Goal: Task Accomplishment & Management: Complete application form

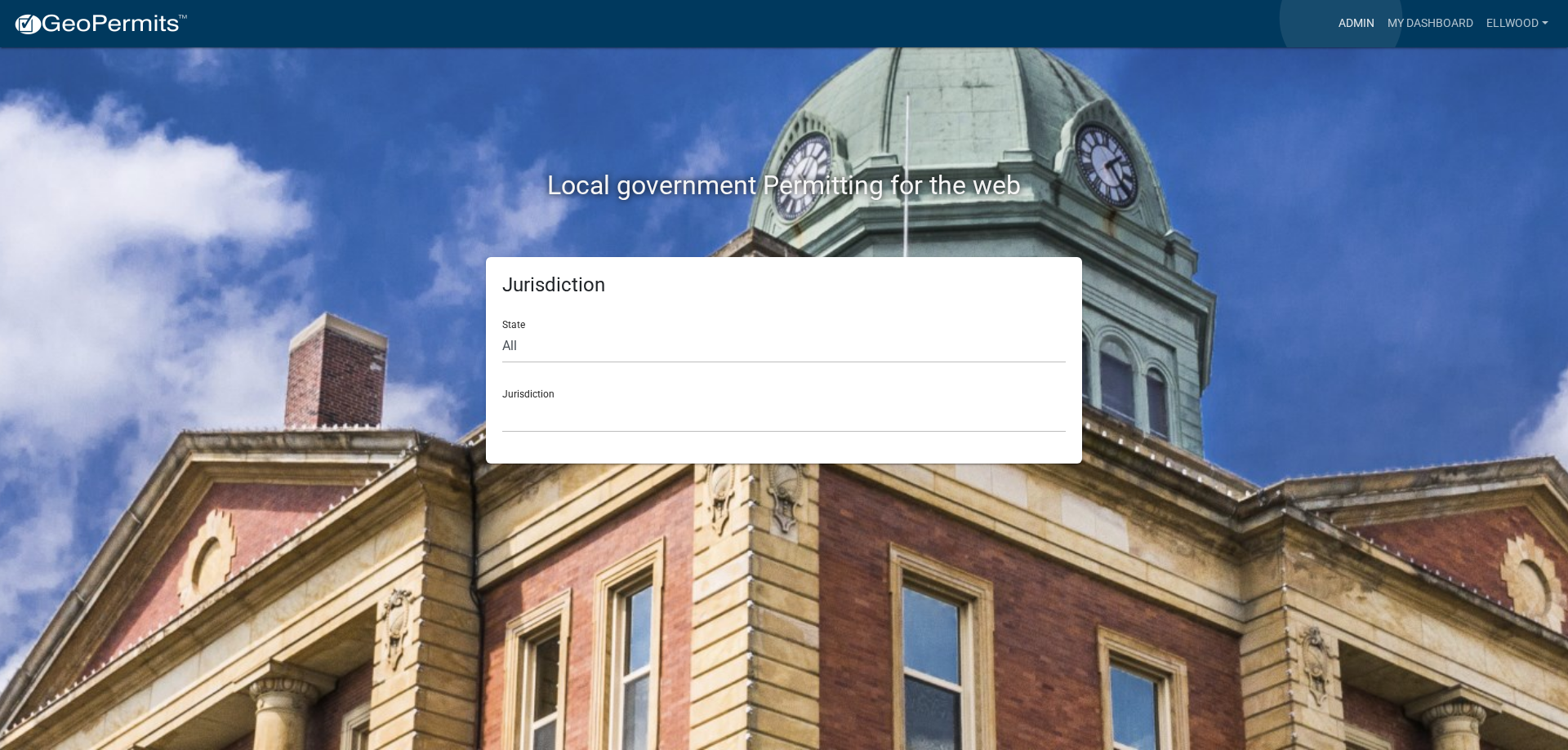
click at [1340, 18] on link "Admin" at bounding box center [1356, 24] width 49 height 31
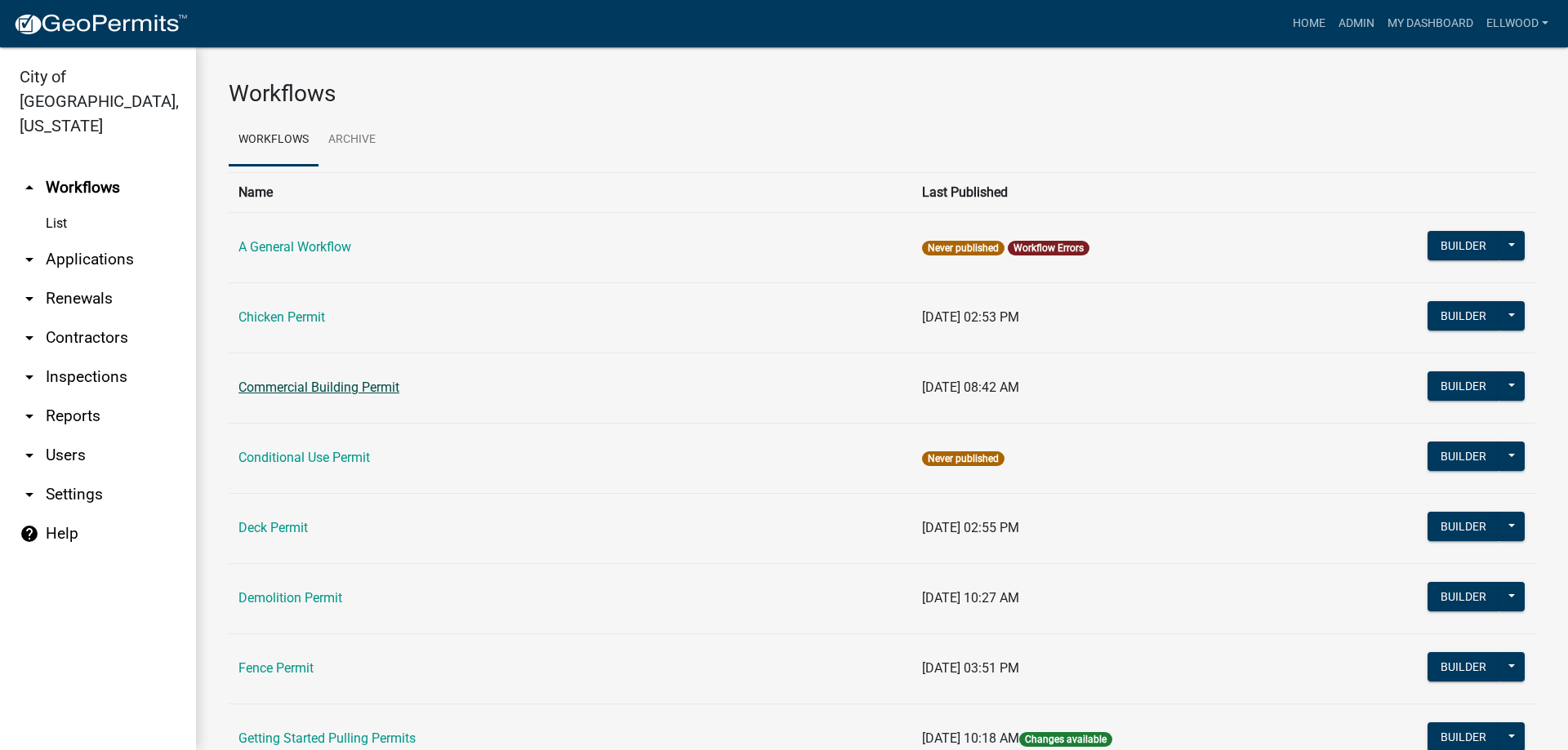
click at [334, 387] on link "Commercial Building Permit" at bounding box center [319, 387] width 161 height 15
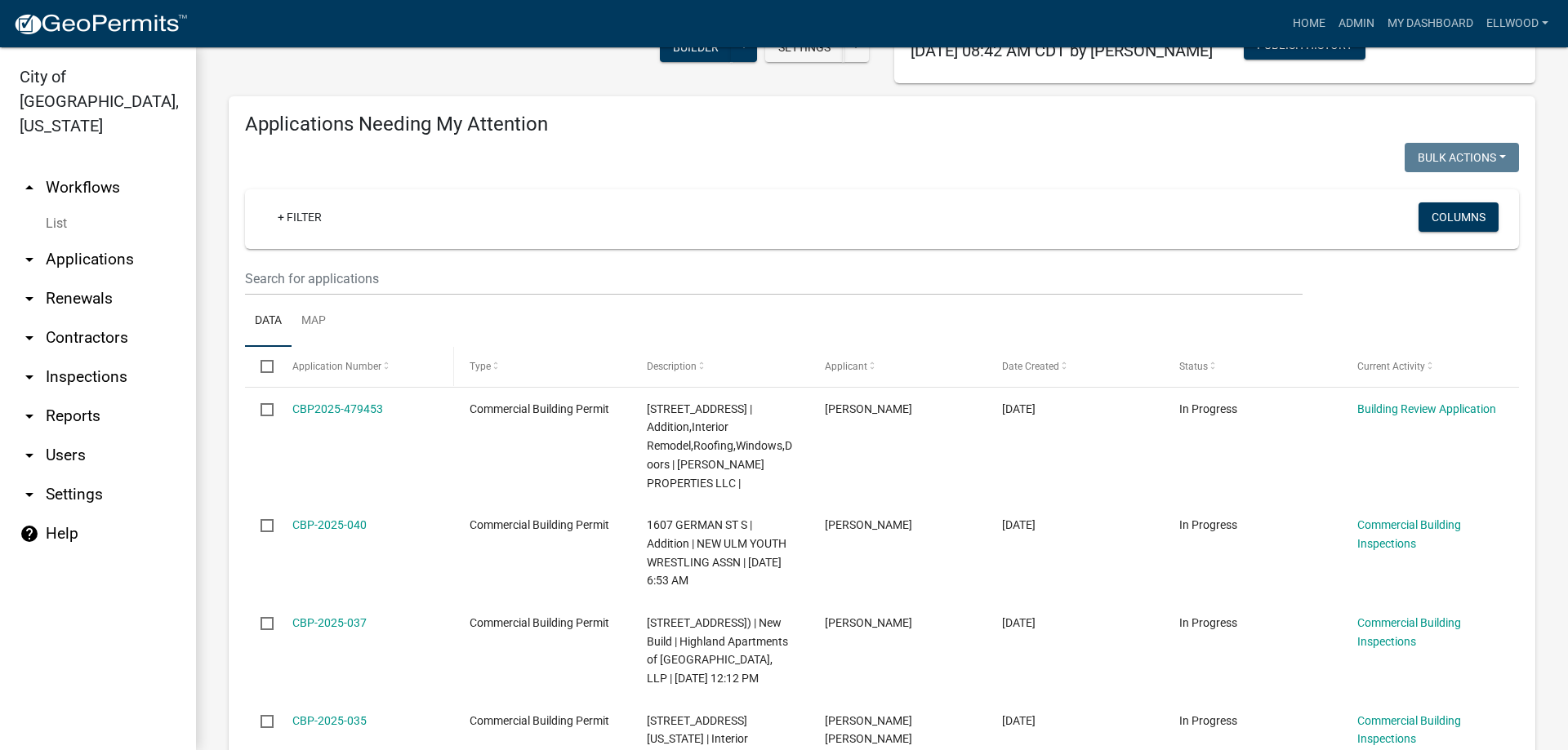
scroll to position [279, 0]
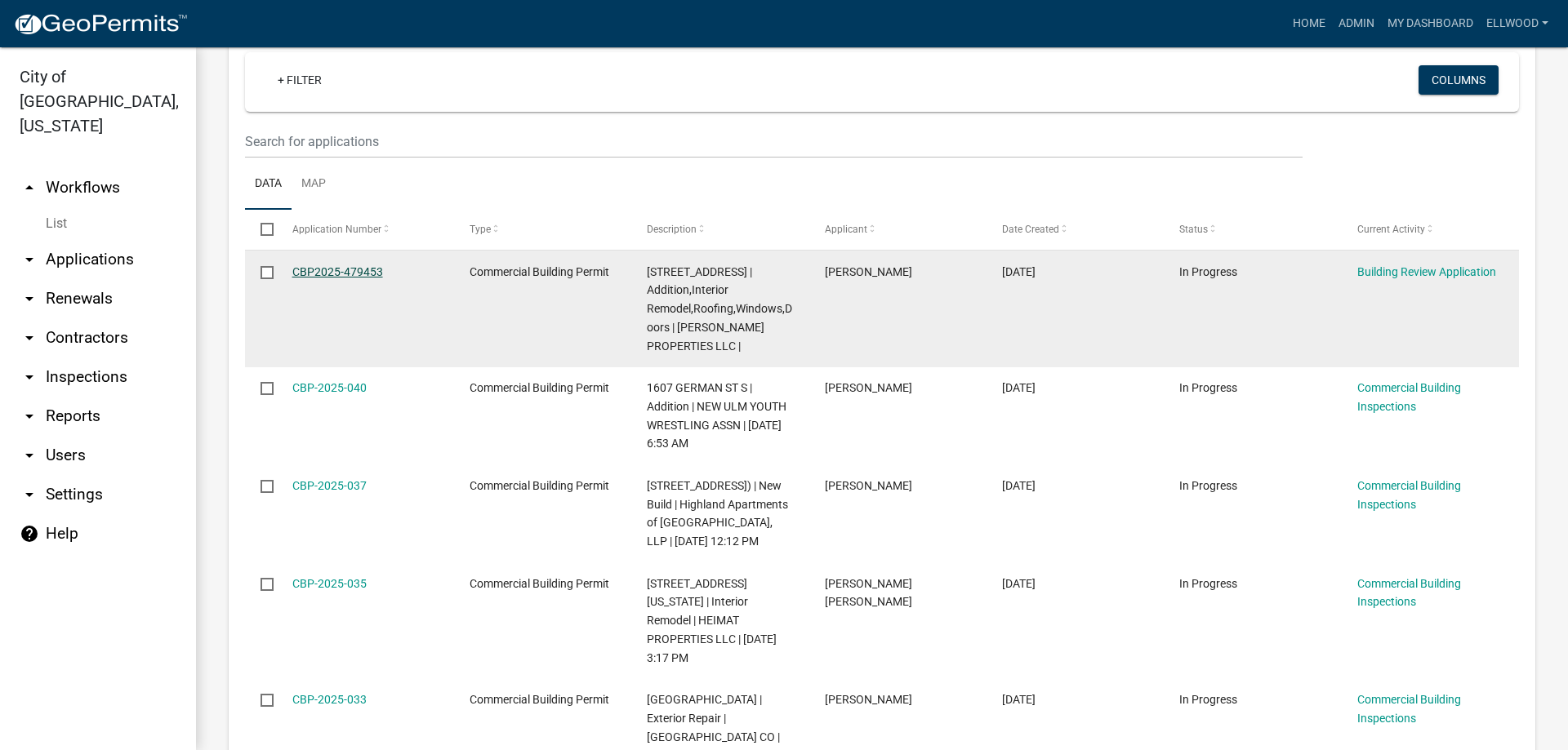
click at [353, 273] on link "CBP2025-479453" at bounding box center [338, 271] width 91 height 13
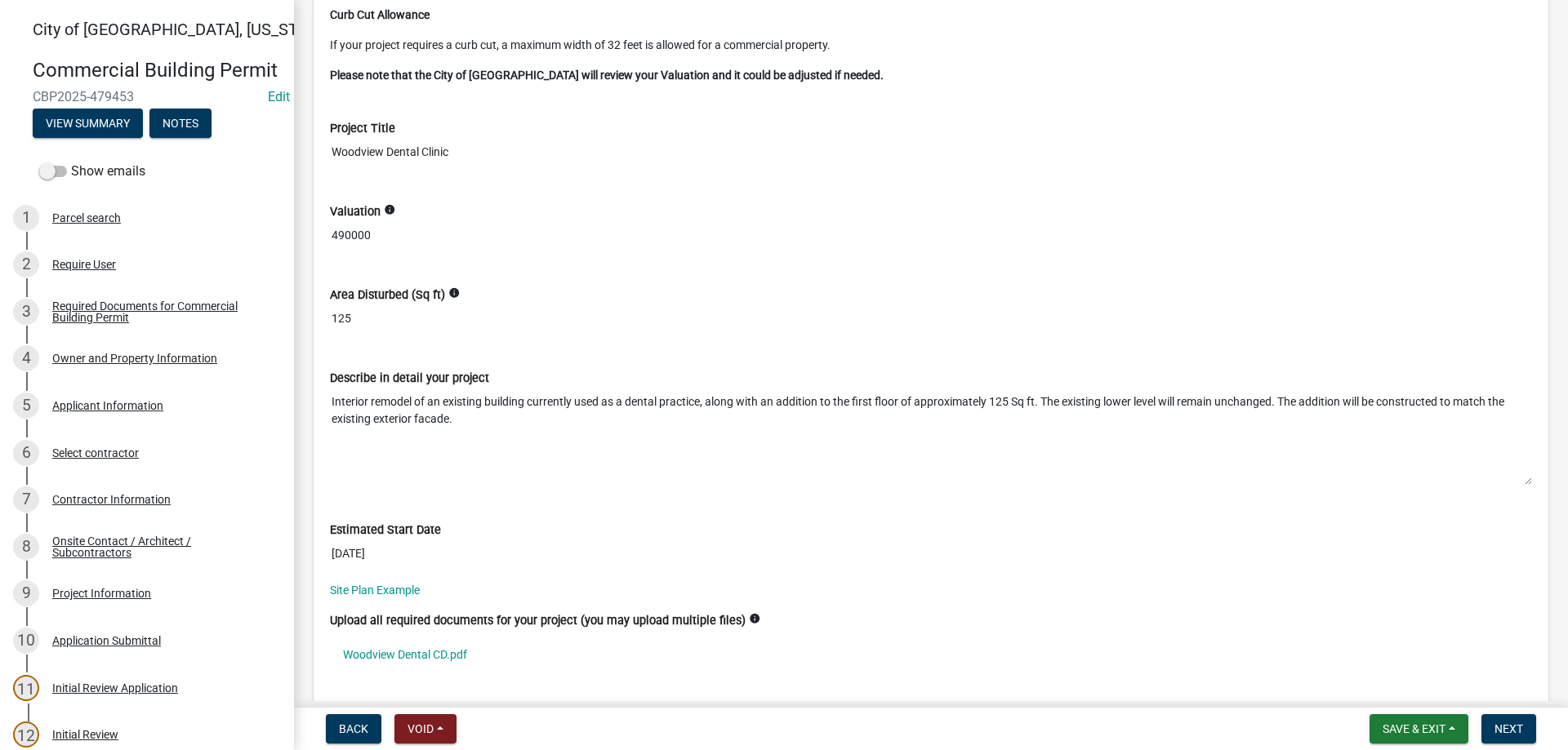
scroll to position [5956, 0]
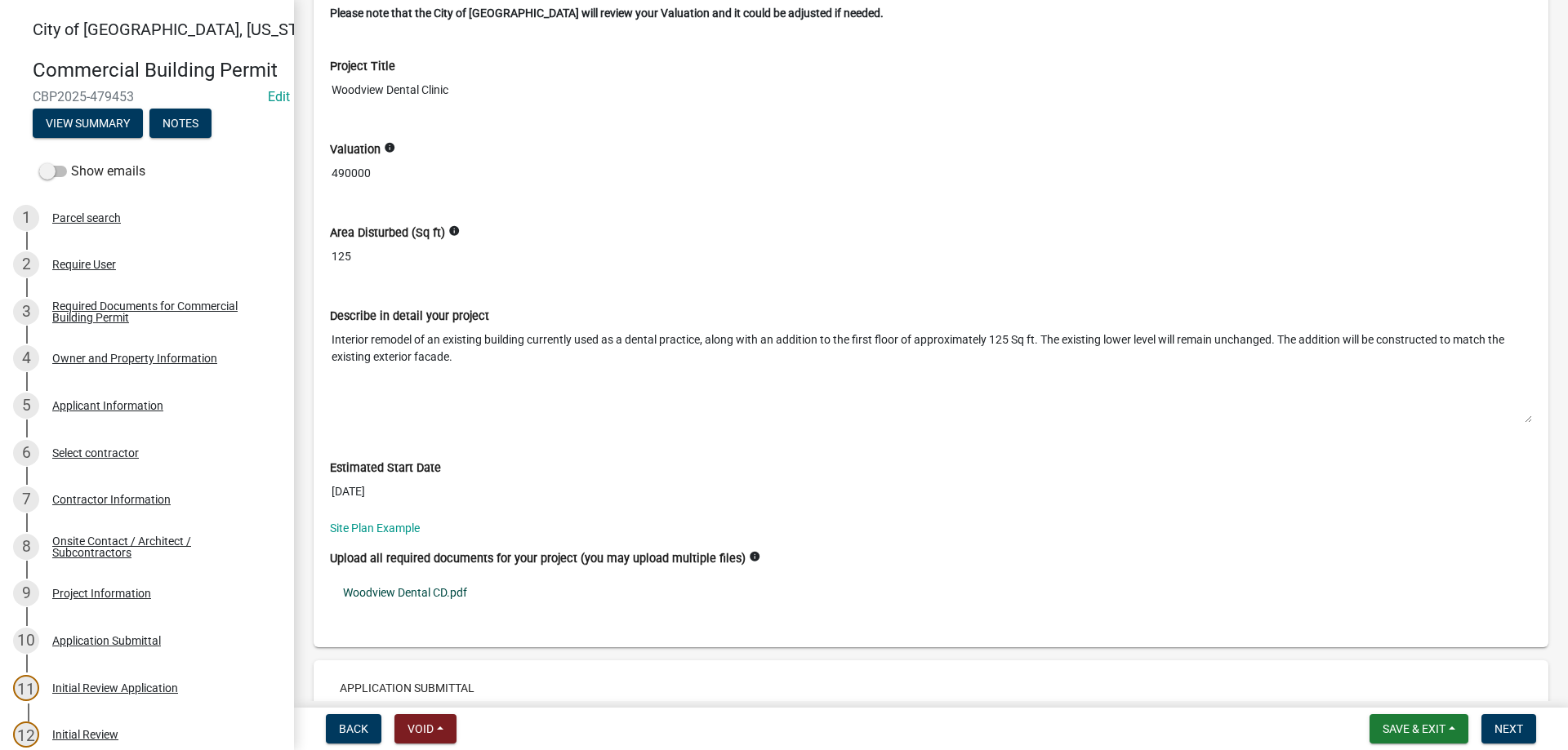
click at [401, 596] on link "Woodview Dental CD.pdf" at bounding box center [931, 593] width 1202 height 38
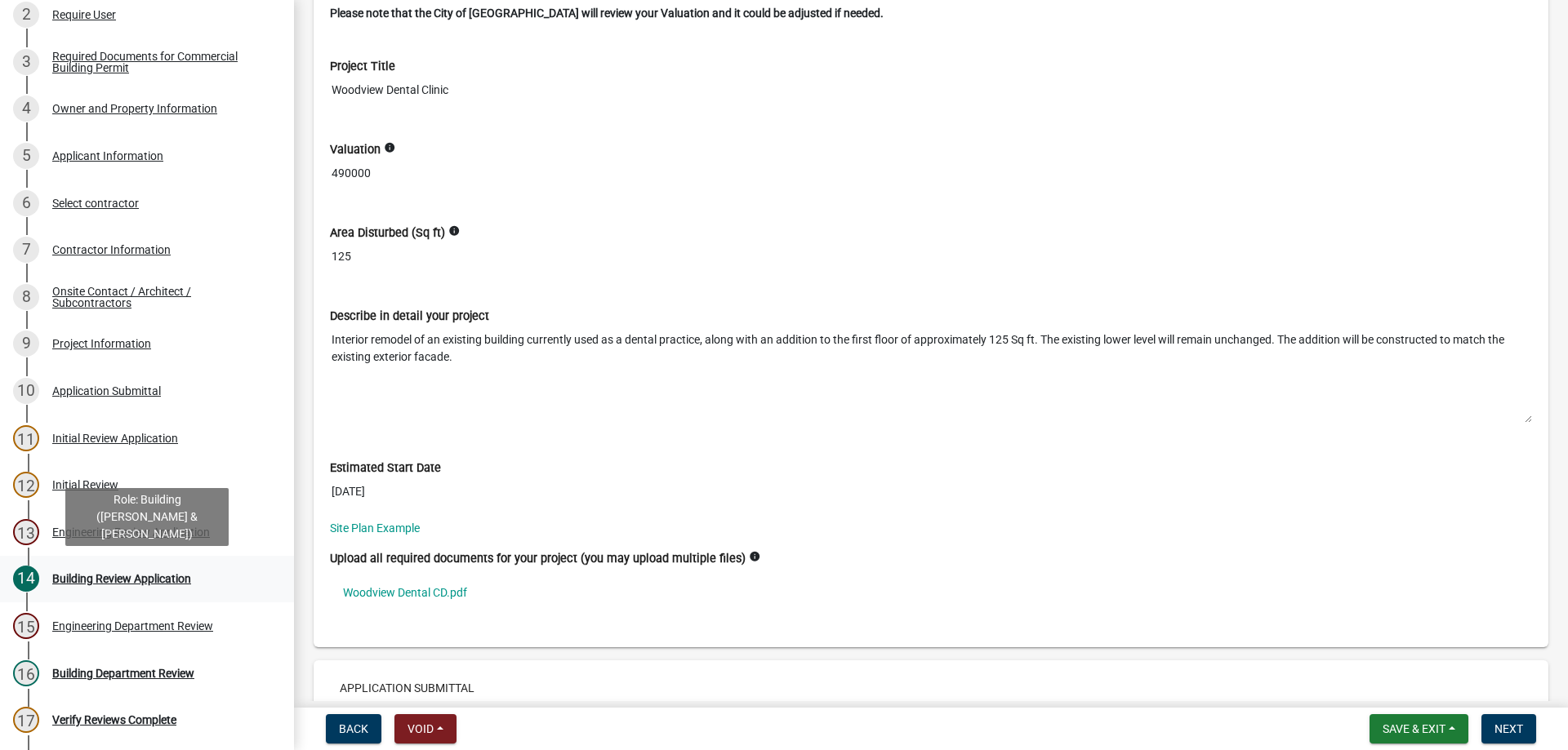
click at [157, 574] on div "Building Review Application" at bounding box center [121, 578] width 139 height 11
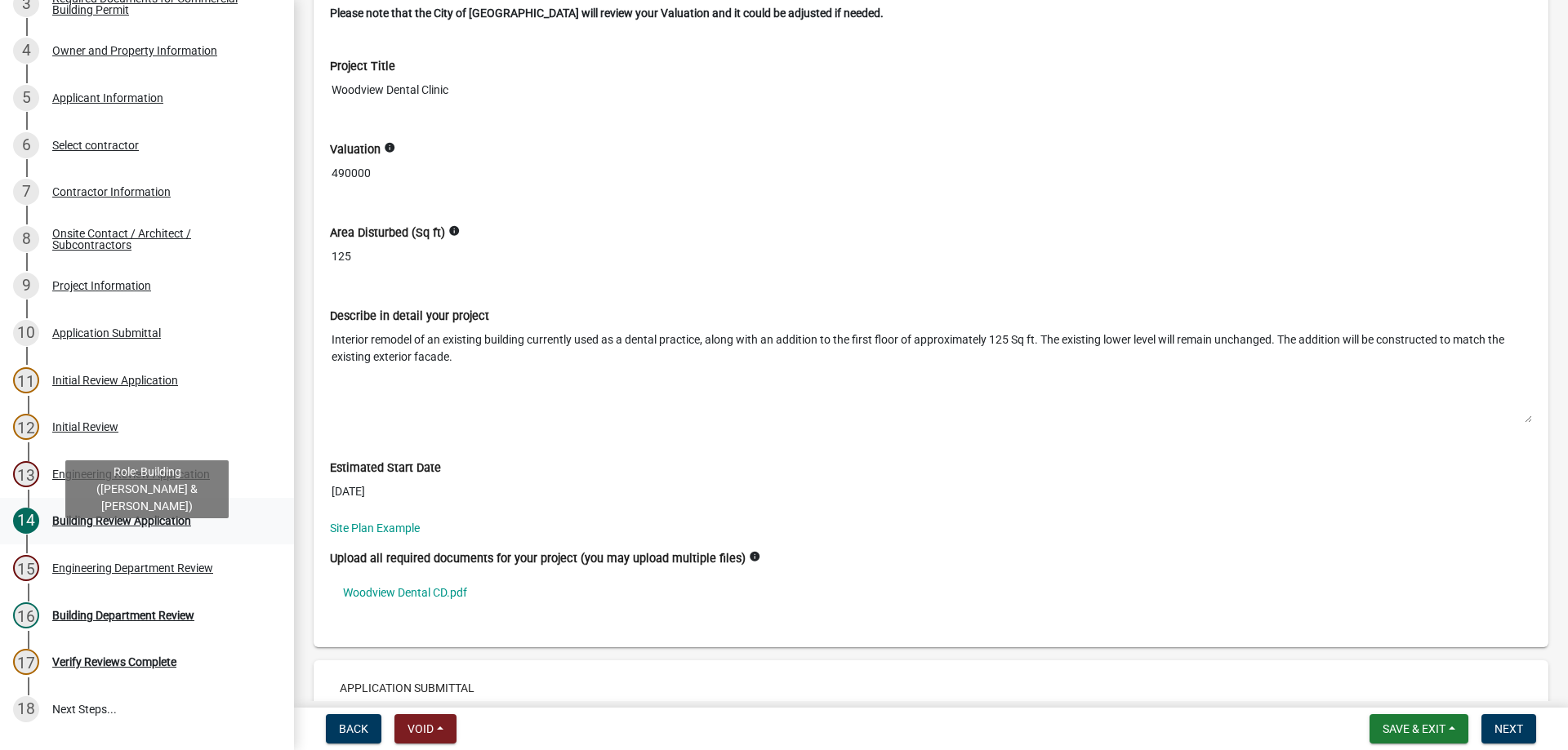
scroll to position [333, 0]
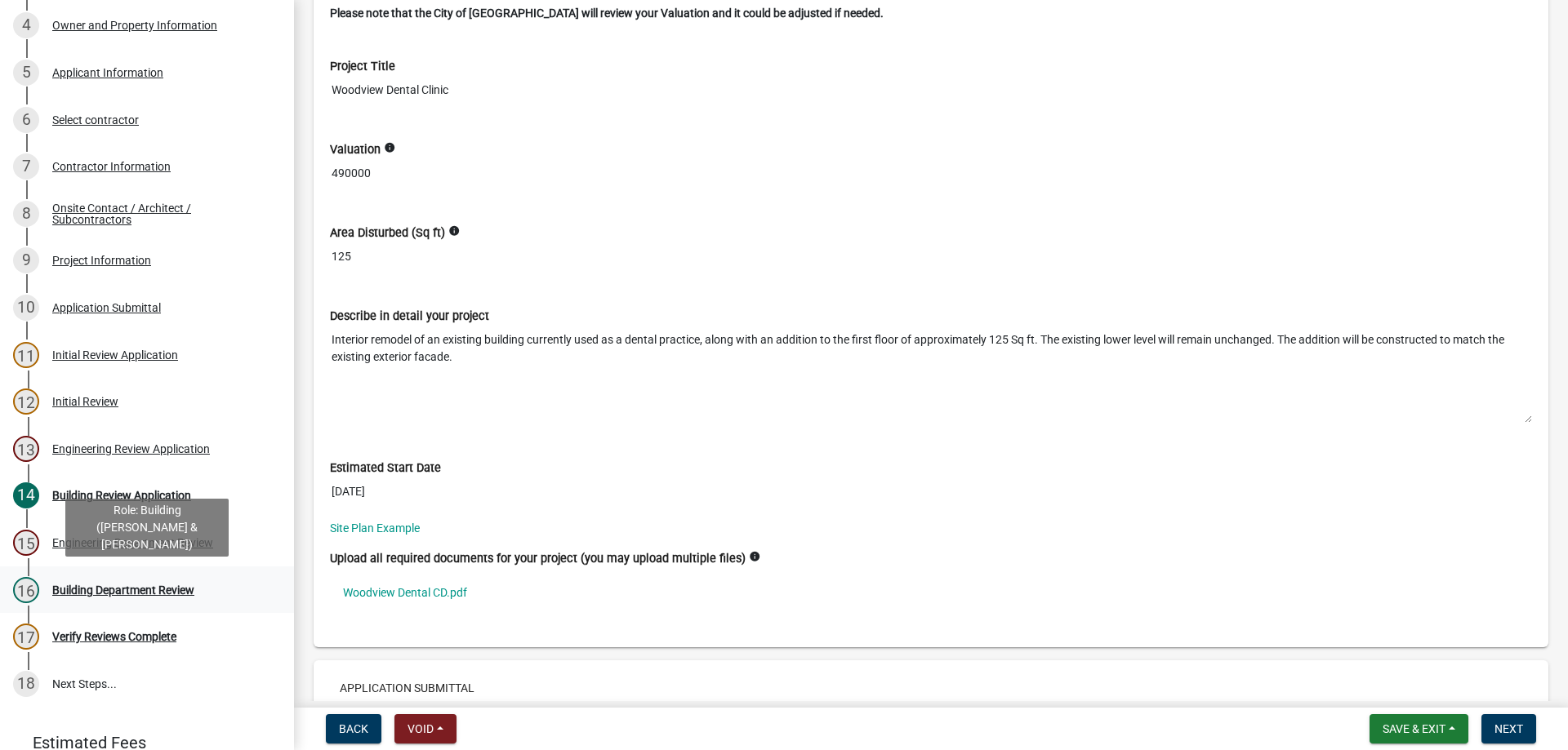
click at [145, 594] on div "Building Department Review" at bounding box center [123, 590] width 142 height 11
click at [1511, 728] on span "Next" at bounding box center [1508, 729] width 28 height 13
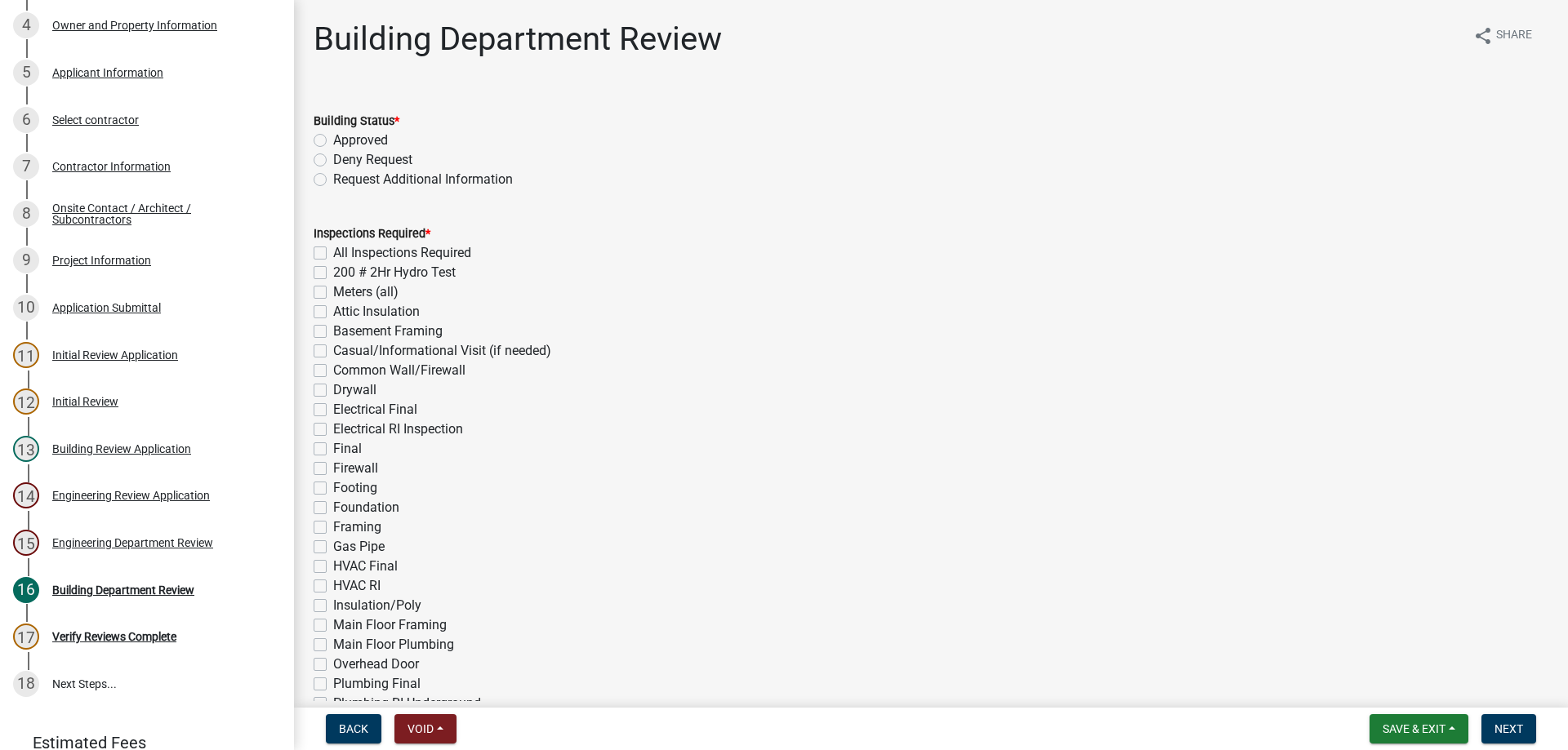
click at [333, 176] on label "Request Additional Information" at bounding box center [423, 180] width 180 height 20
click at [333, 176] on input "Request Additional Information" at bounding box center [338, 175] width 10 height 10
radio input "true"
click at [1514, 729] on span "Next" at bounding box center [1508, 729] width 28 height 13
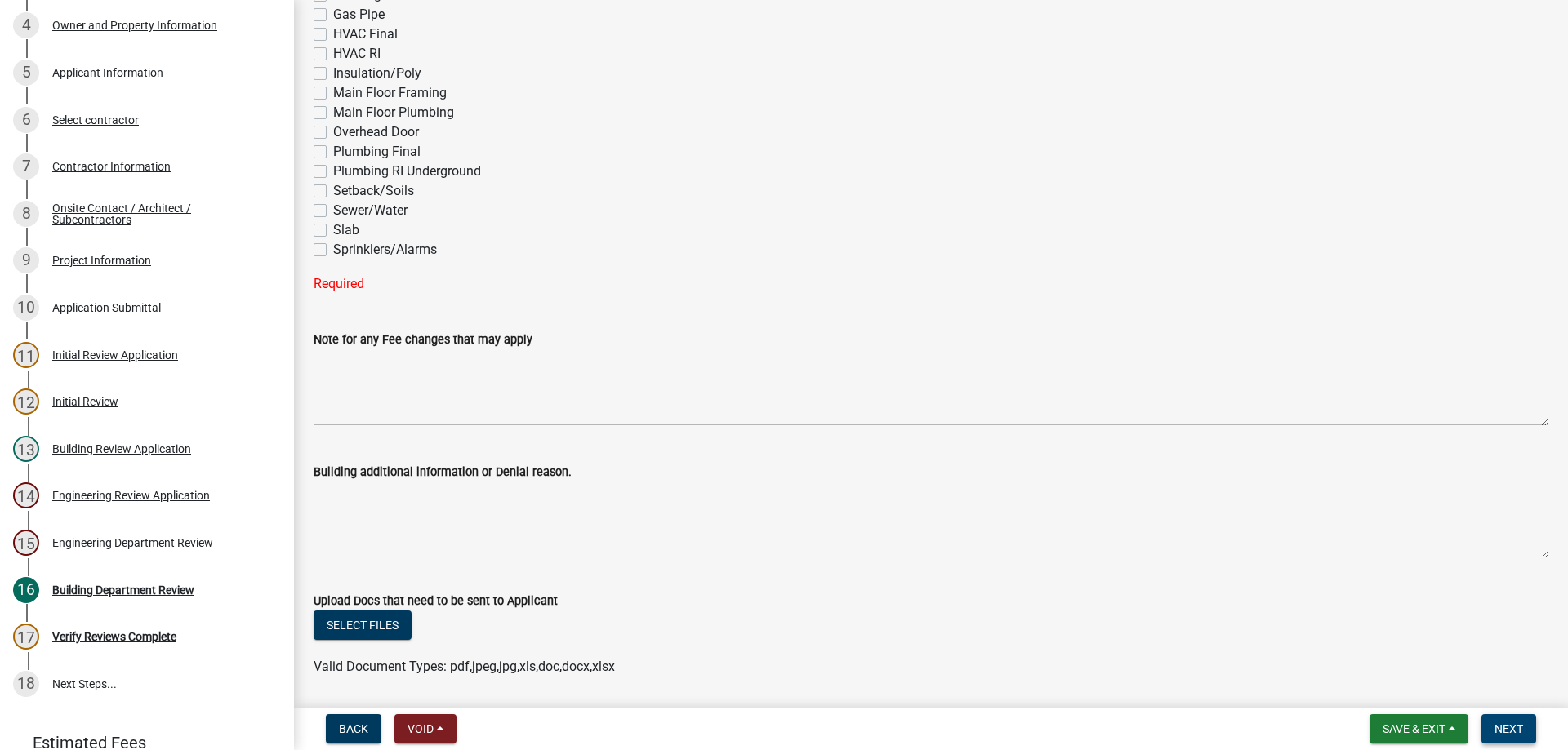
scroll to position [558, 0]
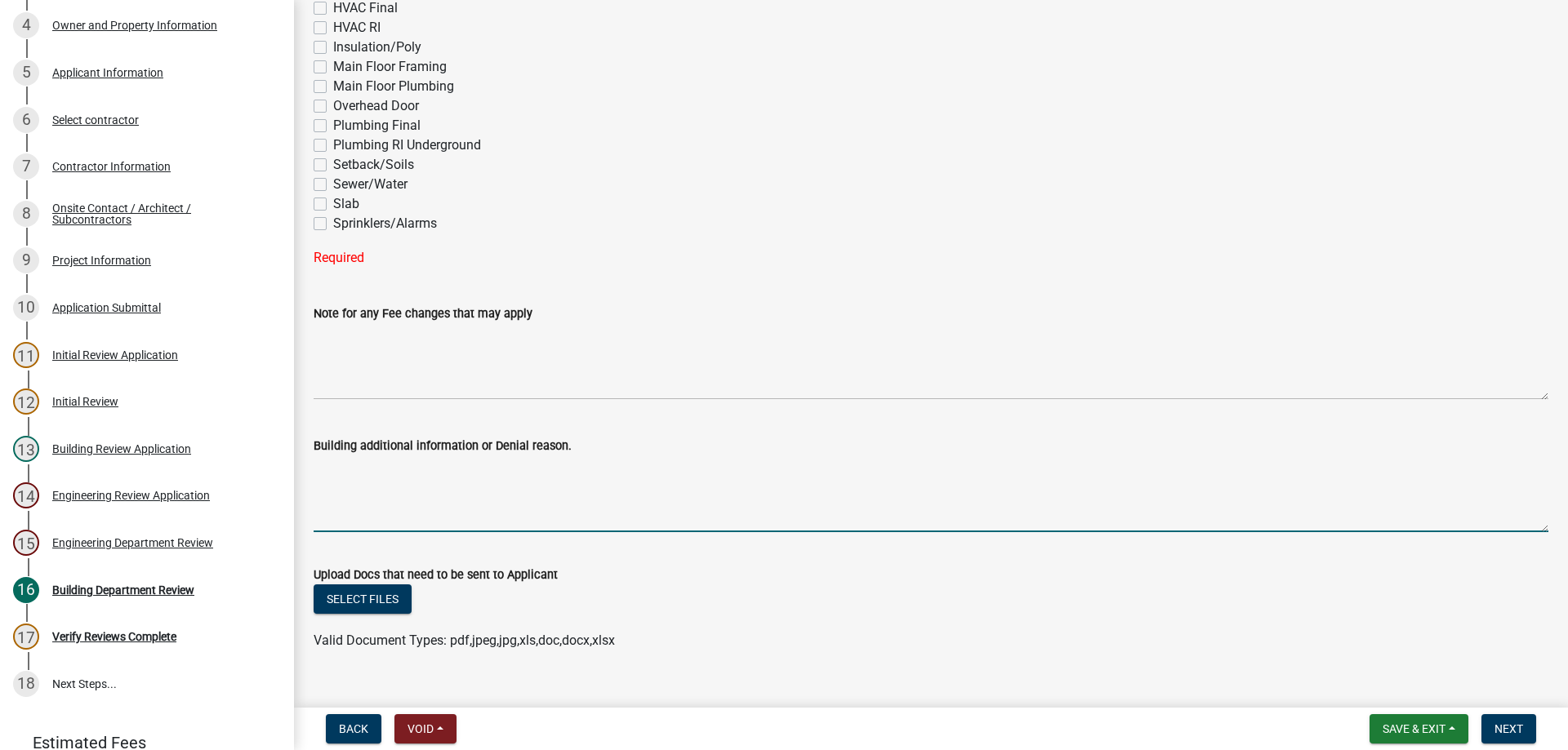
click at [362, 475] on textarea "Building additional information or Denial reason." at bounding box center [931, 494] width 1234 height 77
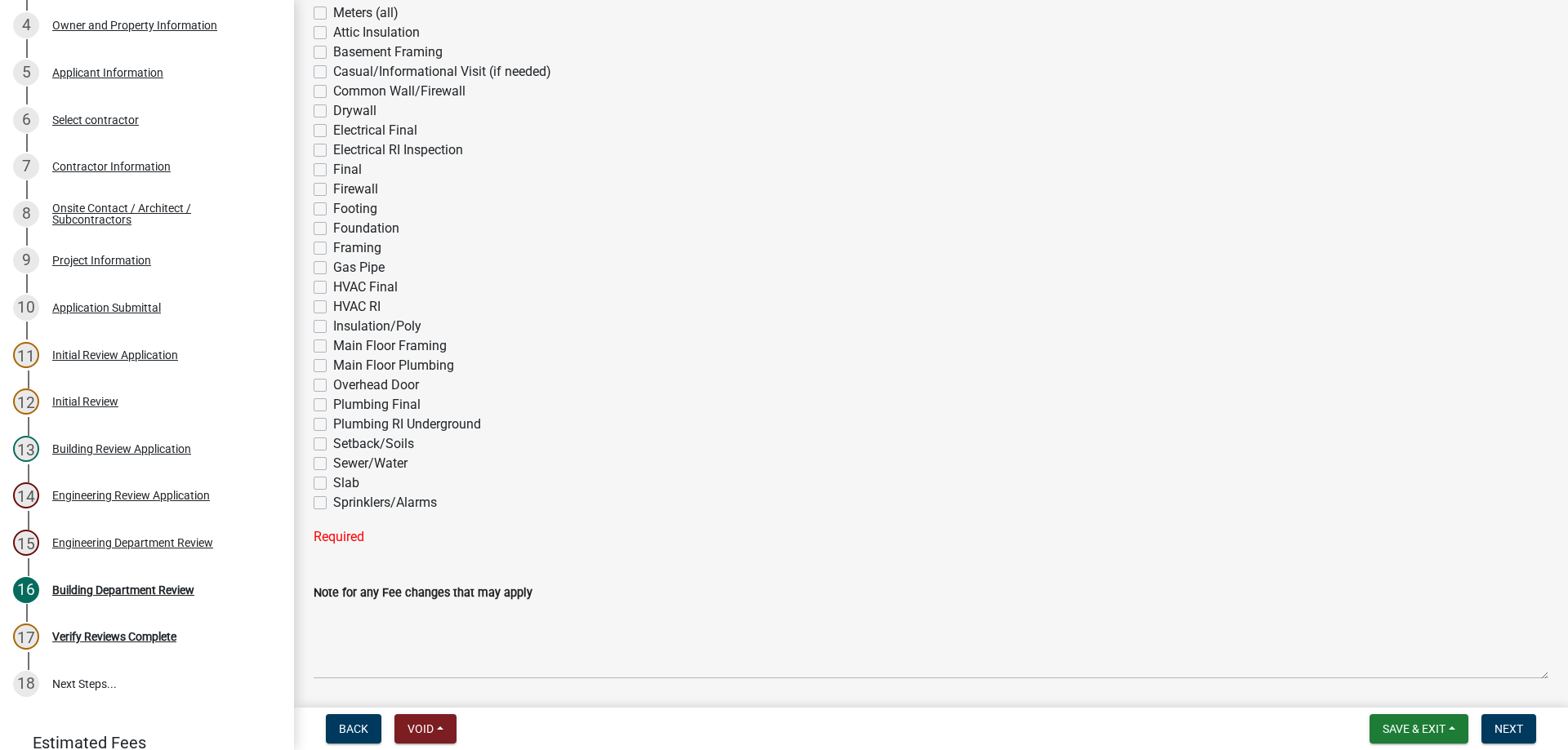
scroll to position [0, 0]
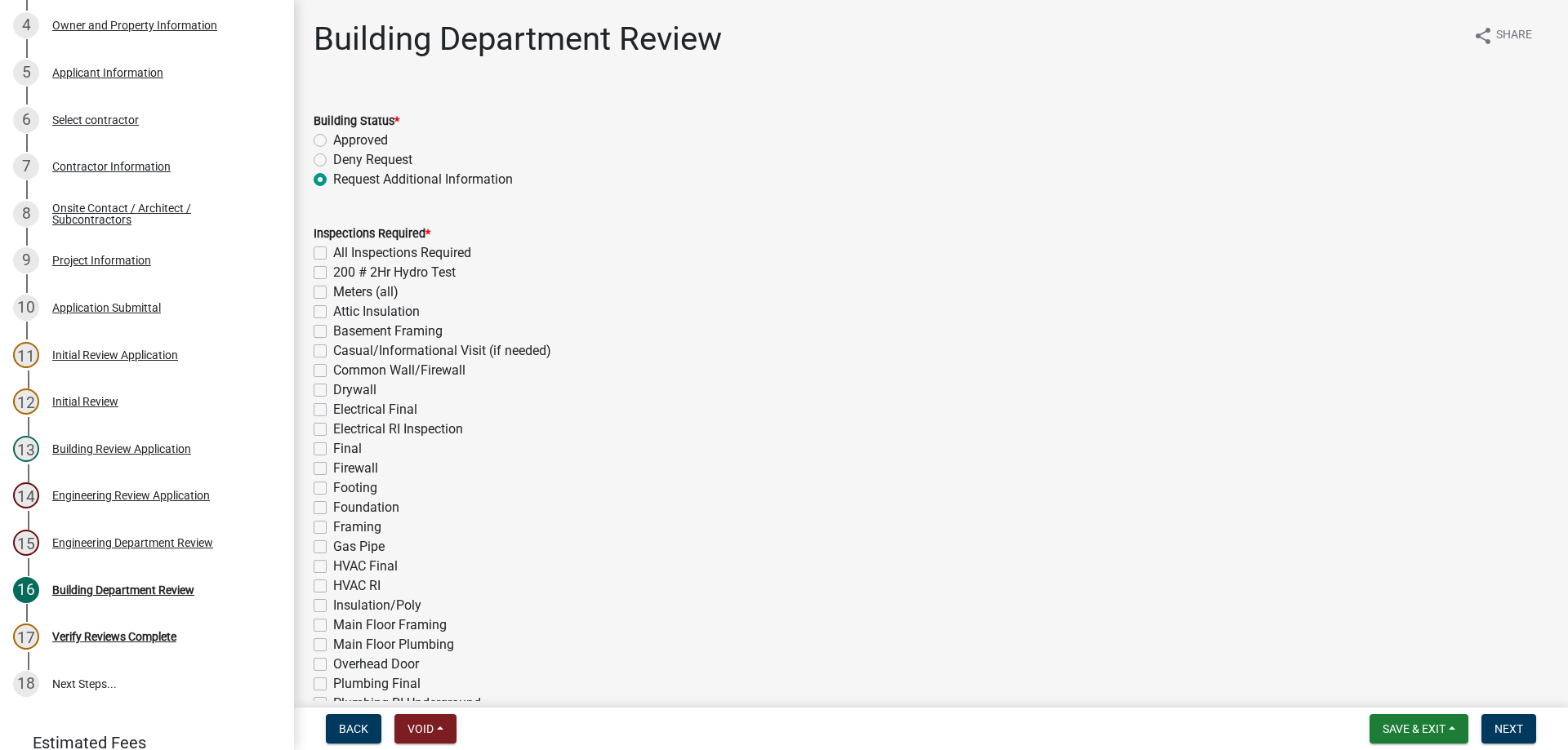
click at [333, 310] on label "Attic Insulation" at bounding box center [376, 311] width 86 height 20
click at [333, 310] on input "Attic Insulation" at bounding box center [338, 307] width 10 height 10
checkbox input "true"
checkbox input "false"
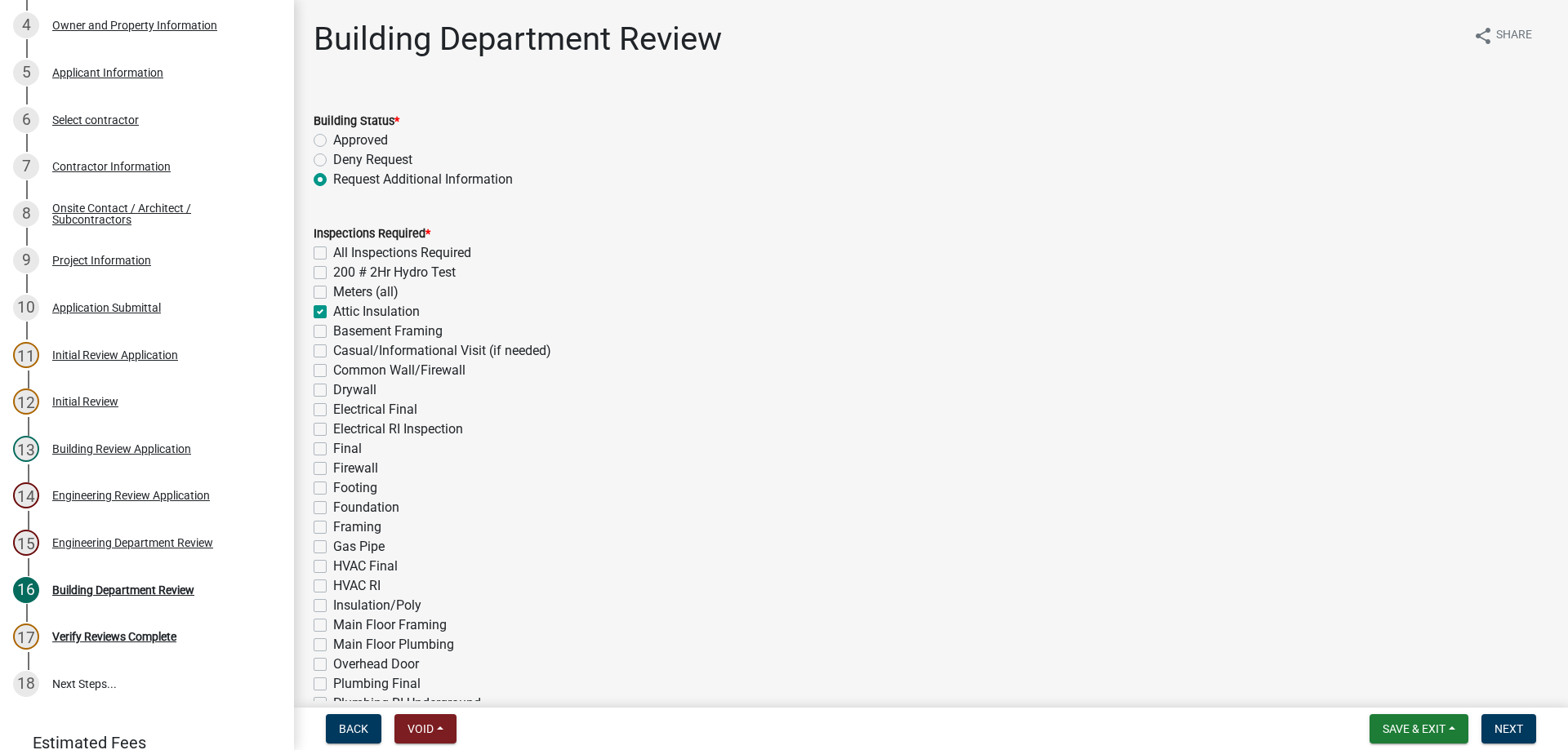
checkbox input "false"
checkbox input "true"
checkbox input "false"
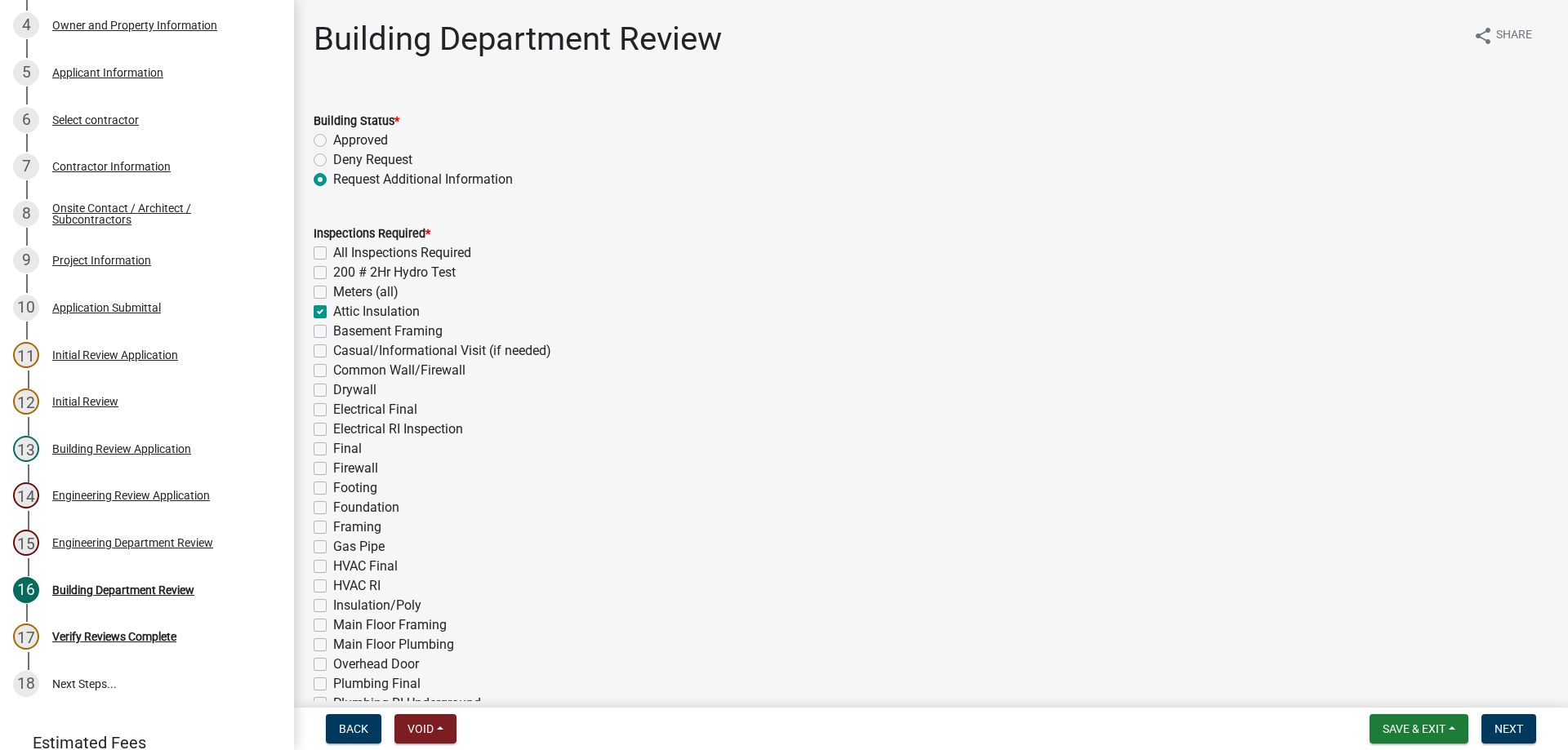
checkbox input "false"
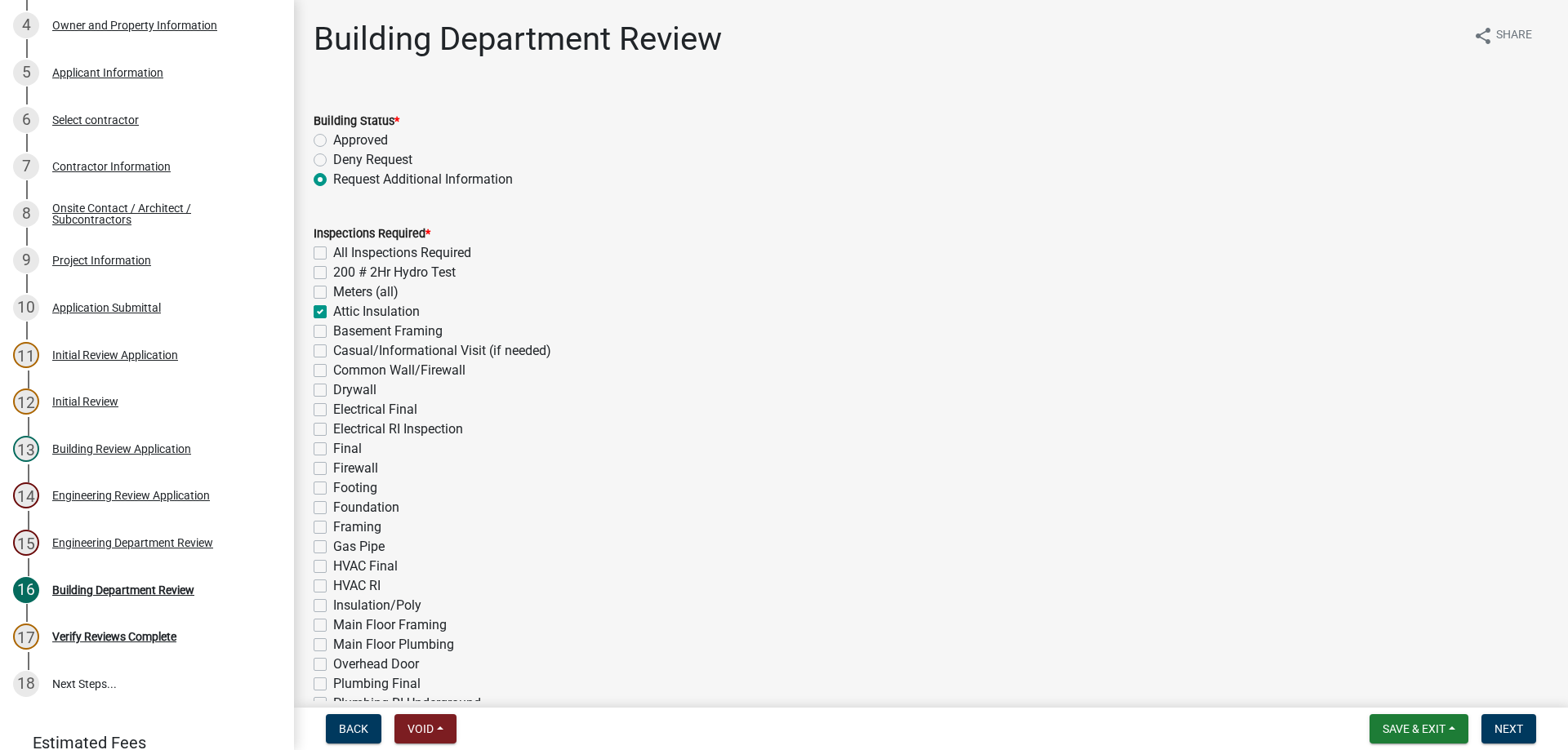
checkbox input "false"
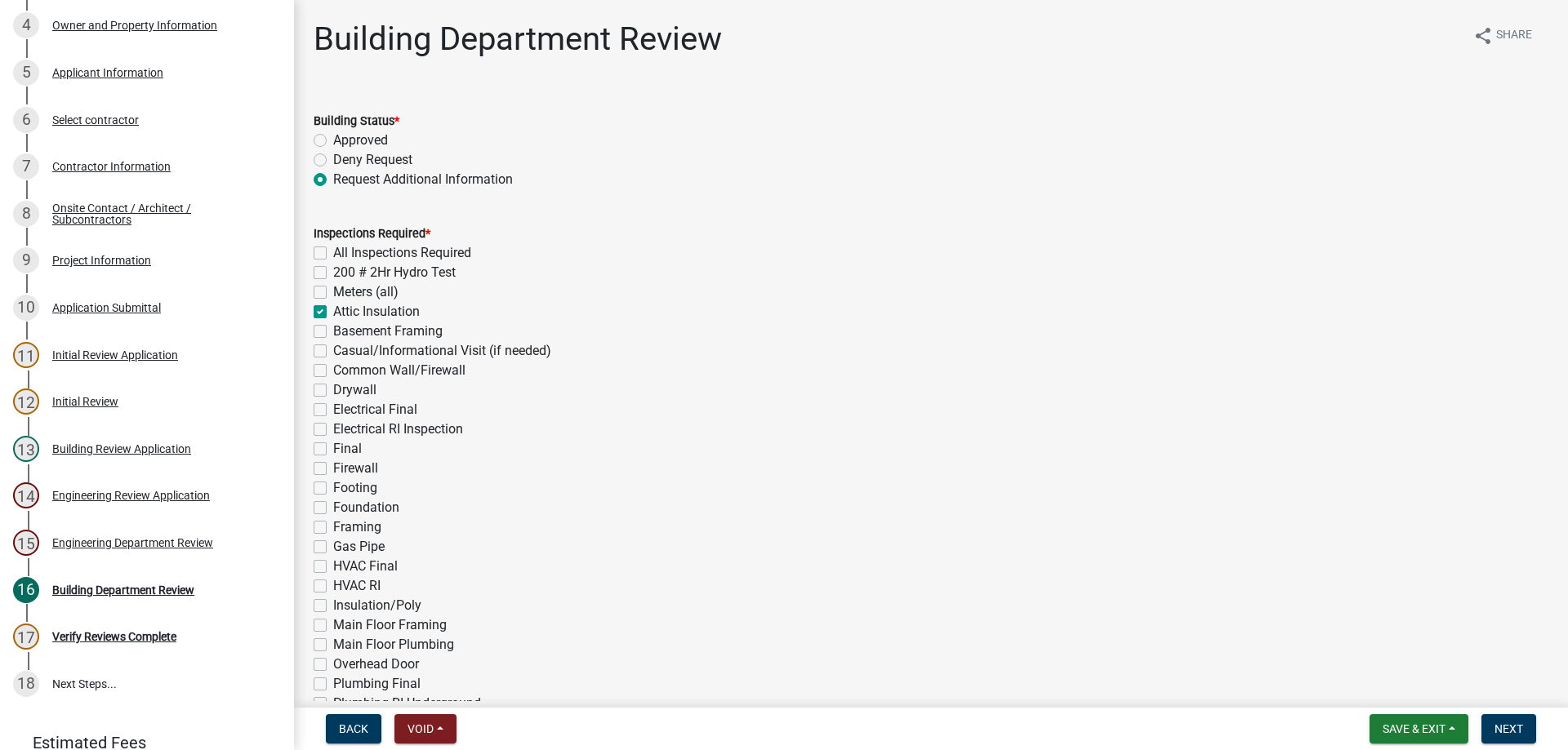
checkbox input "false"
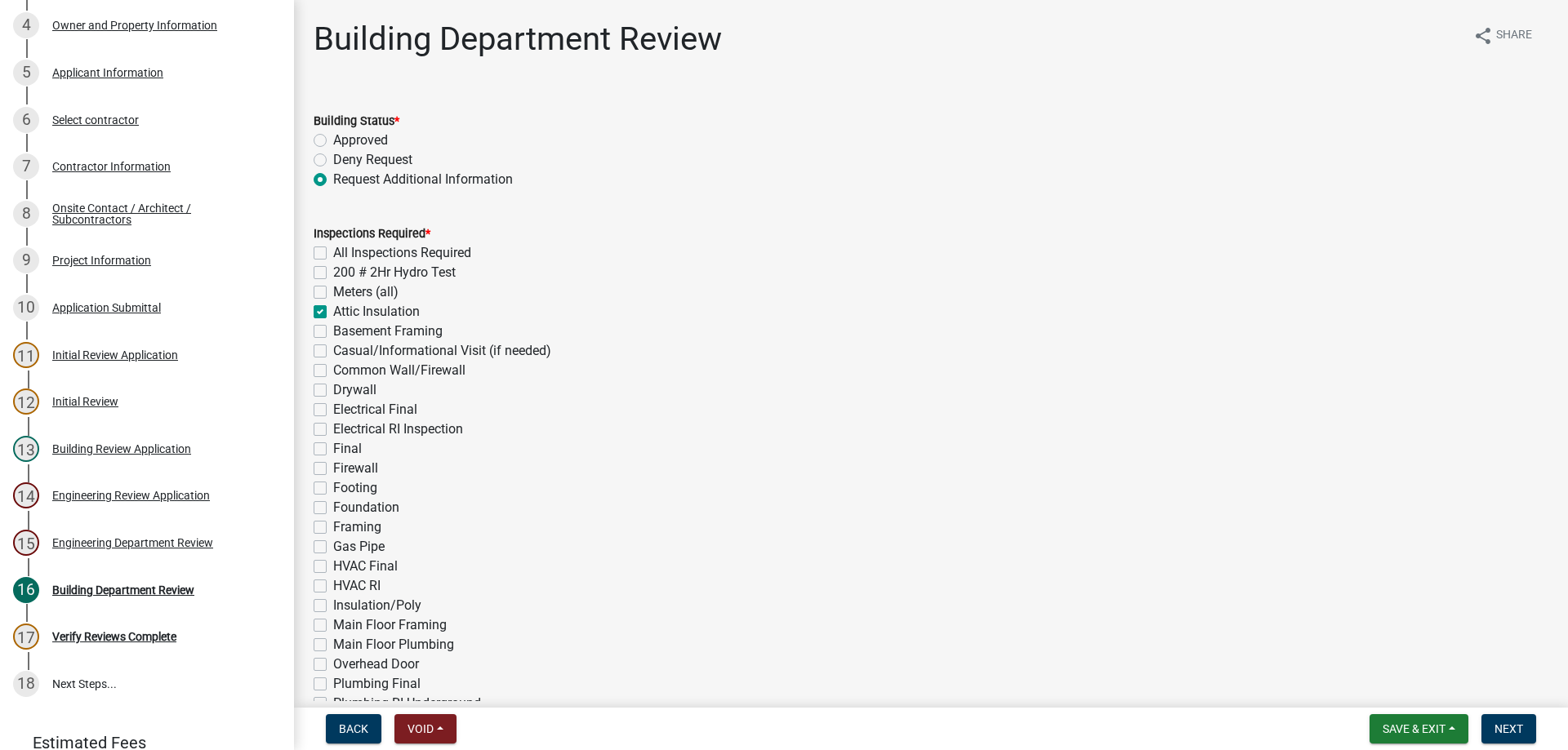
checkbox input "false"
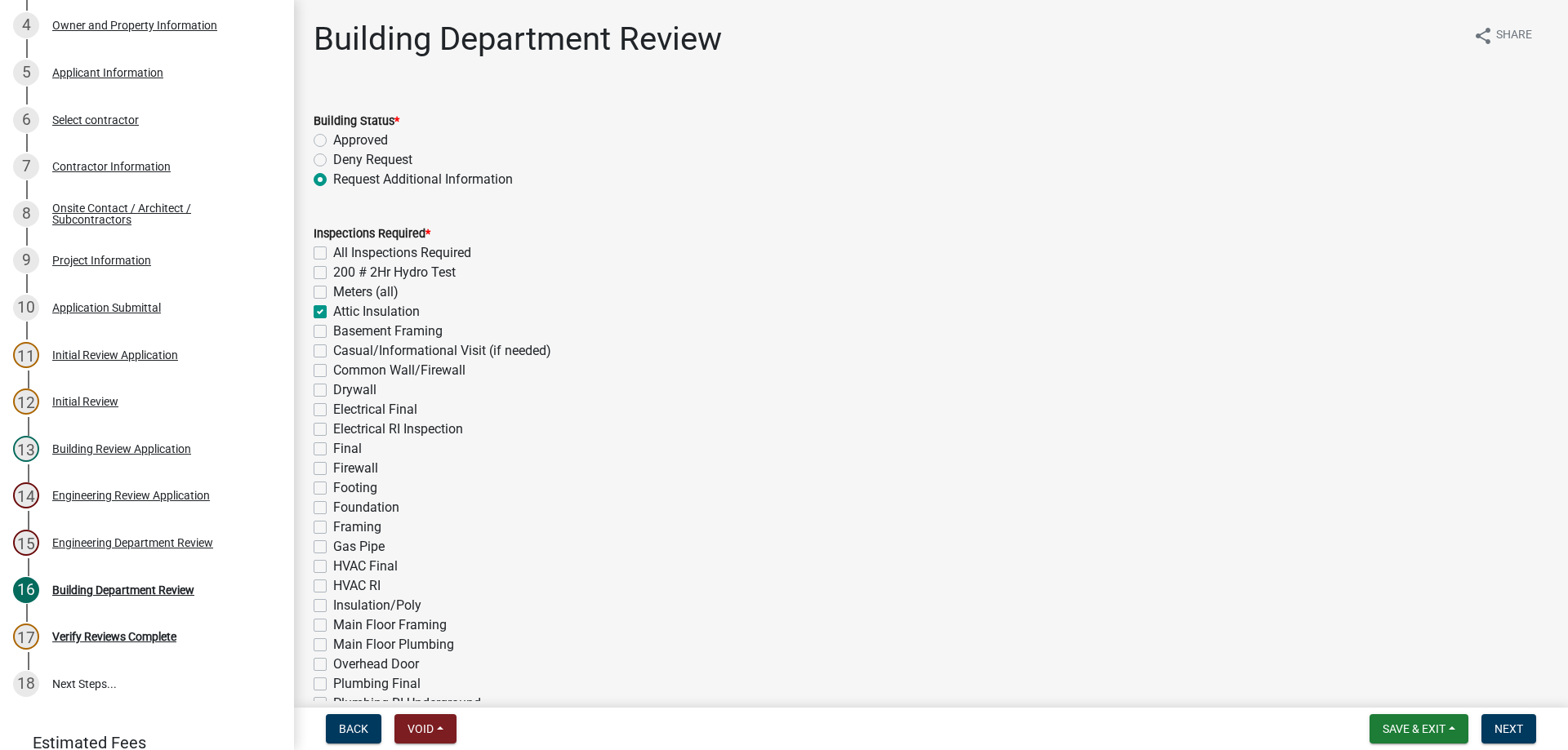
checkbox input "false"
click at [333, 347] on label "Casual/Informational Visit (if needed)" at bounding box center [441, 351] width 218 height 20
click at [333, 347] on input "Casual/Informational Visit (if needed)" at bounding box center [338, 346] width 10 height 10
checkbox input "true"
checkbox input "false"
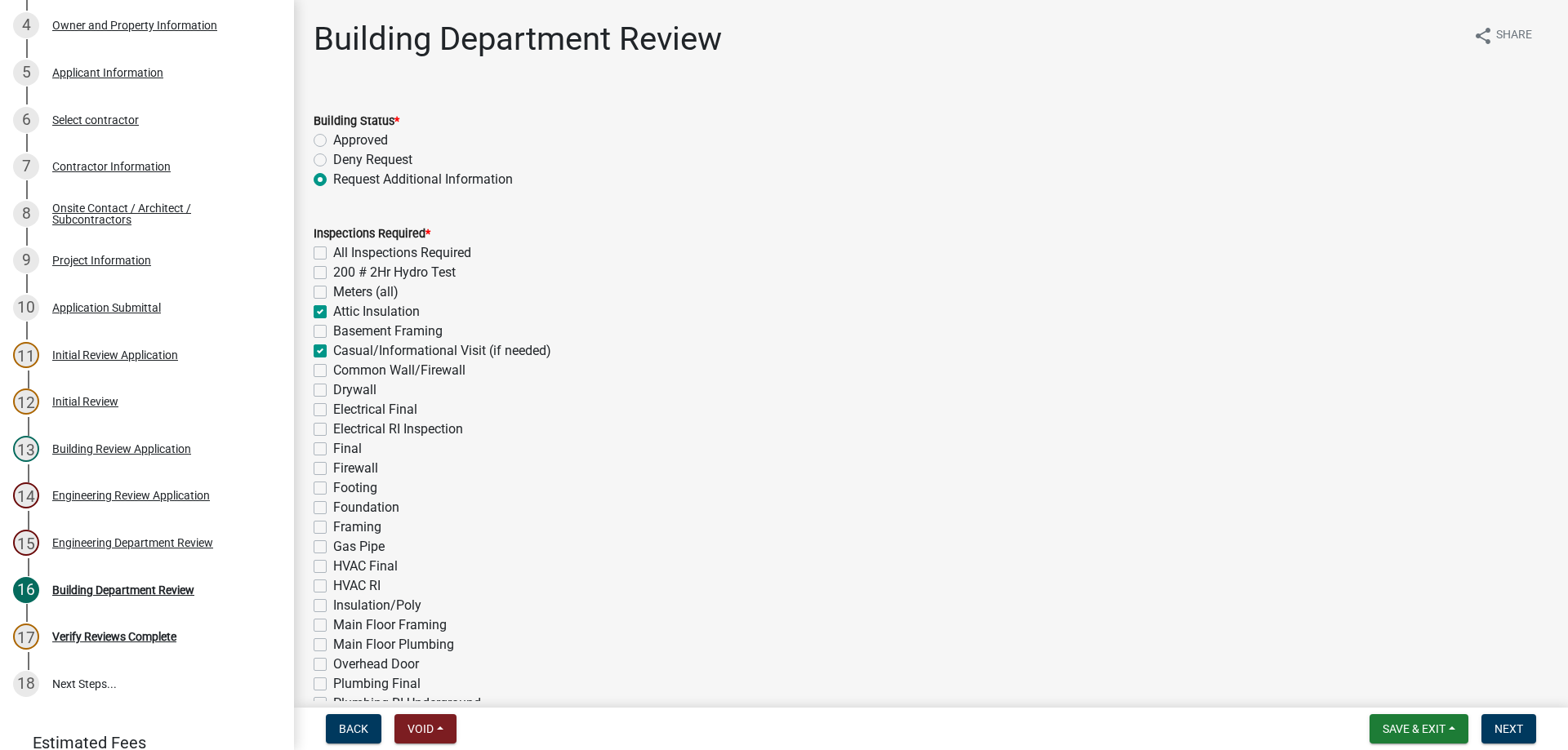
checkbox input "false"
checkbox input "true"
checkbox input "false"
checkbox input "true"
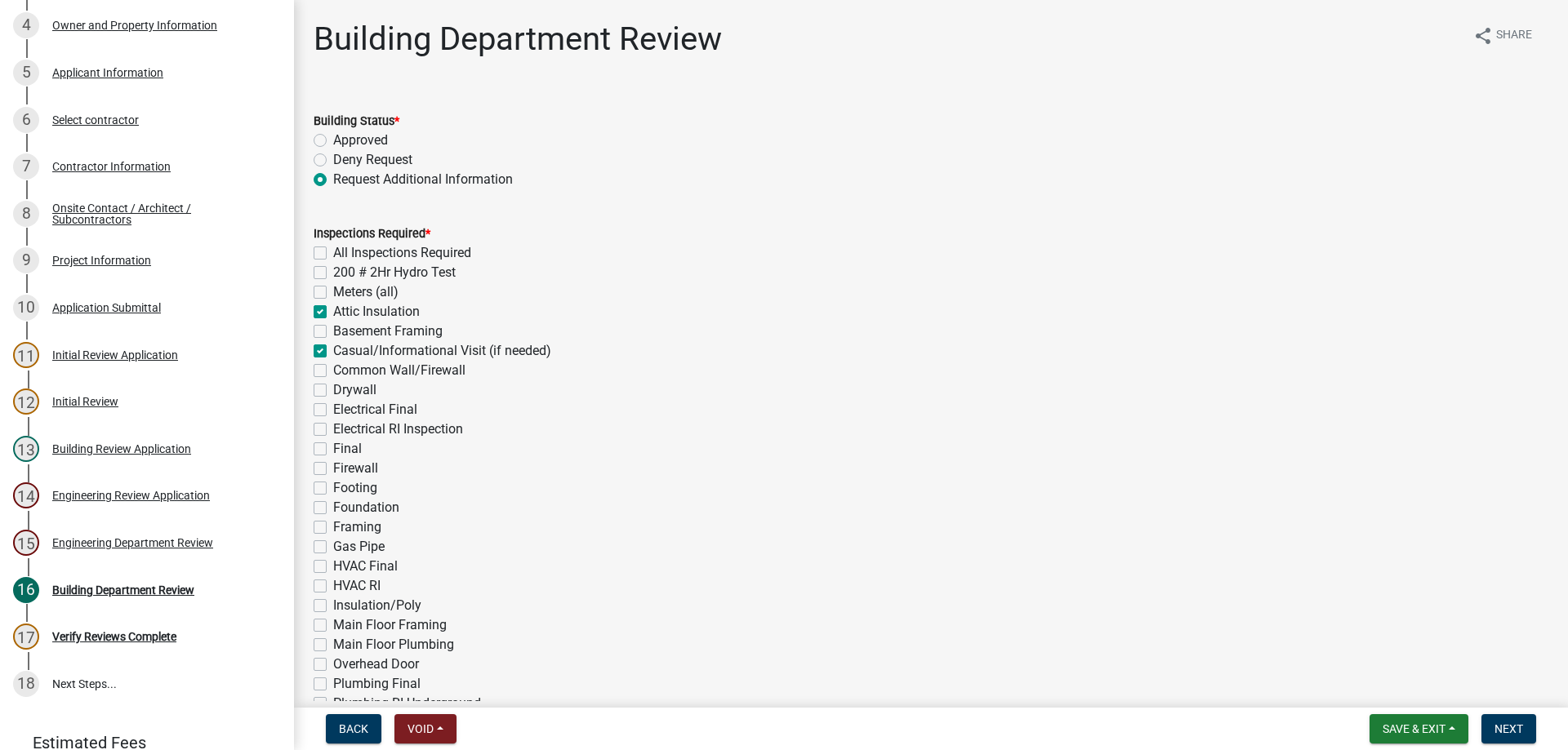
checkbox input "false"
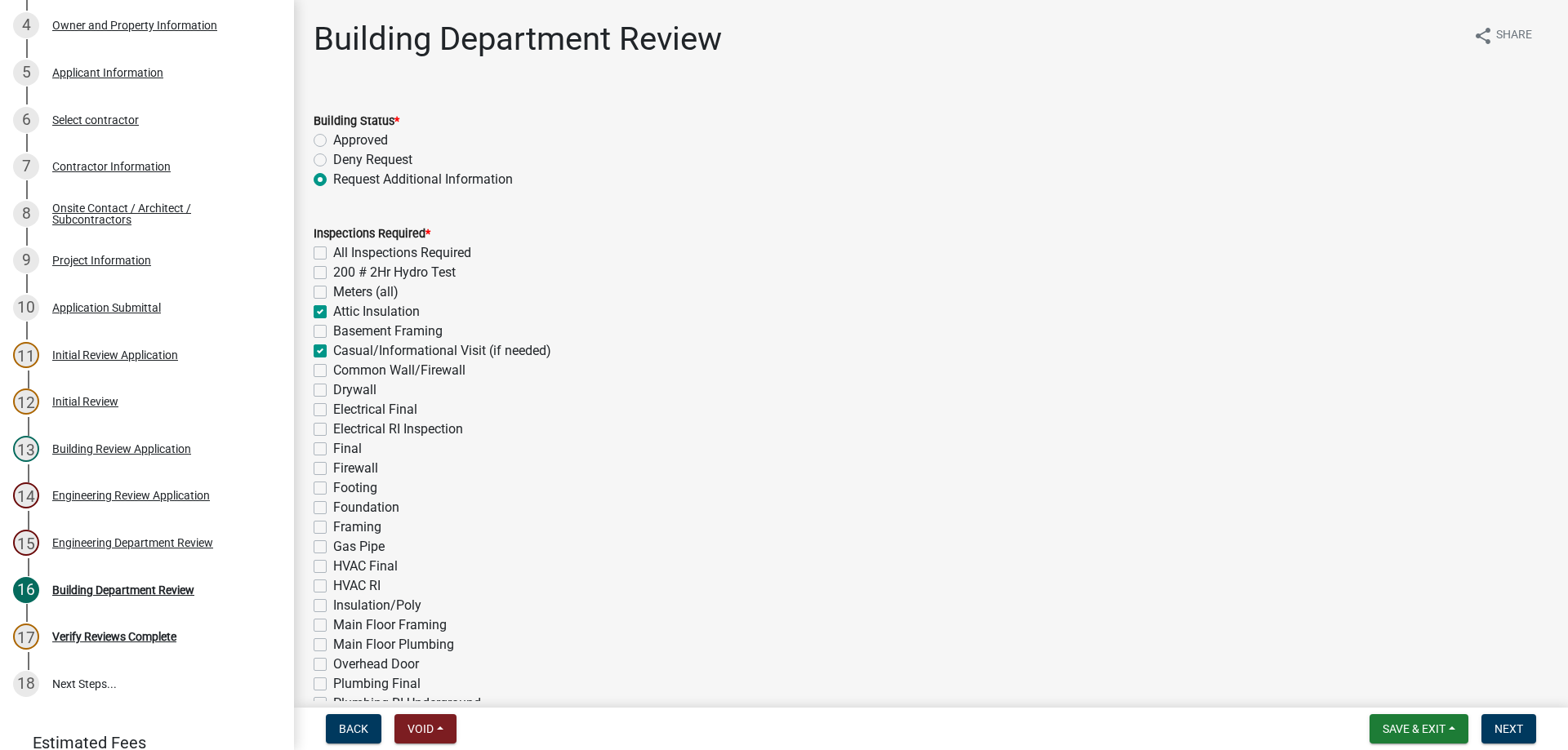
checkbox input "false"
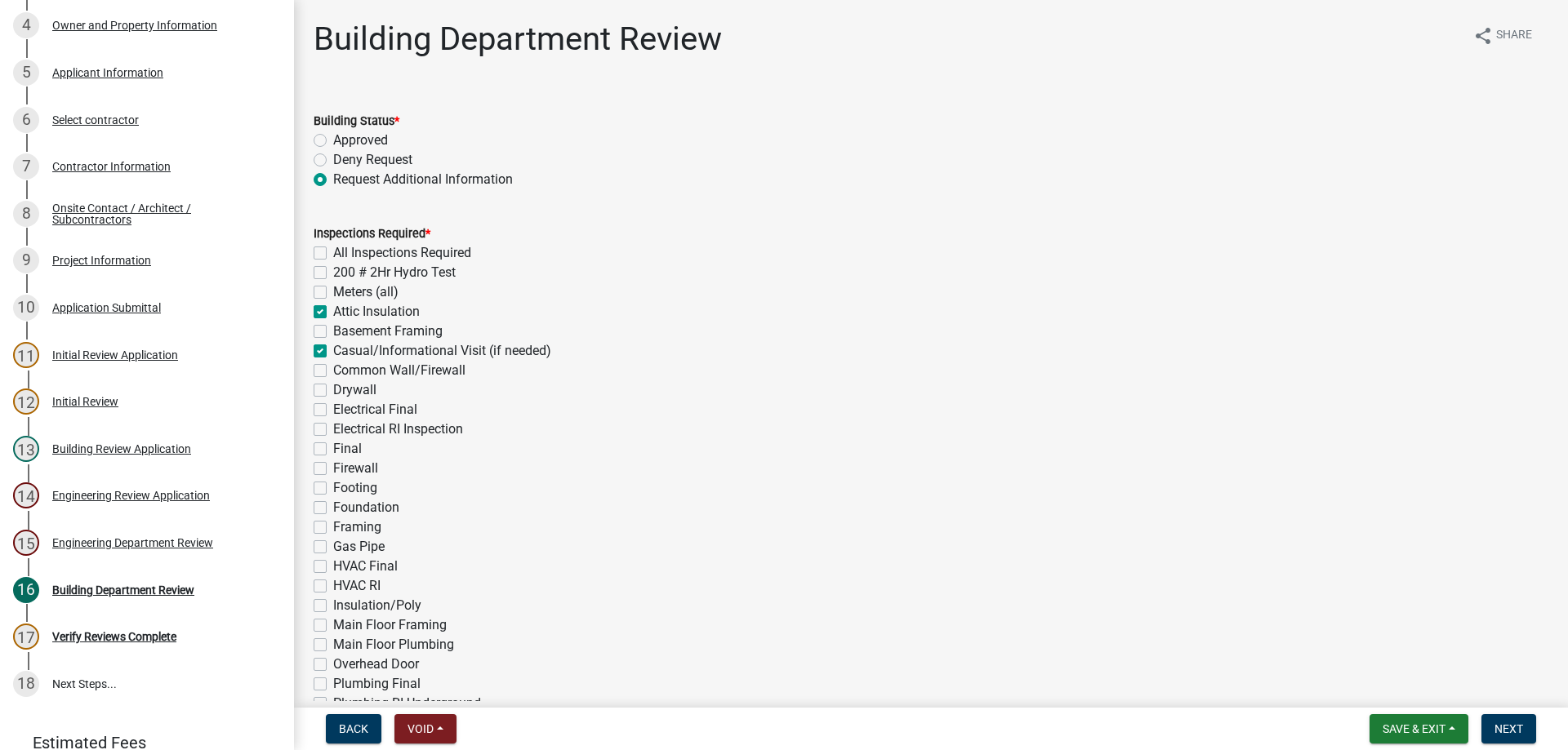
checkbox input "false"
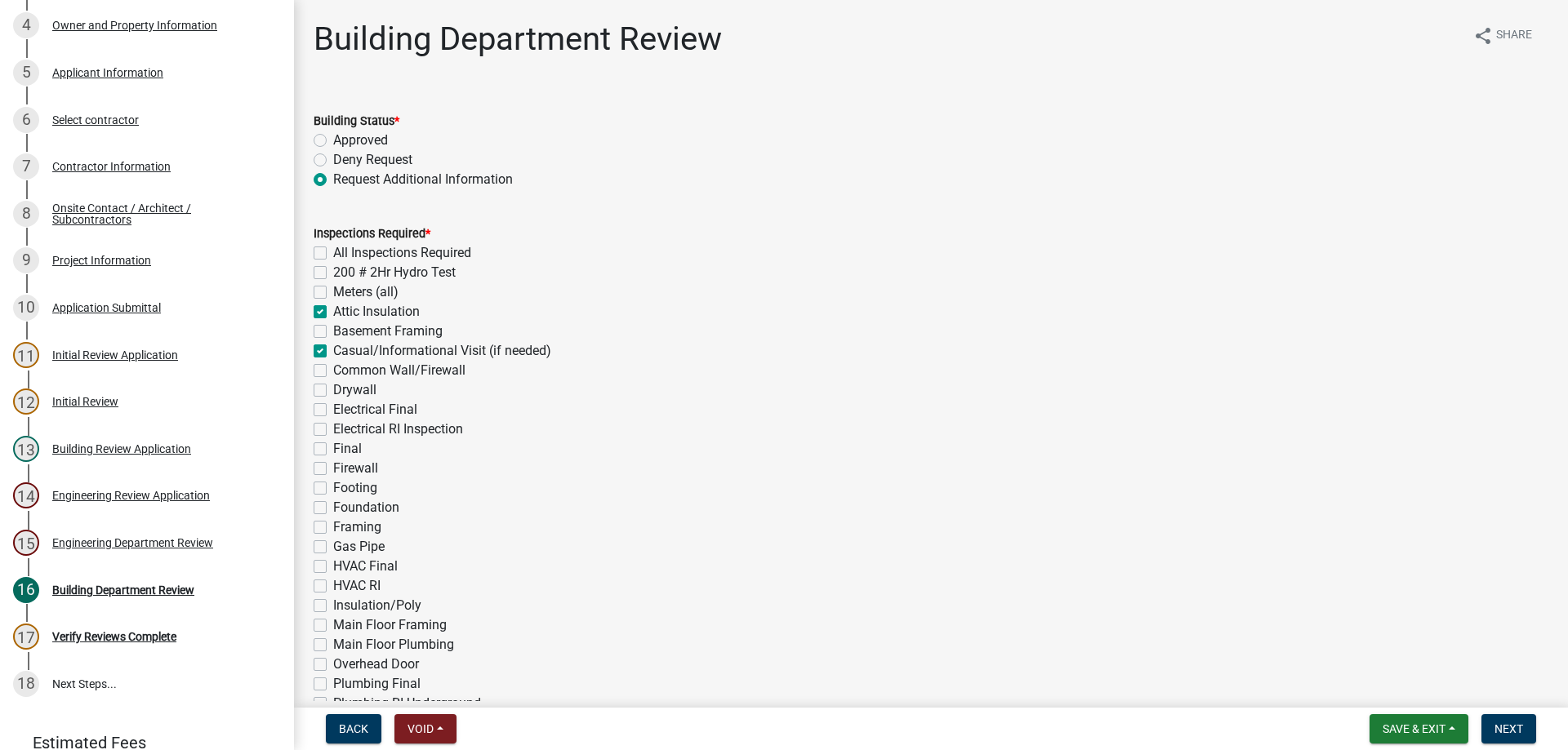
checkbox input "false"
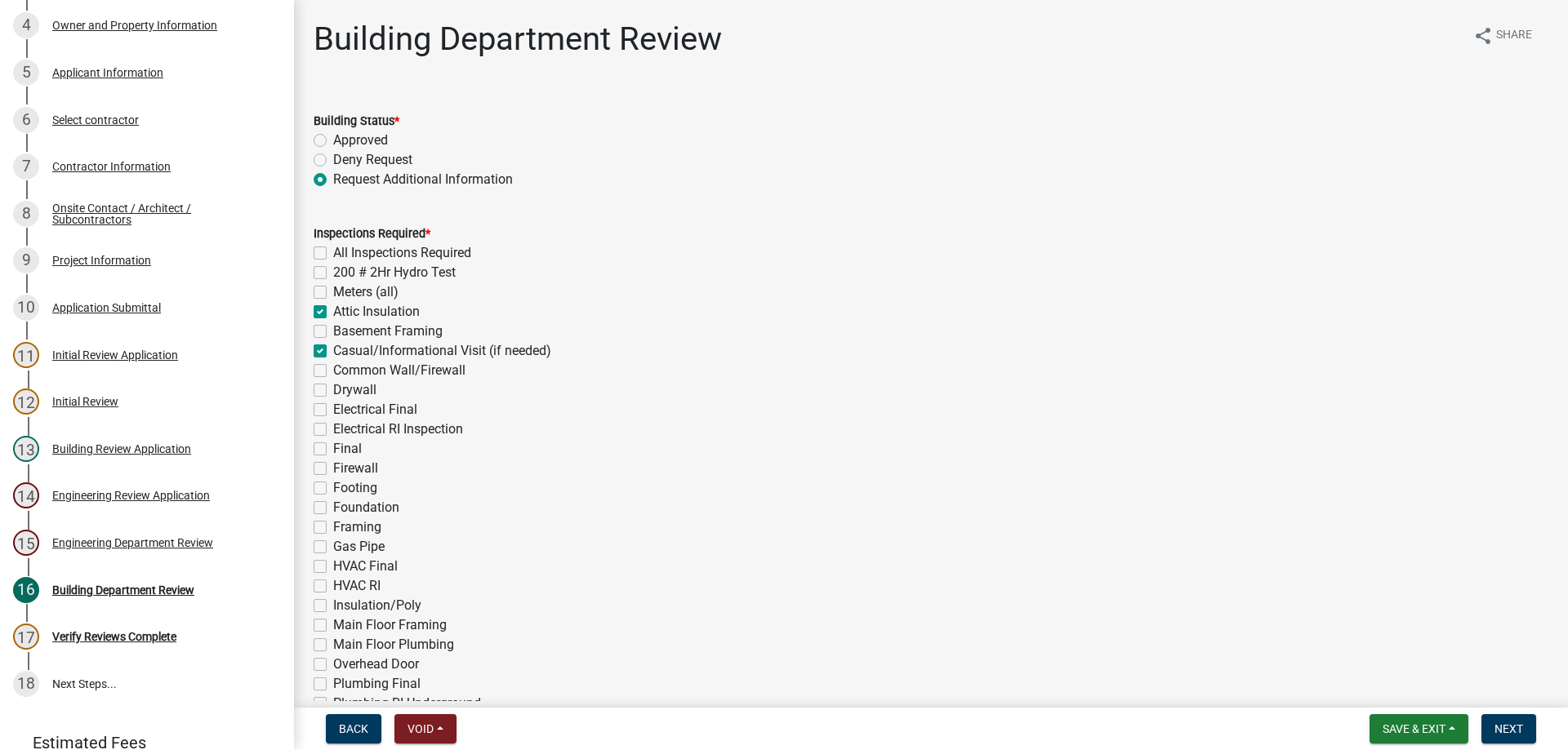
checkbox input "false"
click at [333, 391] on label "Drywall" at bounding box center [354, 390] width 44 height 20
click at [333, 391] on input "Drywall" at bounding box center [338, 386] width 10 height 10
checkbox input "true"
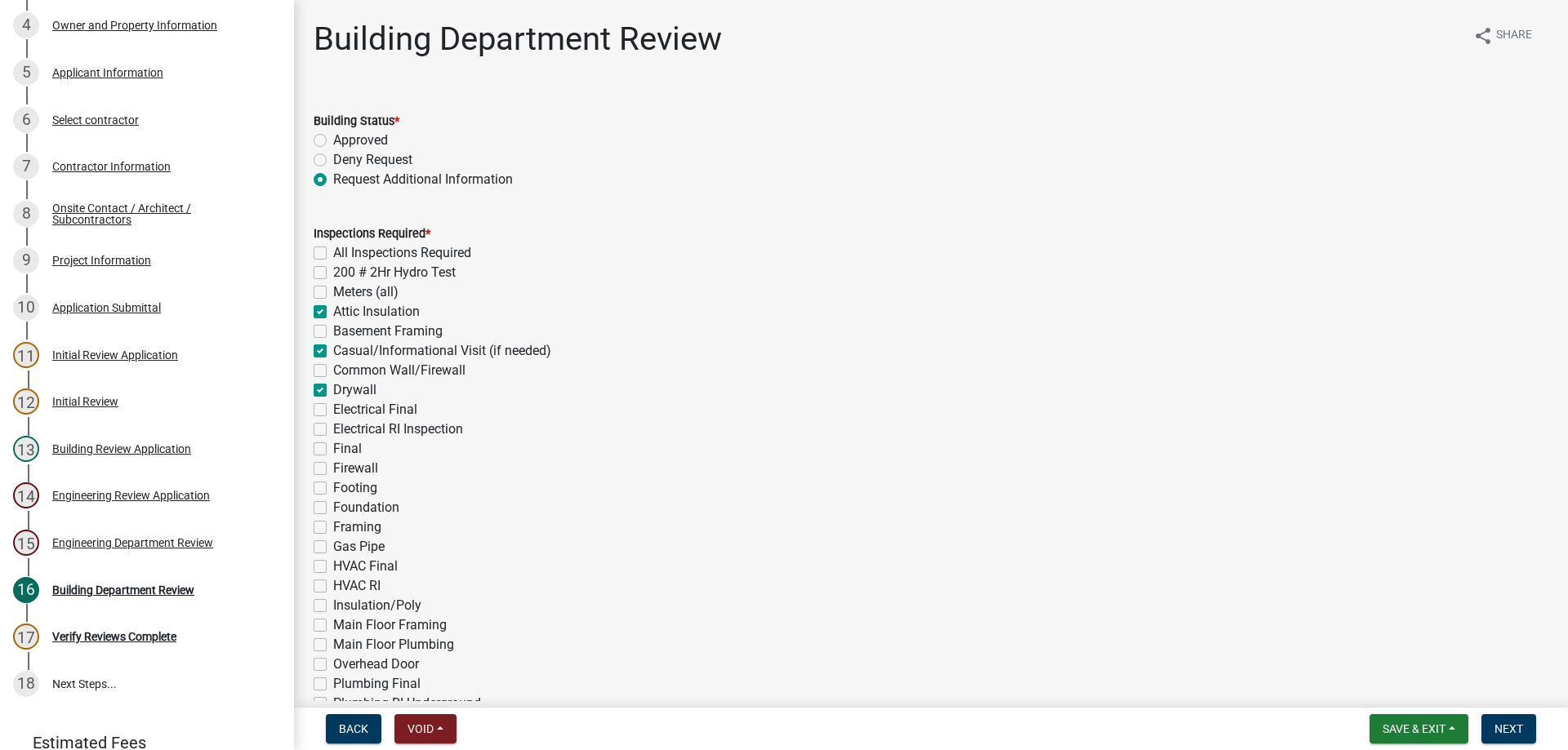
checkbox input "false"
checkbox input "true"
checkbox input "false"
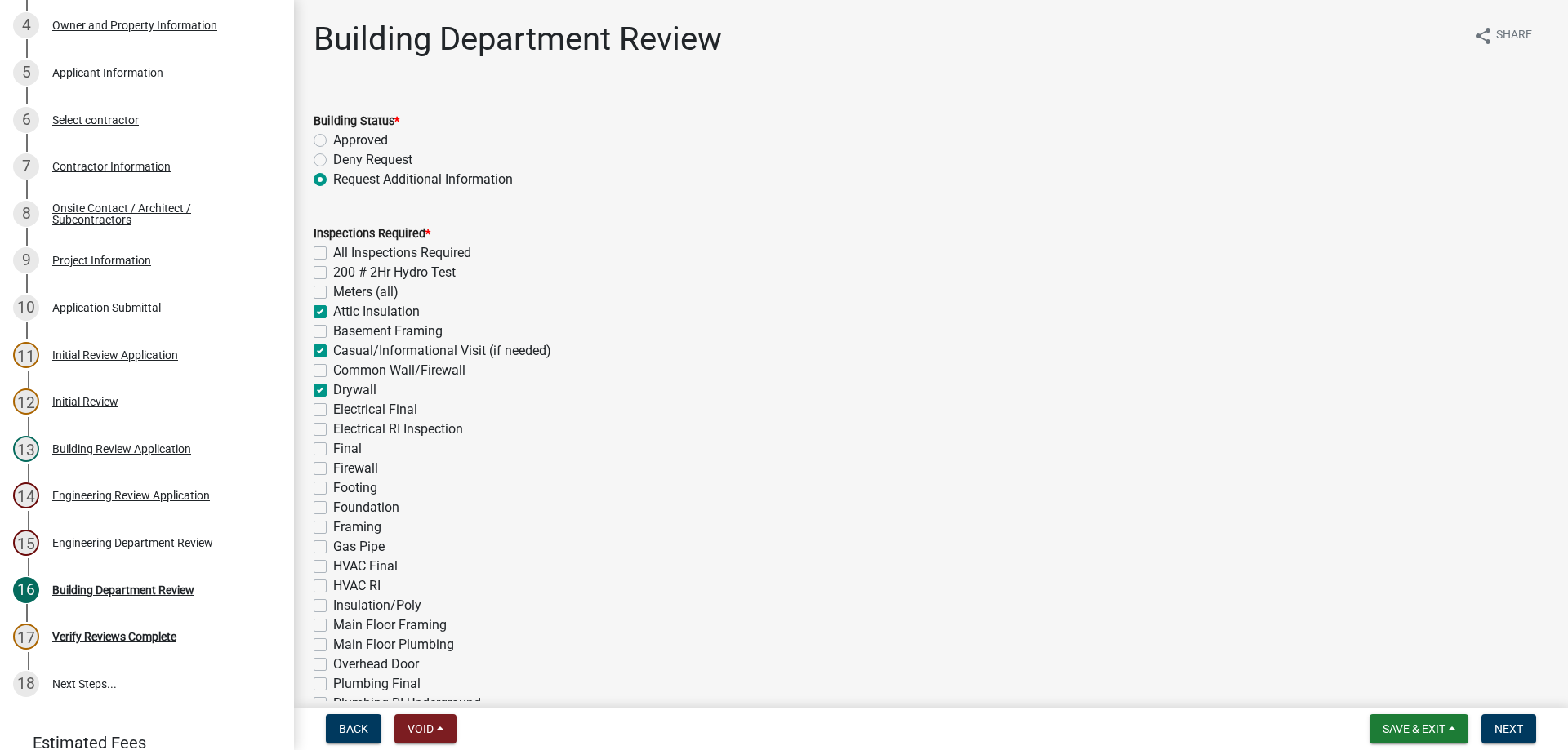
checkbox input "true"
checkbox input "false"
checkbox input "true"
checkbox input "false"
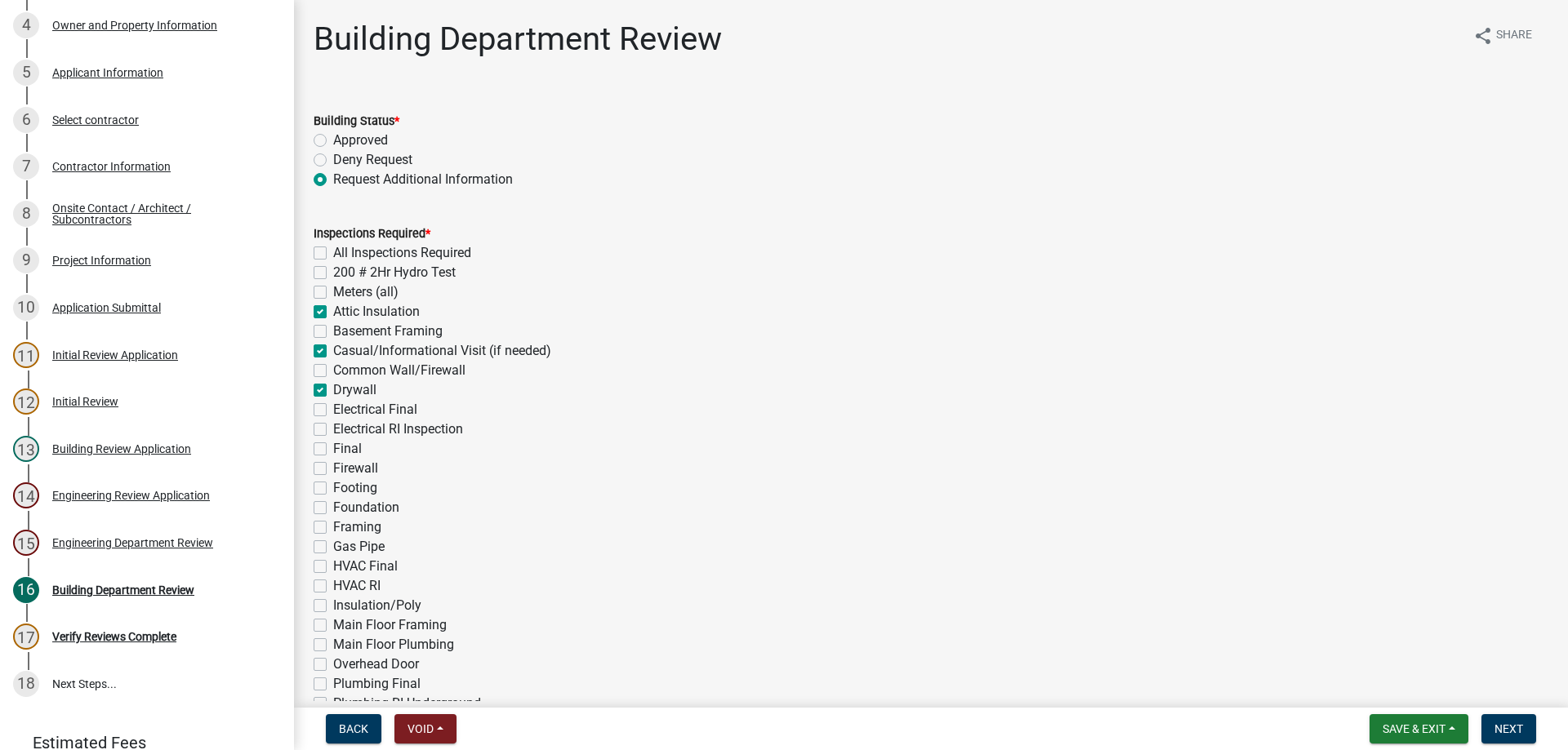
checkbox input "false"
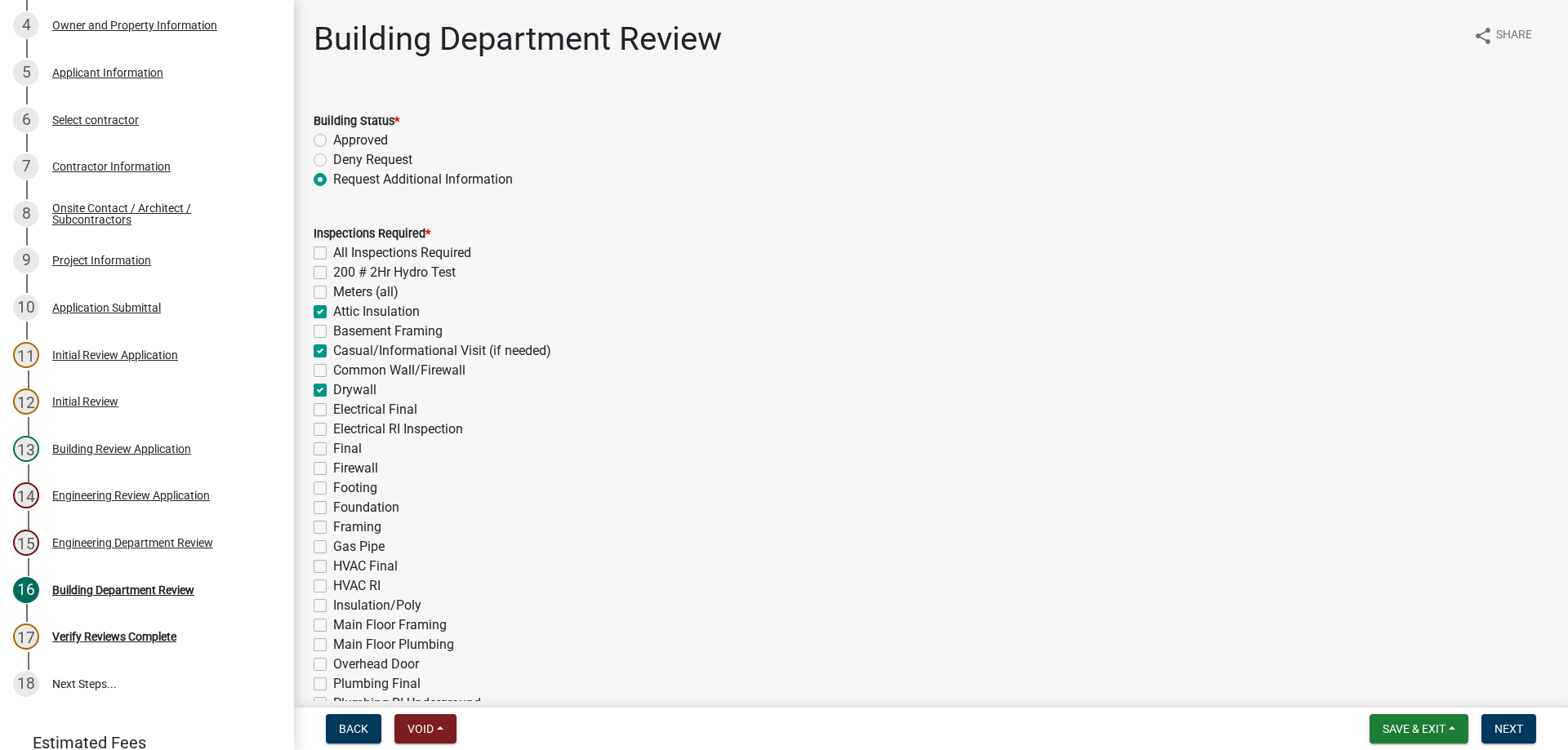
checkbox input "false"
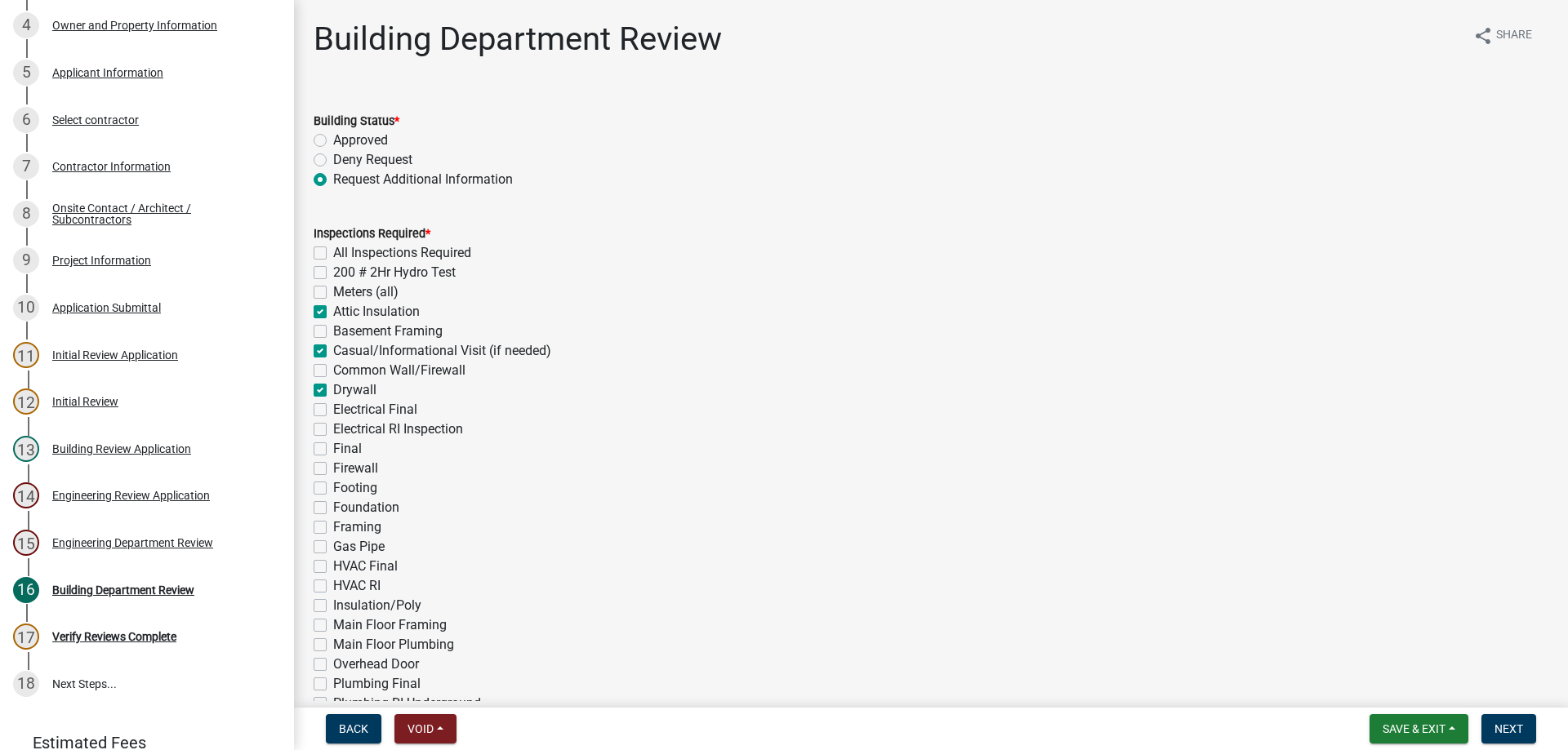
checkbox input "false"
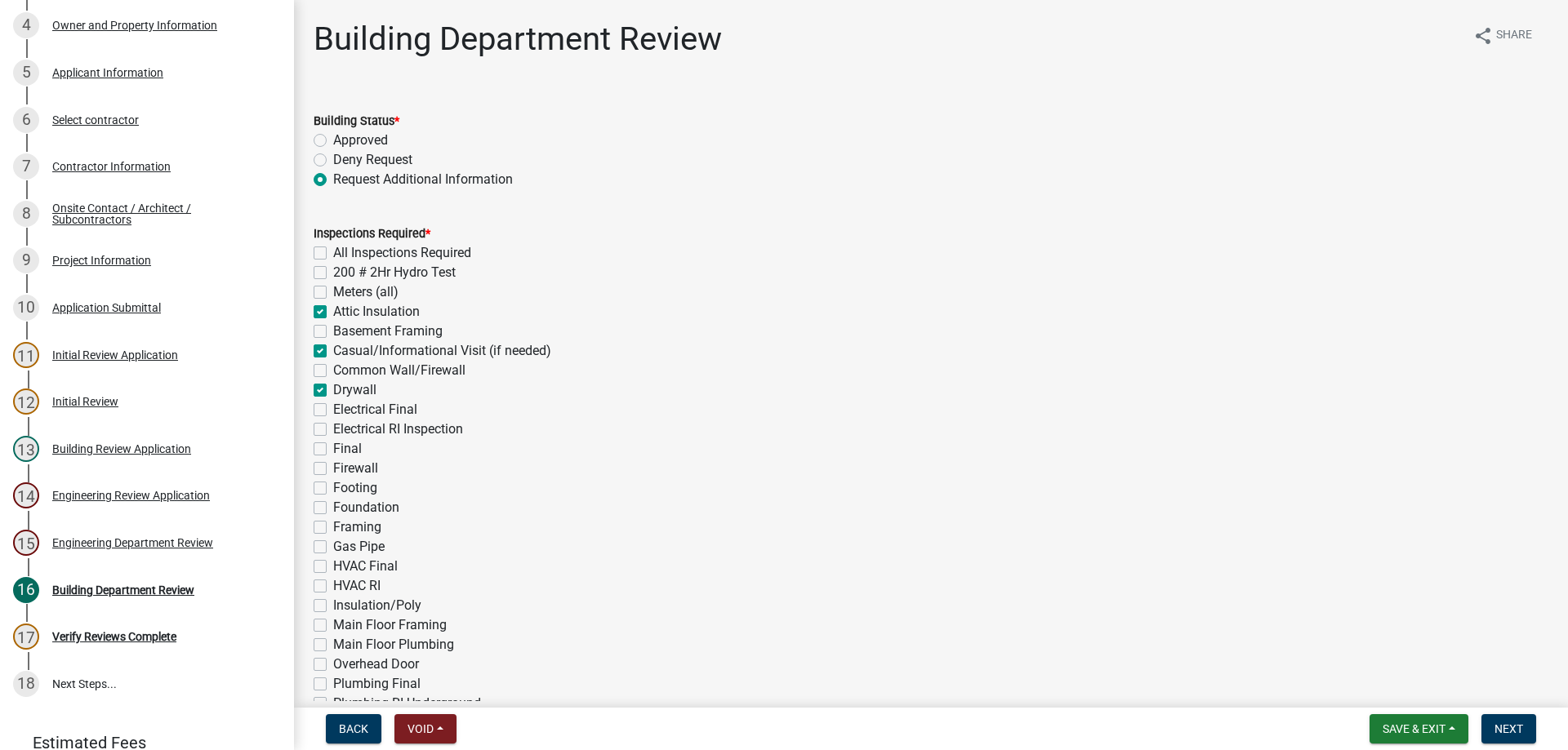
checkbox input "false"
click at [333, 415] on label "Electrical Final" at bounding box center [375, 410] width 84 height 20
click at [333, 410] on input "Electrical Final" at bounding box center [338, 405] width 10 height 10
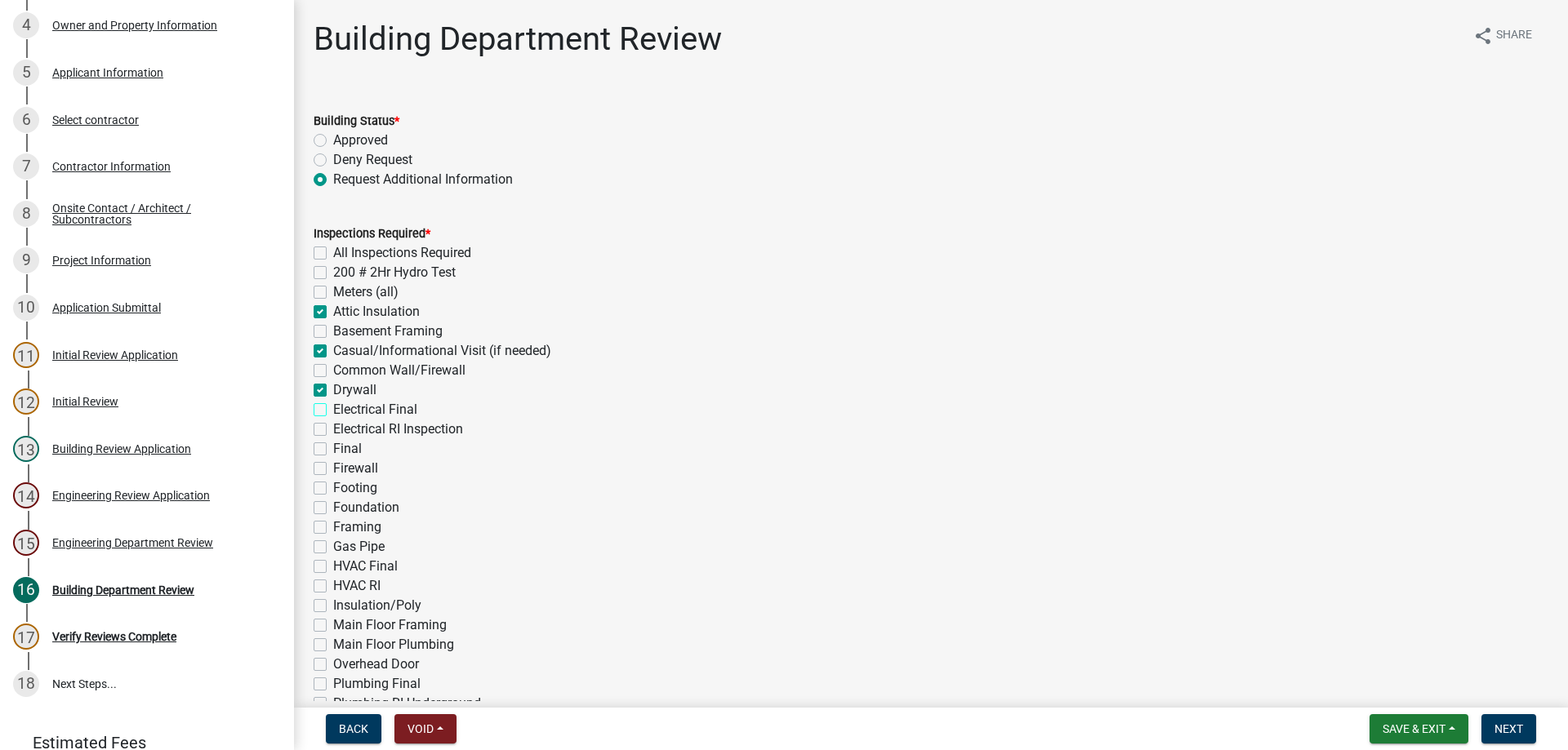
checkbox input "true"
checkbox input "false"
checkbox input "true"
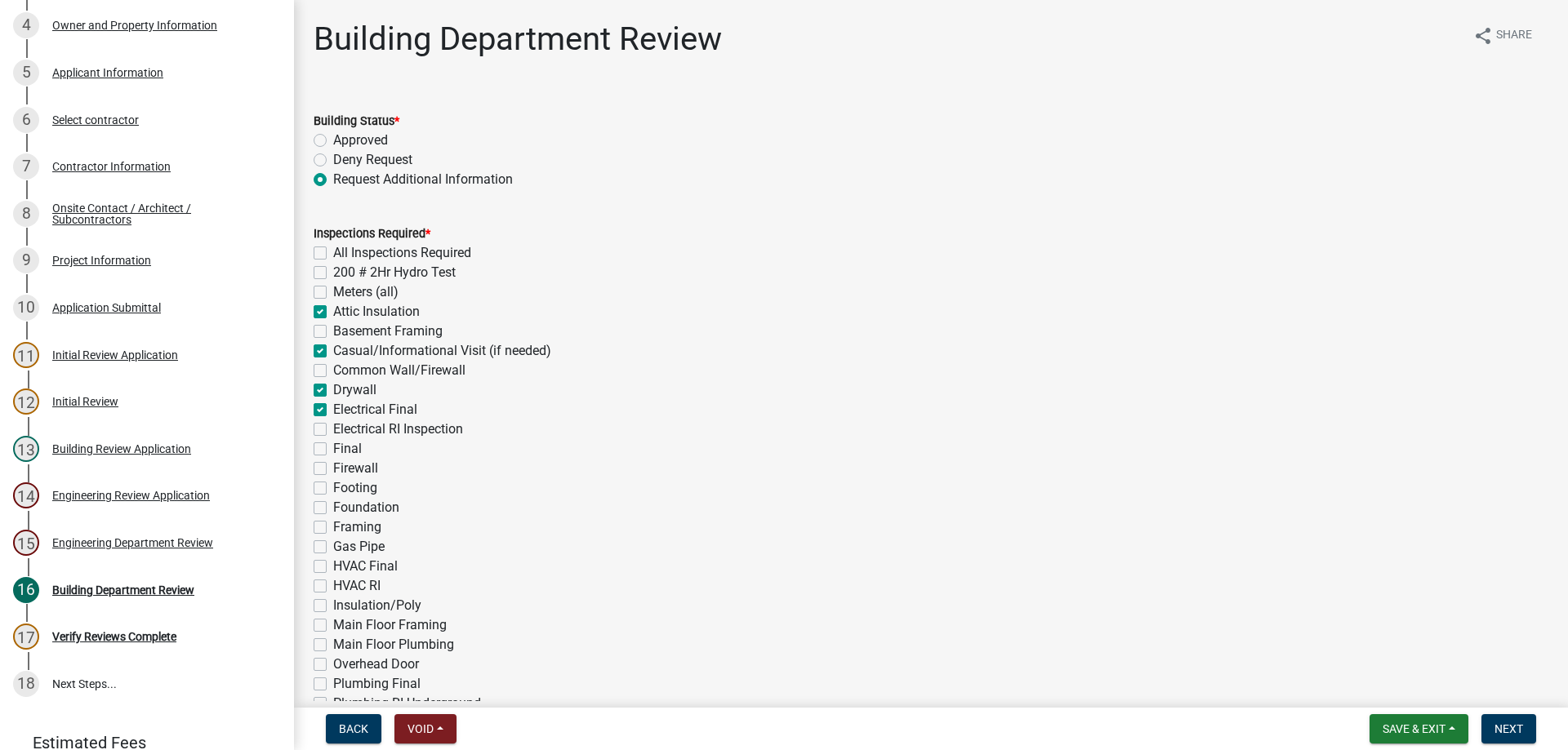
checkbox input "false"
checkbox input "true"
checkbox input "false"
checkbox input "true"
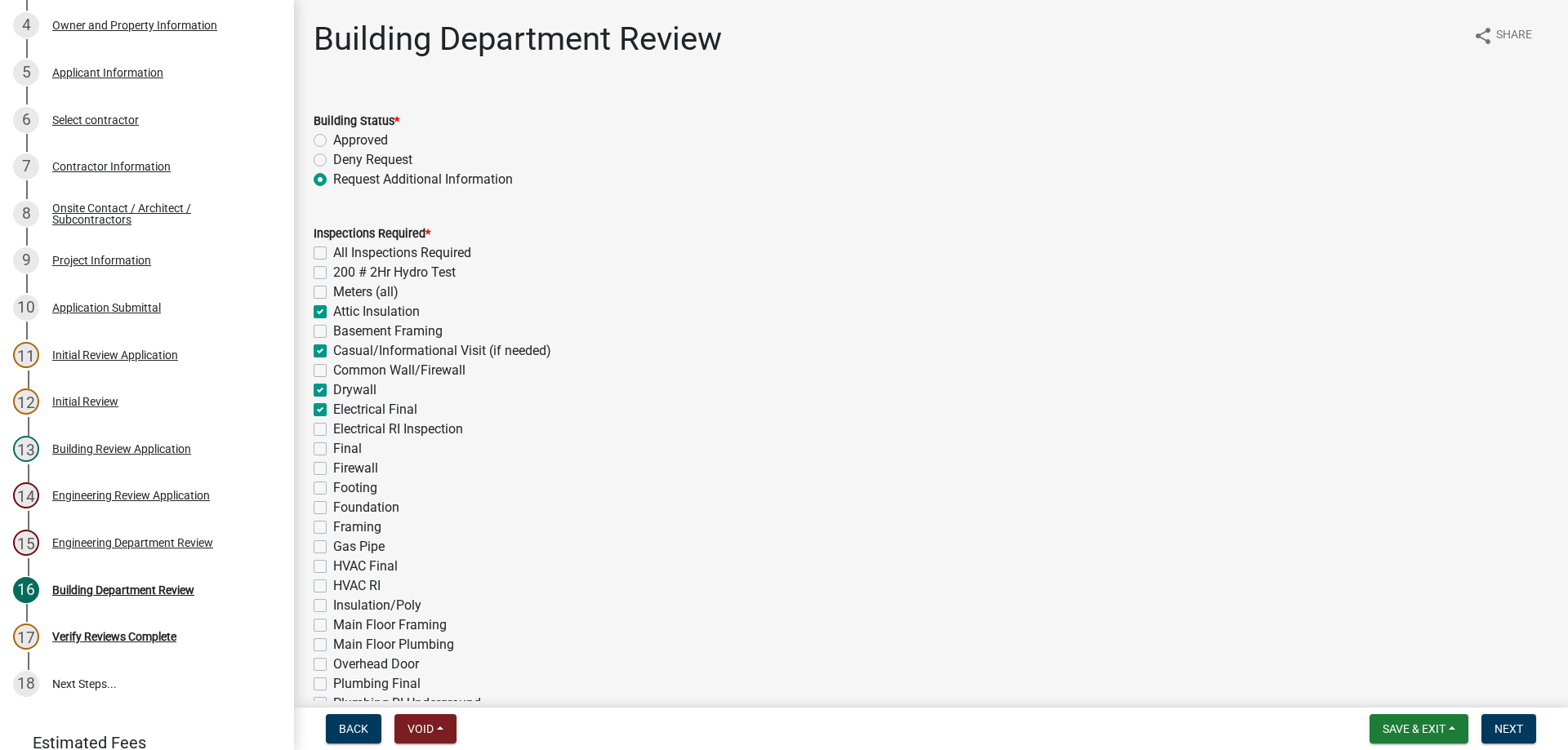
checkbox input "false"
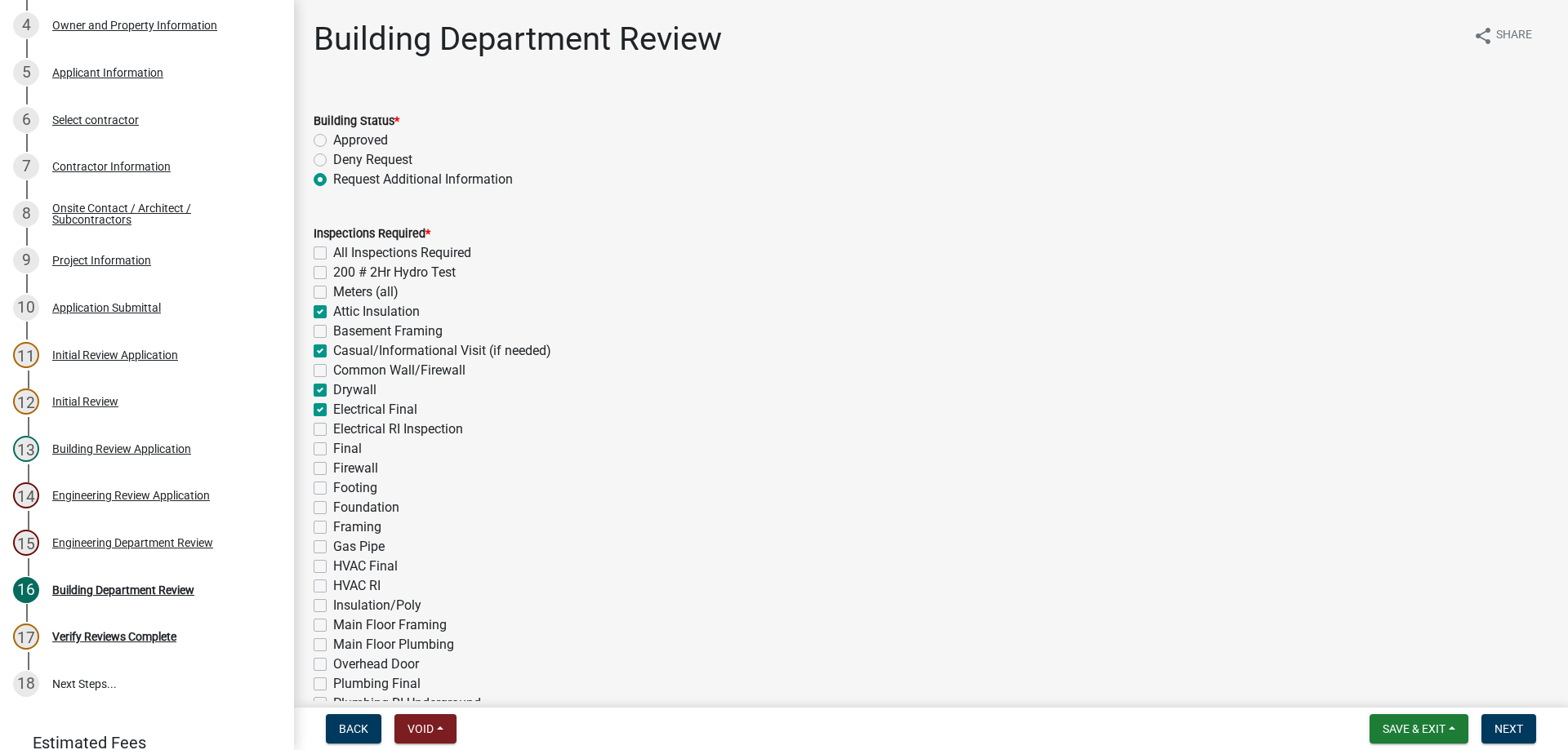
checkbox input "false"
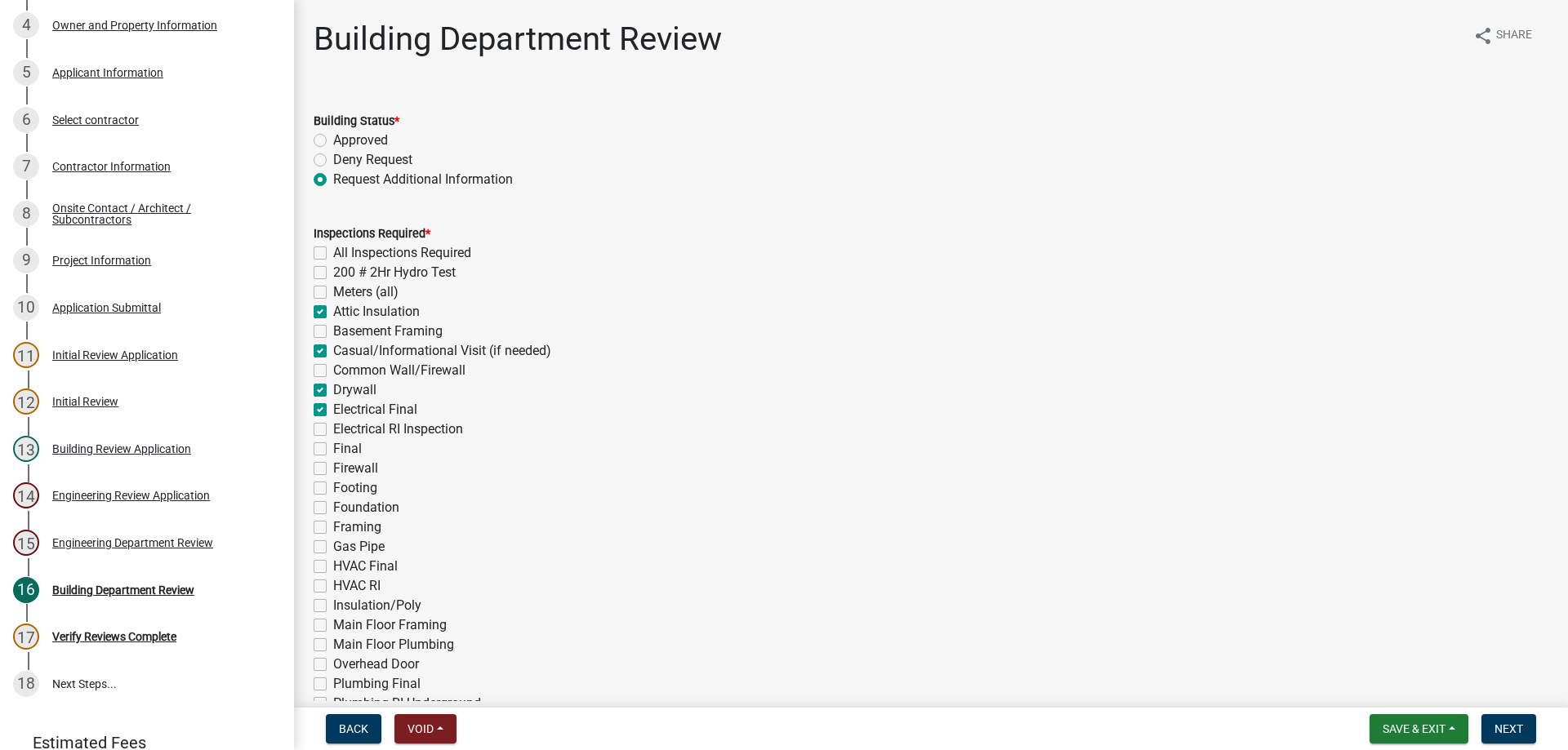
checkbox input "false"
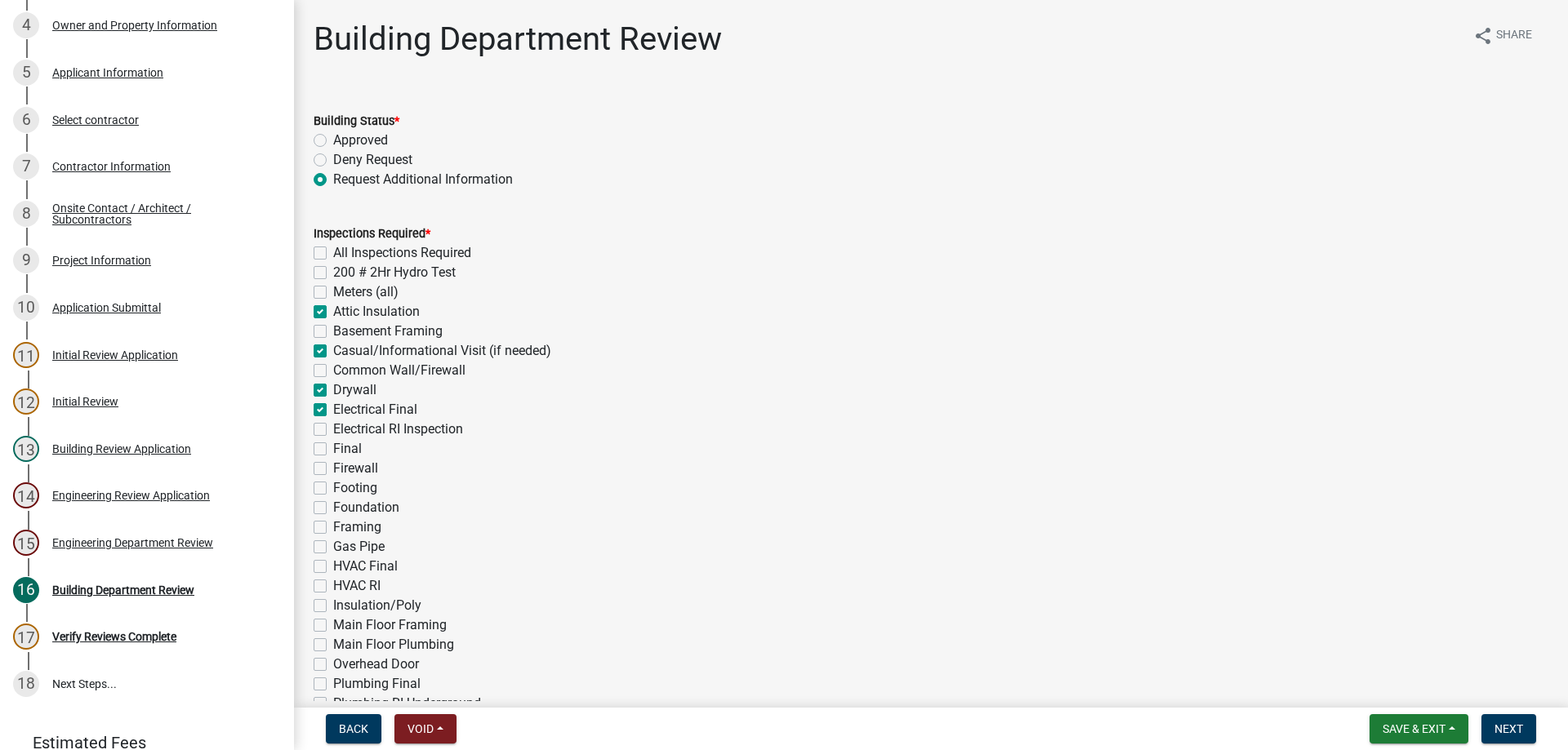
checkbox input "false"
click at [333, 431] on label "Electrical RI Inspection" at bounding box center [398, 429] width 130 height 20
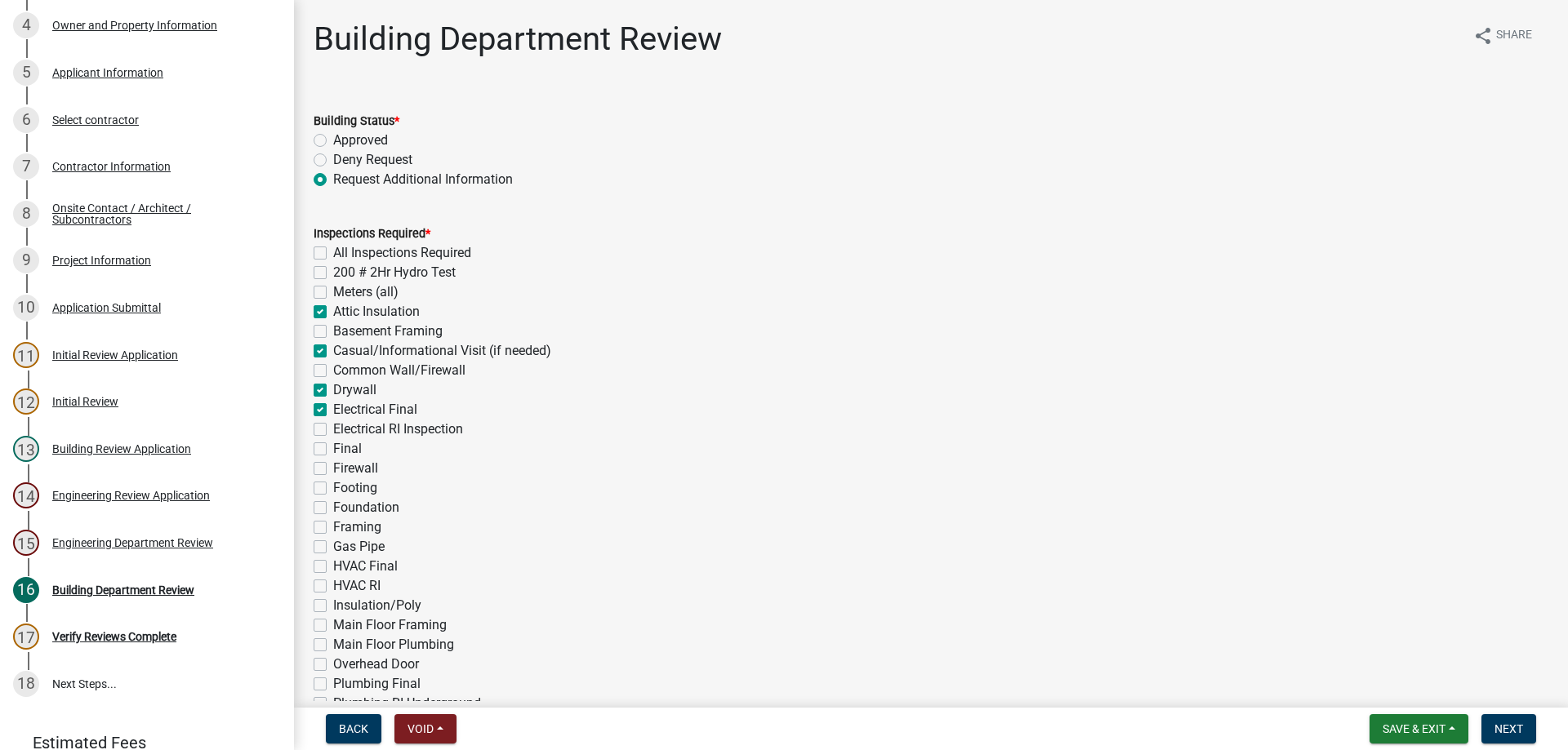
click at [333, 430] on input "Electrical RI Inspection" at bounding box center [338, 425] width 10 height 10
checkbox input "true"
checkbox input "false"
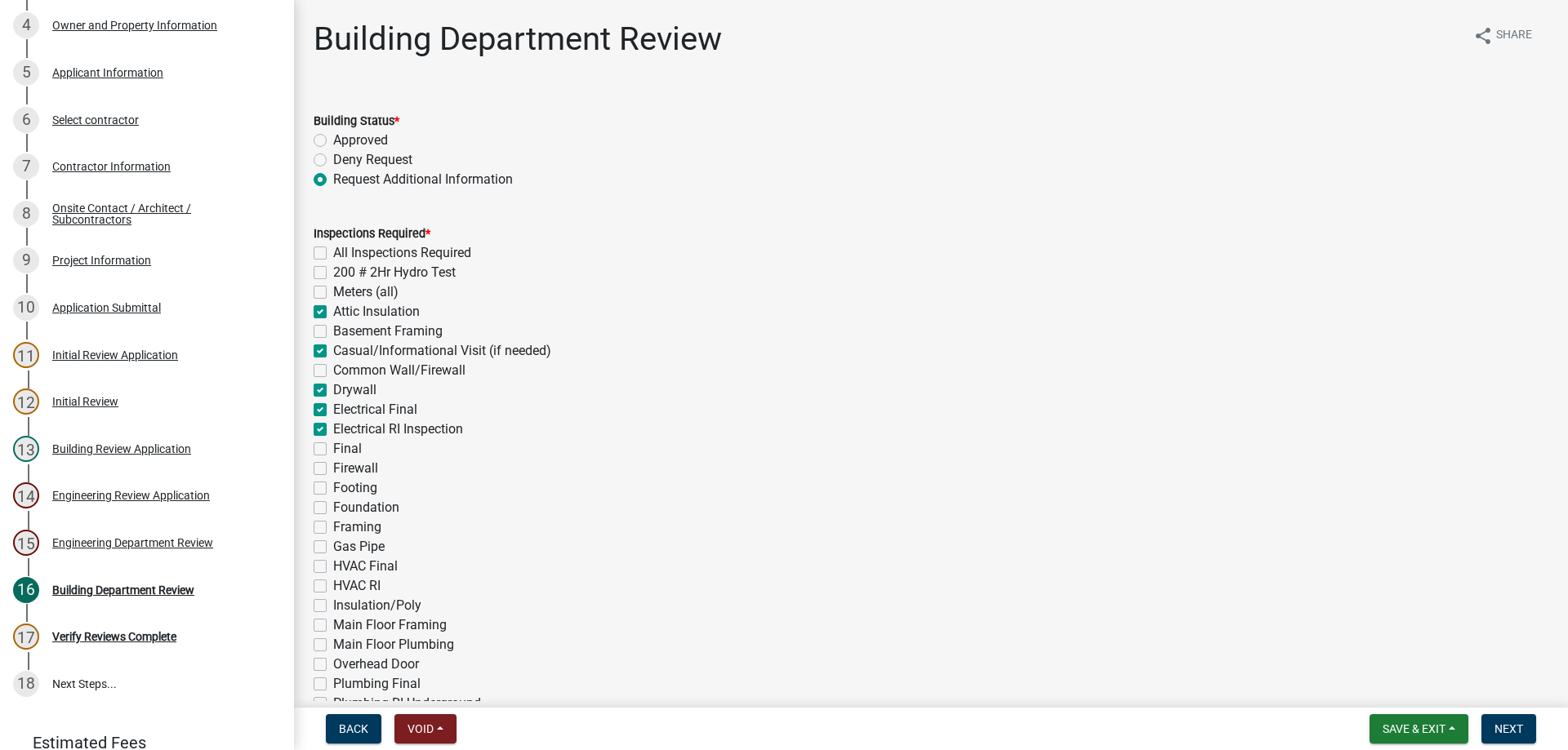
checkbox input "true"
checkbox input "false"
checkbox input "true"
checkbox input "false"
checkbox input "true"
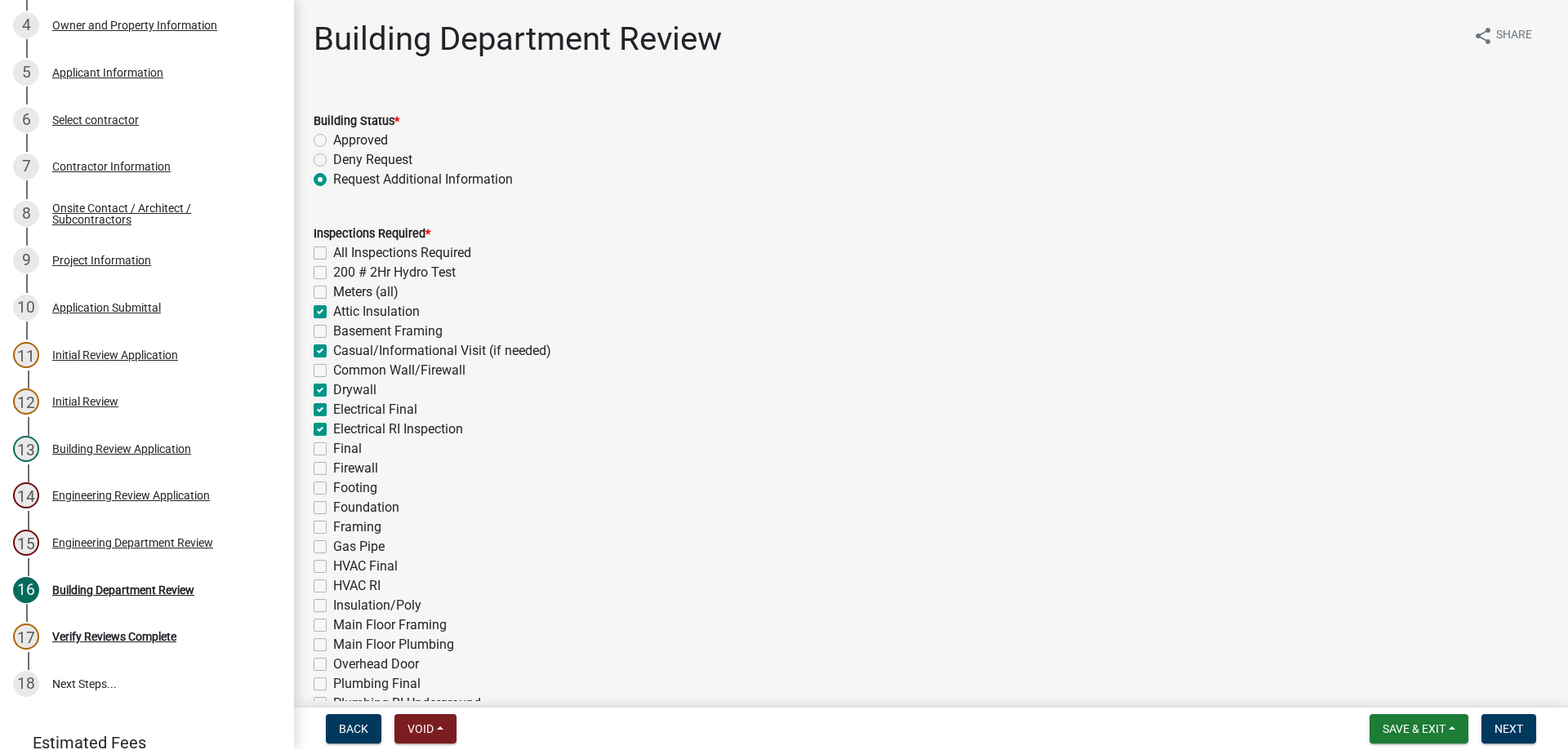
checkbox input "true"
checkbox input "false"
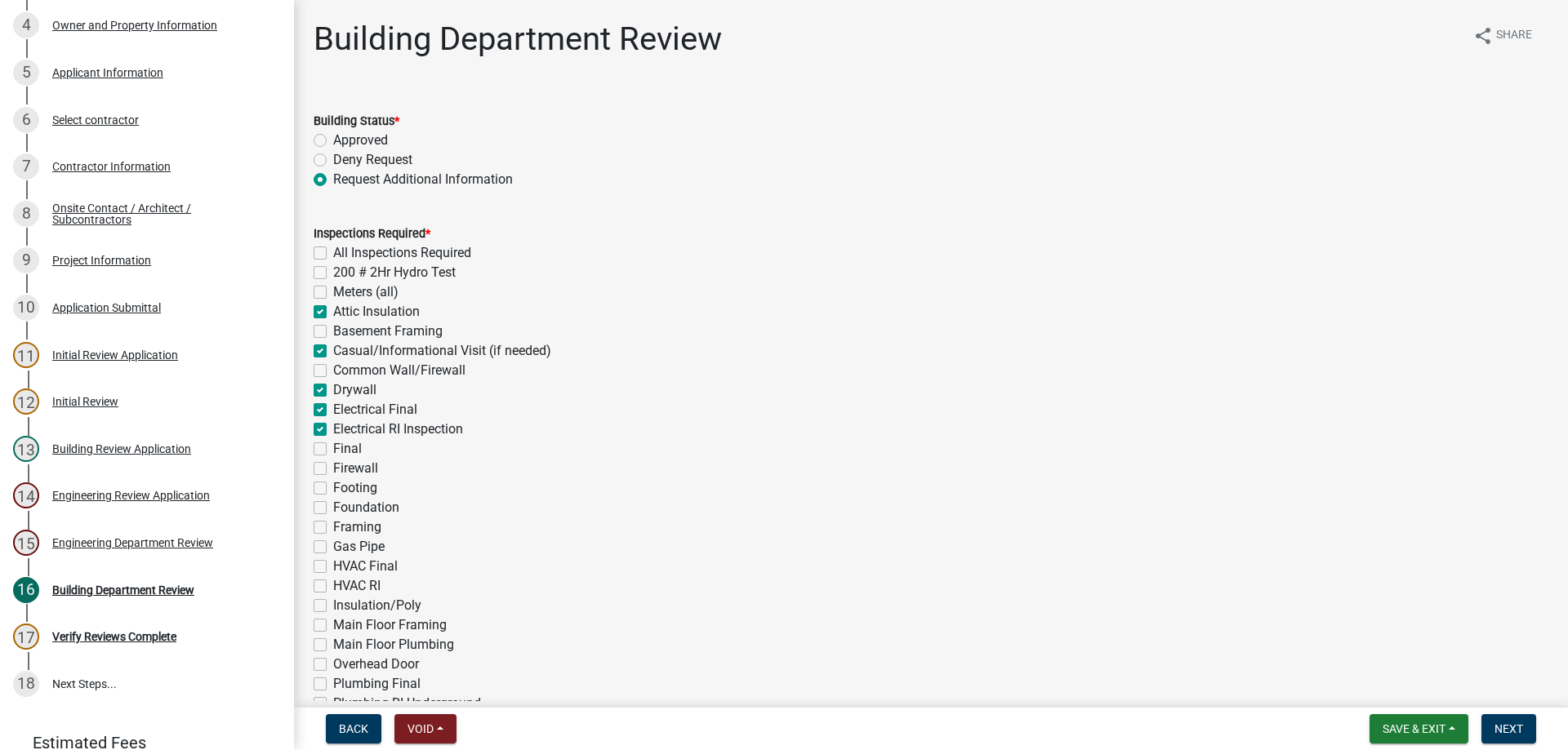
checkbox input "false"
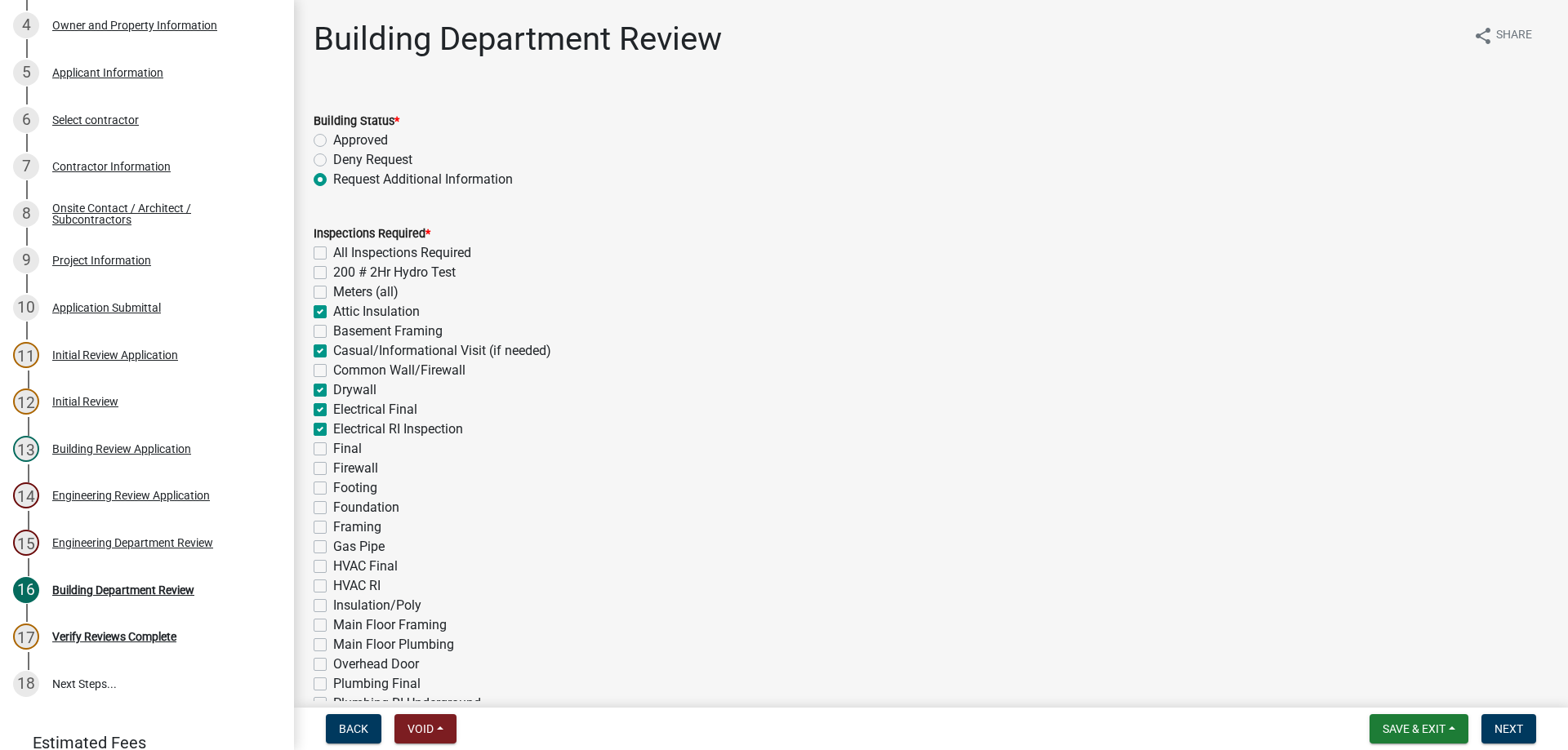
checkbox input "false"
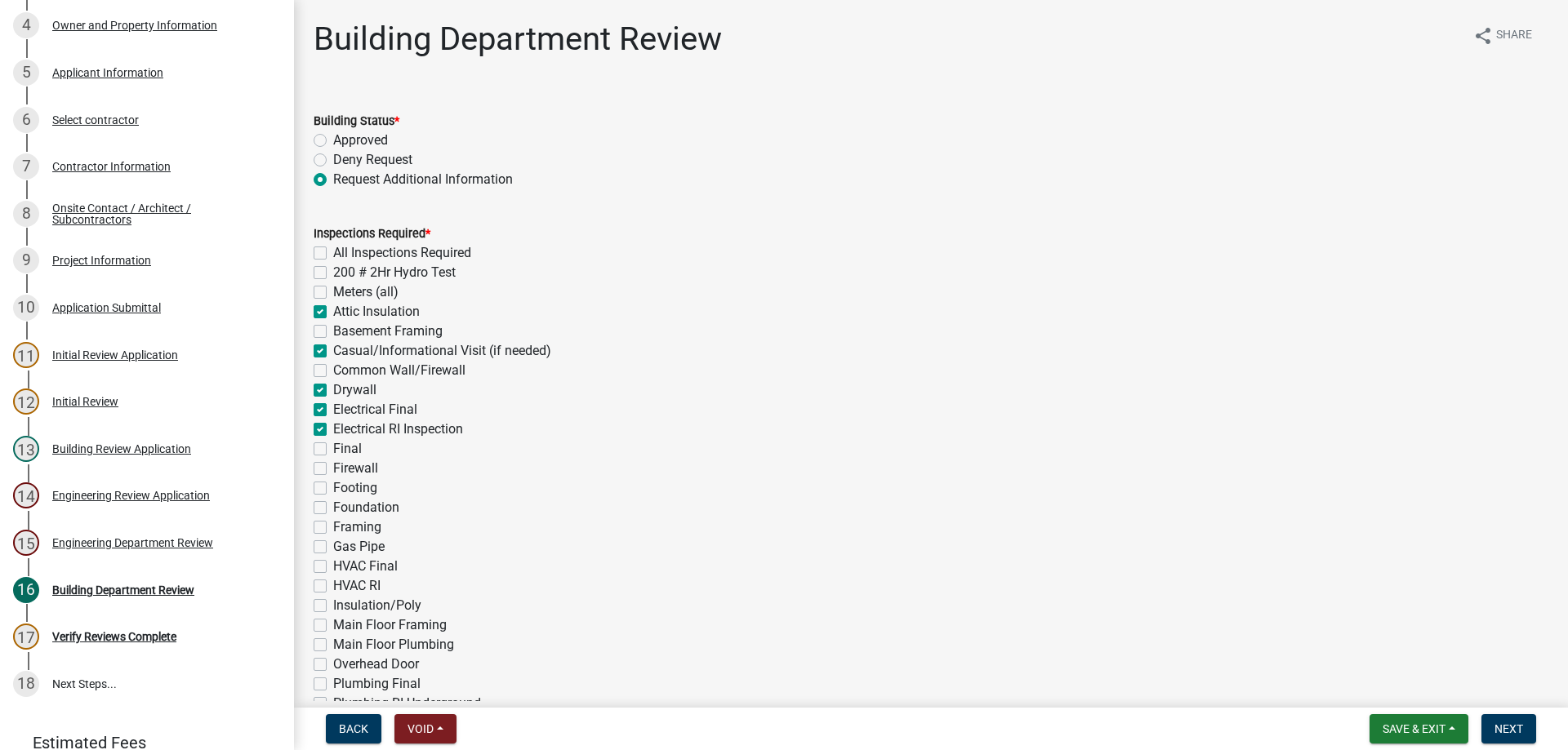
checkbox input "false"
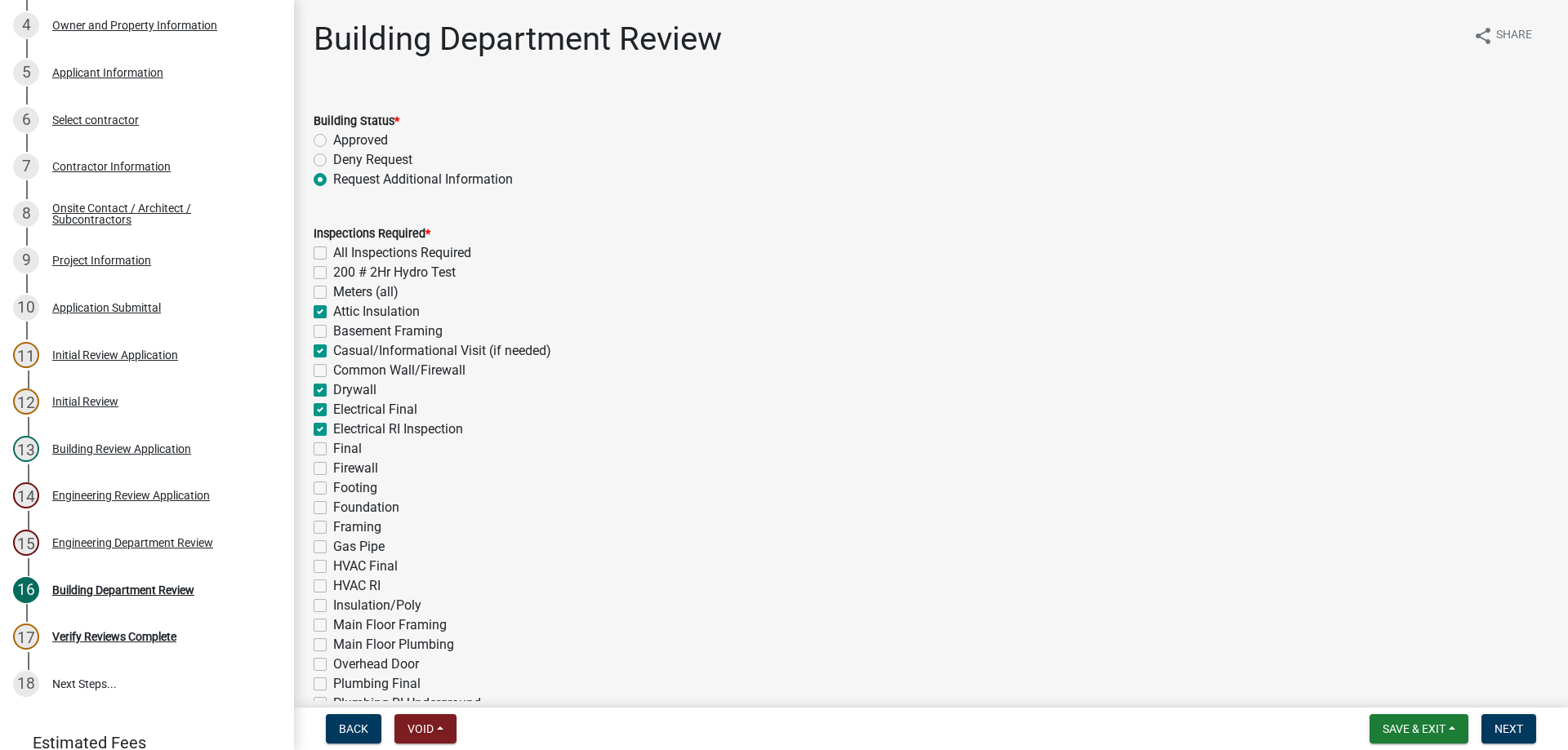
click at [333, 446] on label "Final" at bounding box center [346, 449] width 28 height 20
click at [333, 446] on input "Final" at bounding box center [338, 445] width 10 height 10
checkbox input "true"
checkbox input "false"
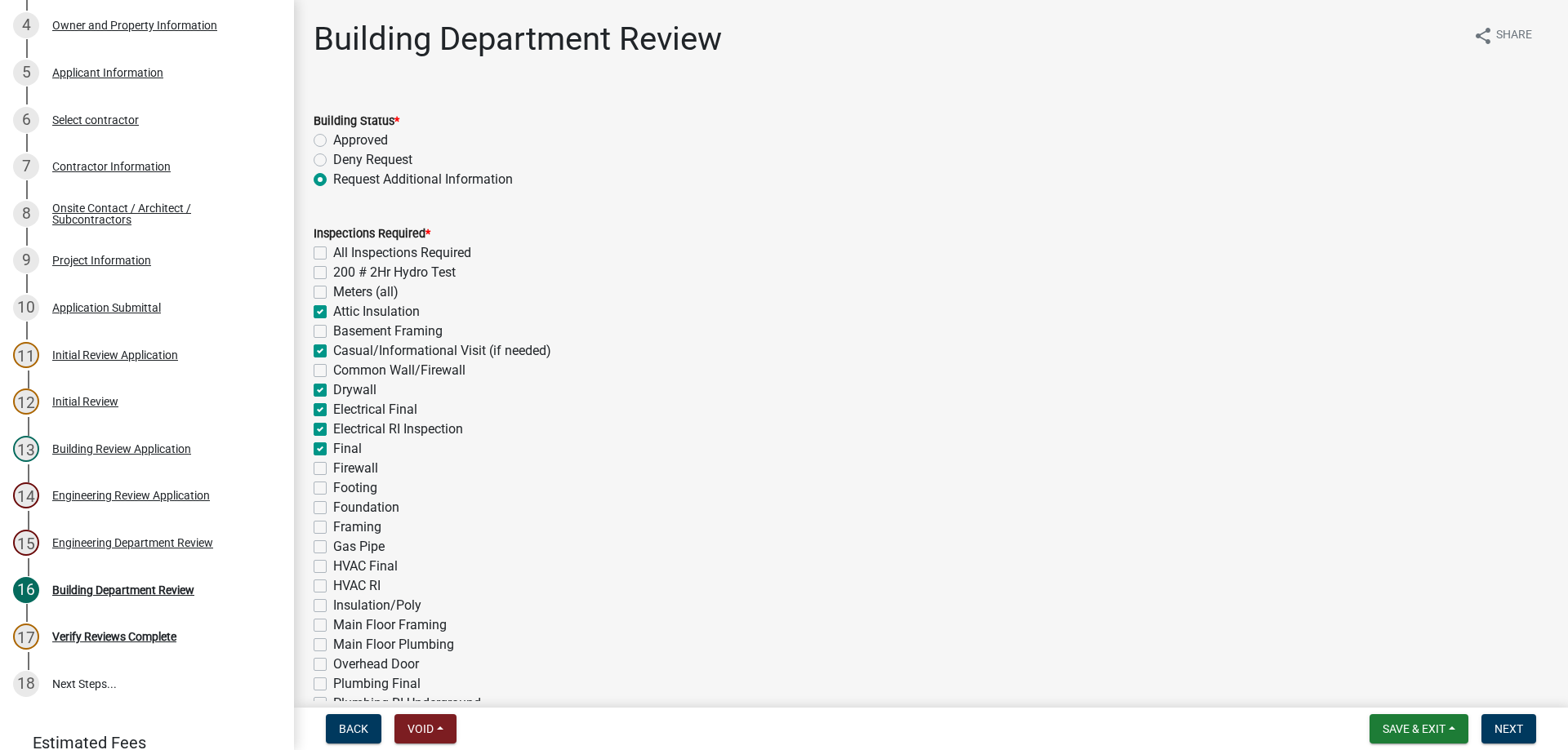
checkbox input "false"
checkbox input "true"
checkbox input "false"
checkbox input "true"
checkbox input "false"
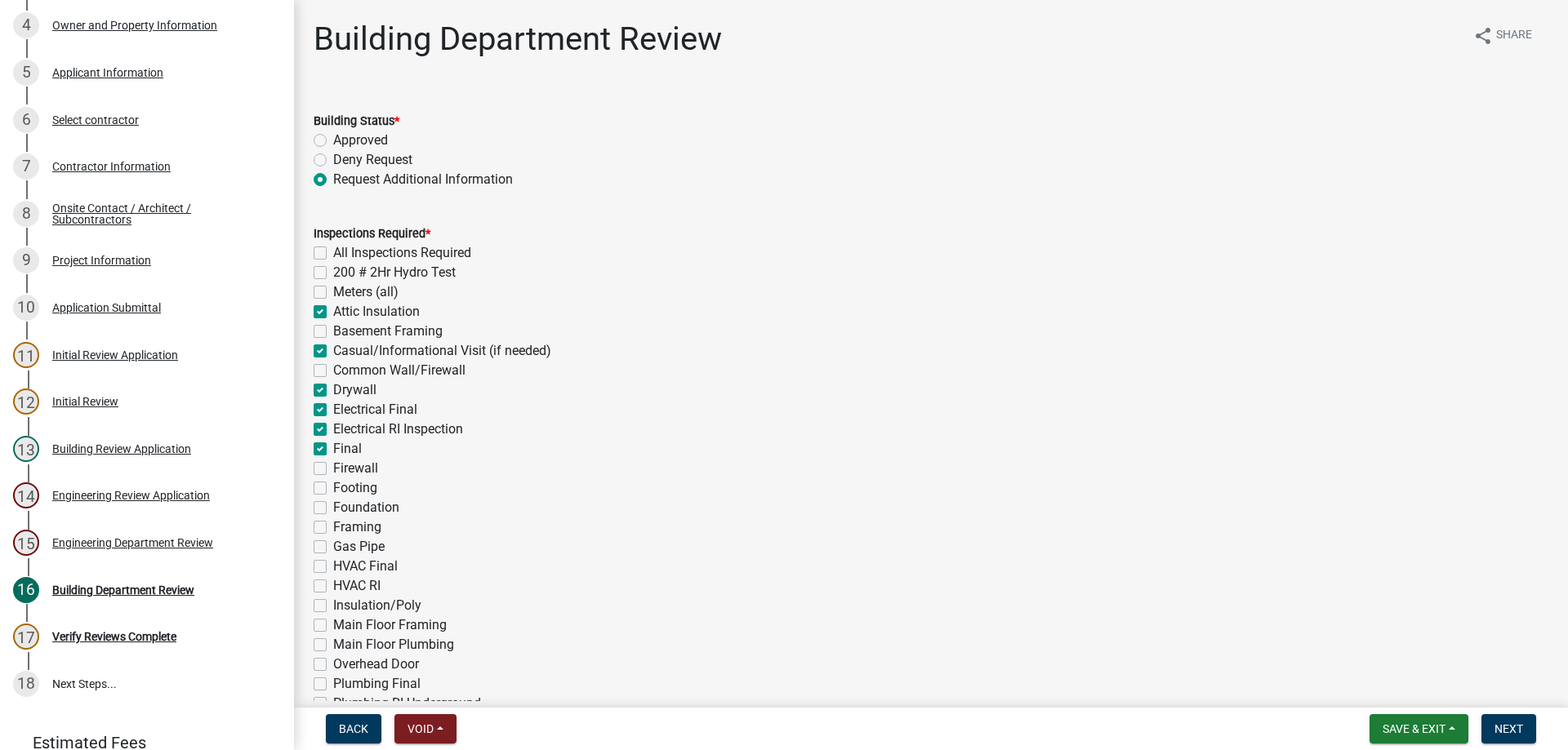
checkbox input "true"
checkbox input "false"
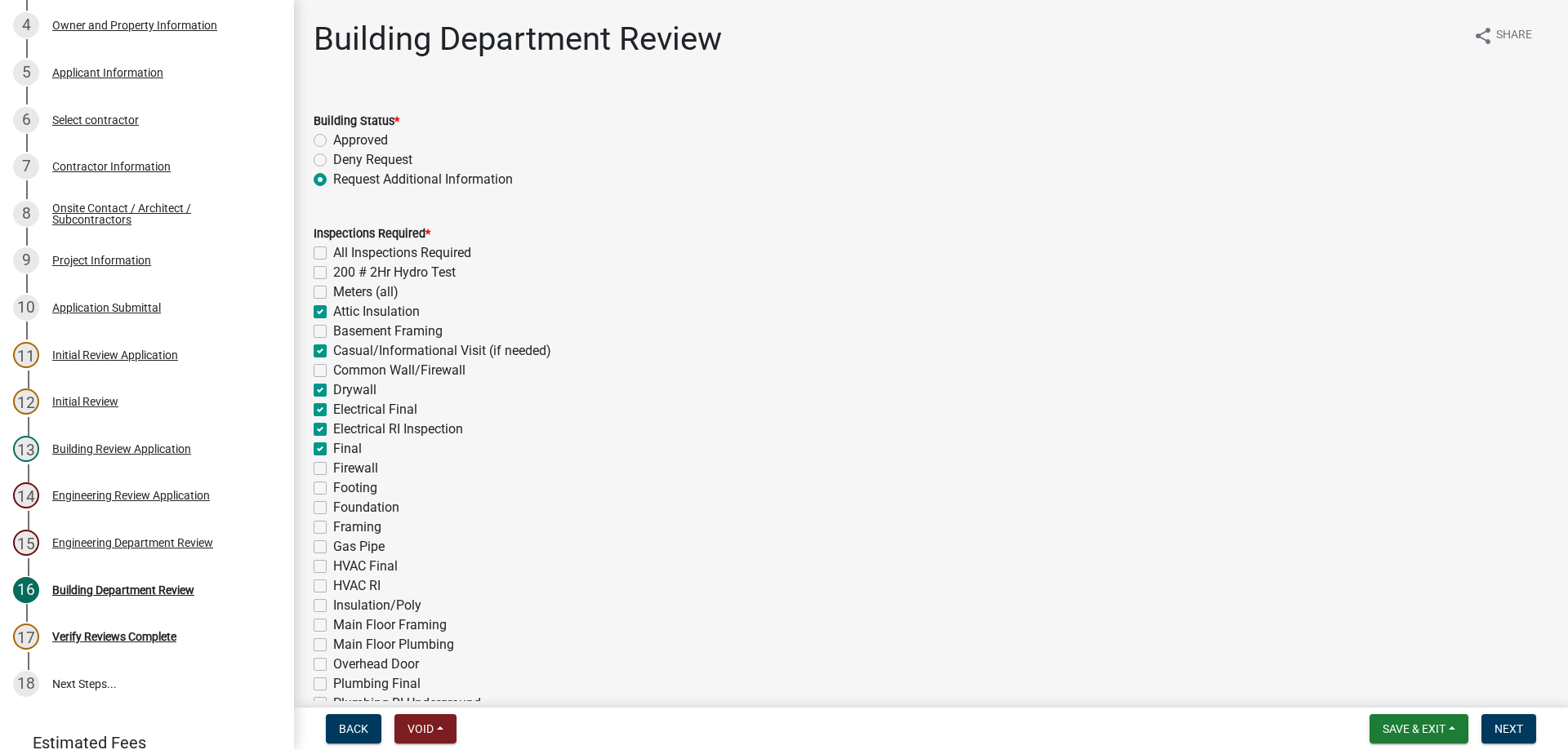
checkbox input "false"
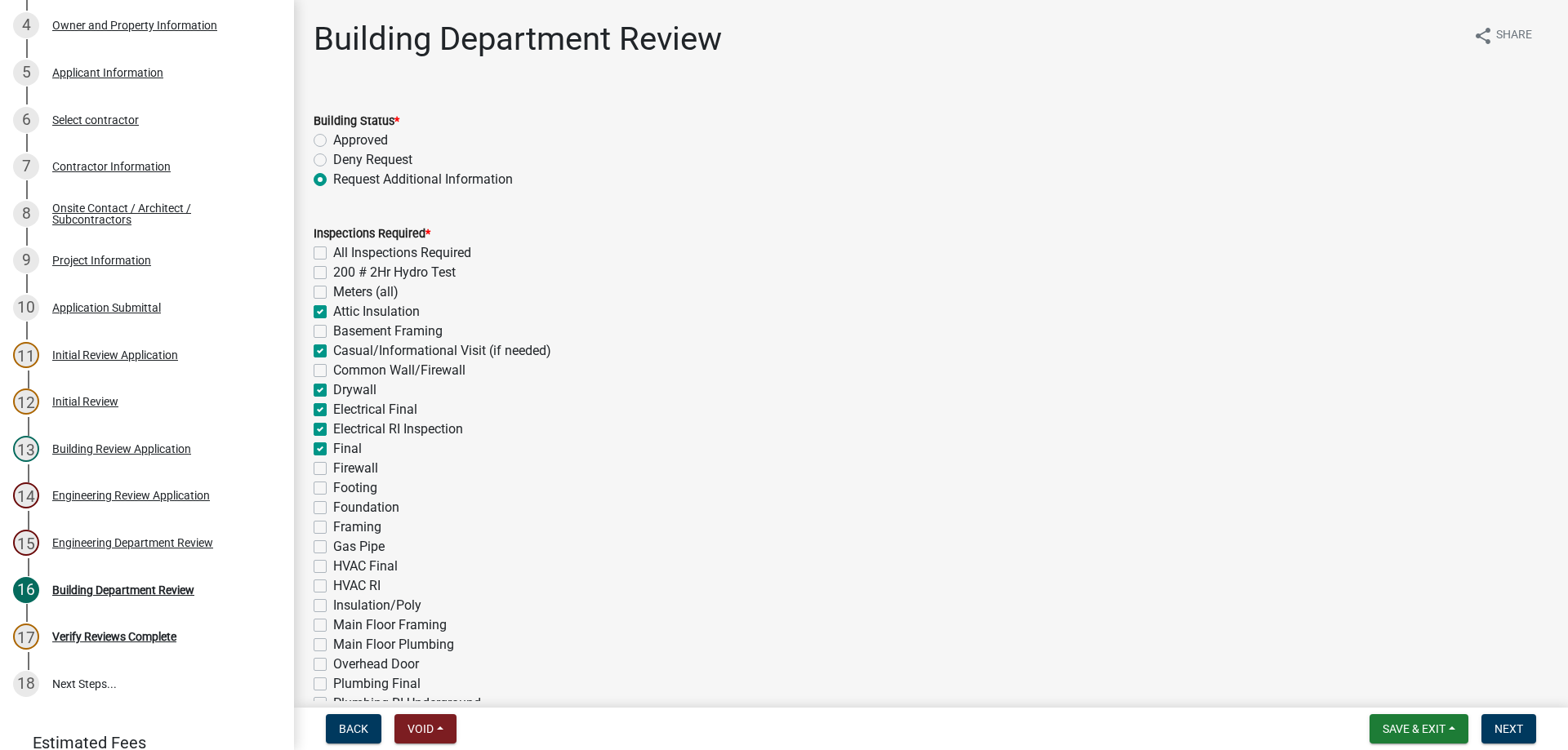
checkbox input "false"
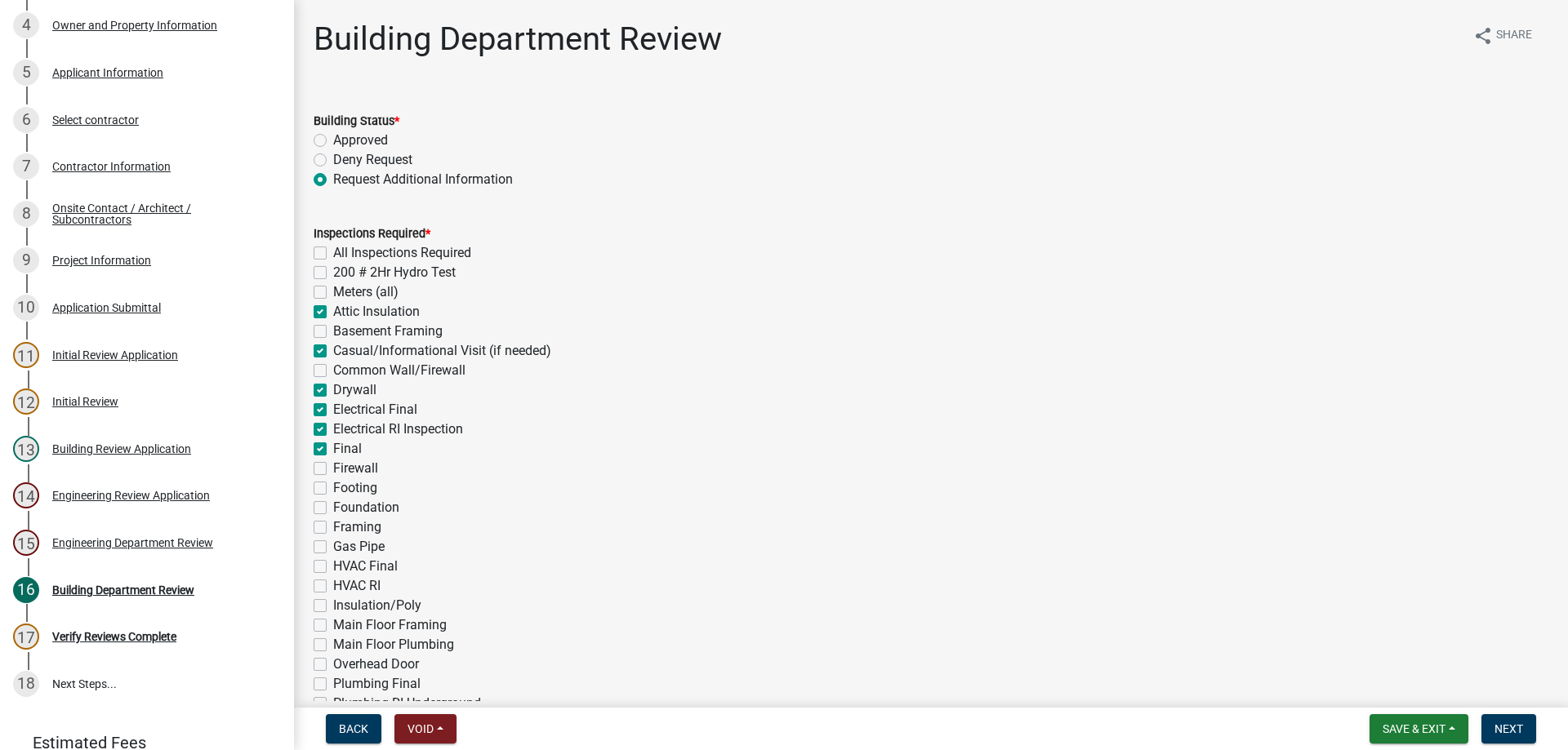
checkbox input "false"
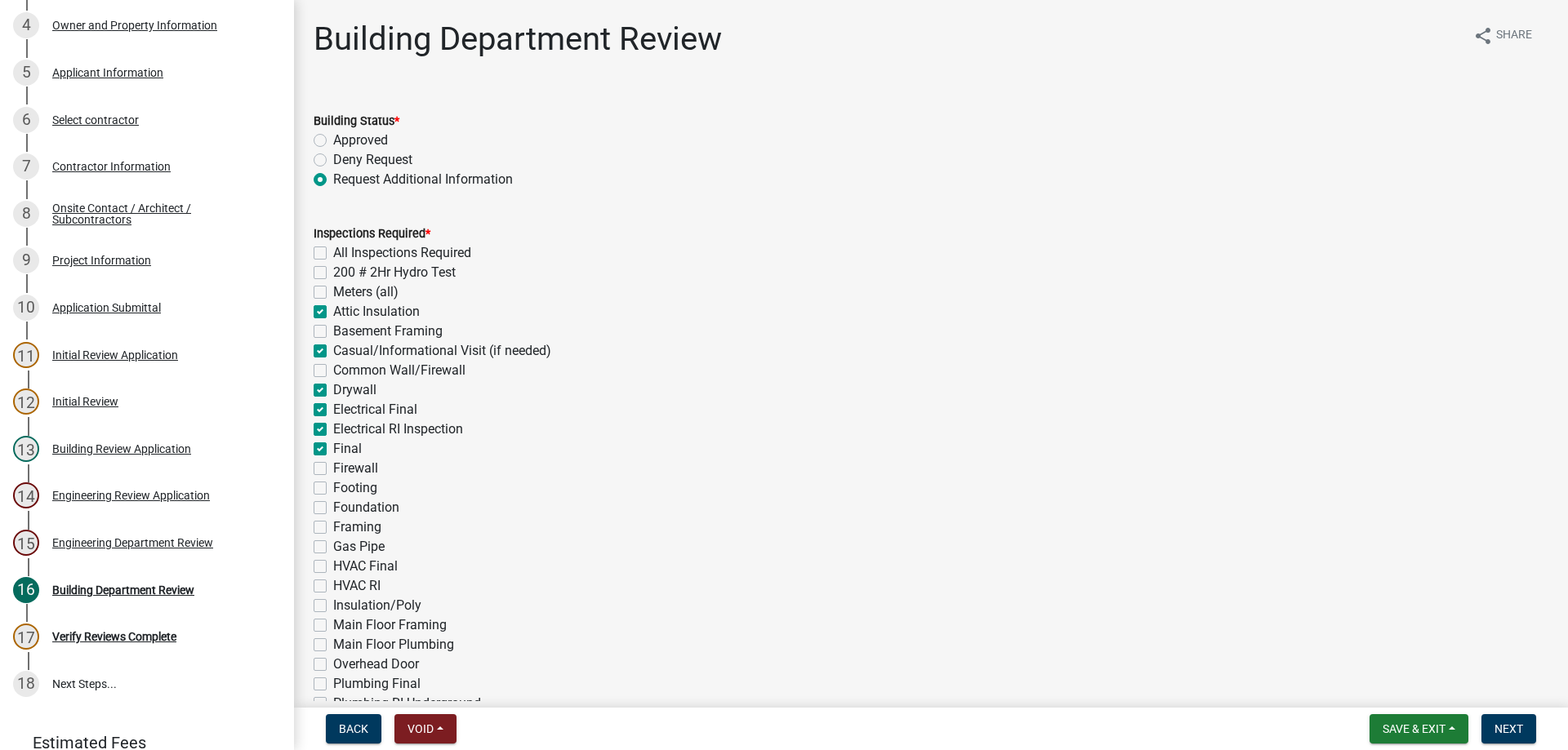
checkbox input "false"
click at [333, 491] on label "Footing" at bounding box center [355, 487] width 44 height 20
click at [333, 489] on input "Footing" at bounding box center [338, 483] width 10 height 10
checkbox input "true"
checkbox input "false"
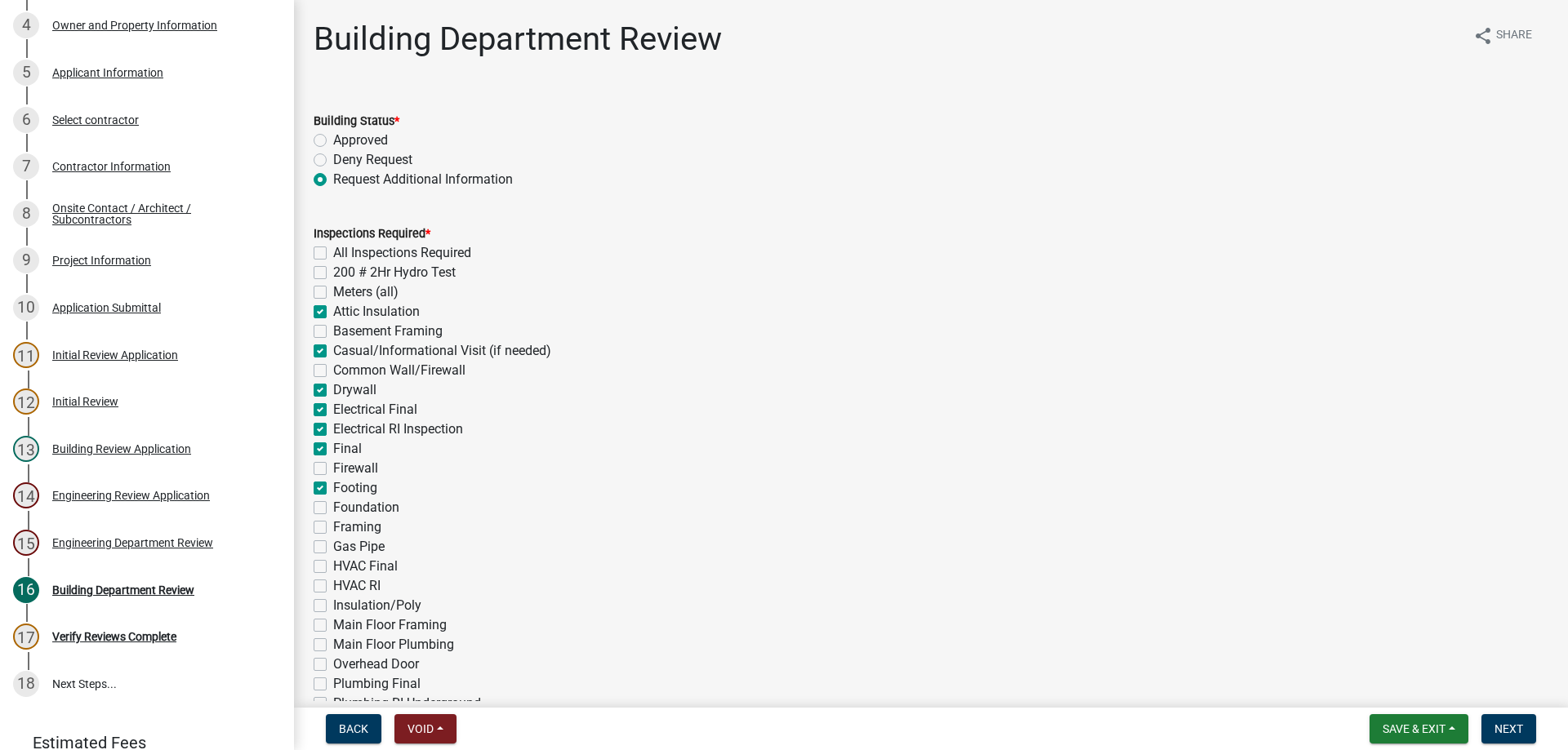
checkbox input "false"
checkbox input "true"
checkbox input "false"
checkbox input "true"
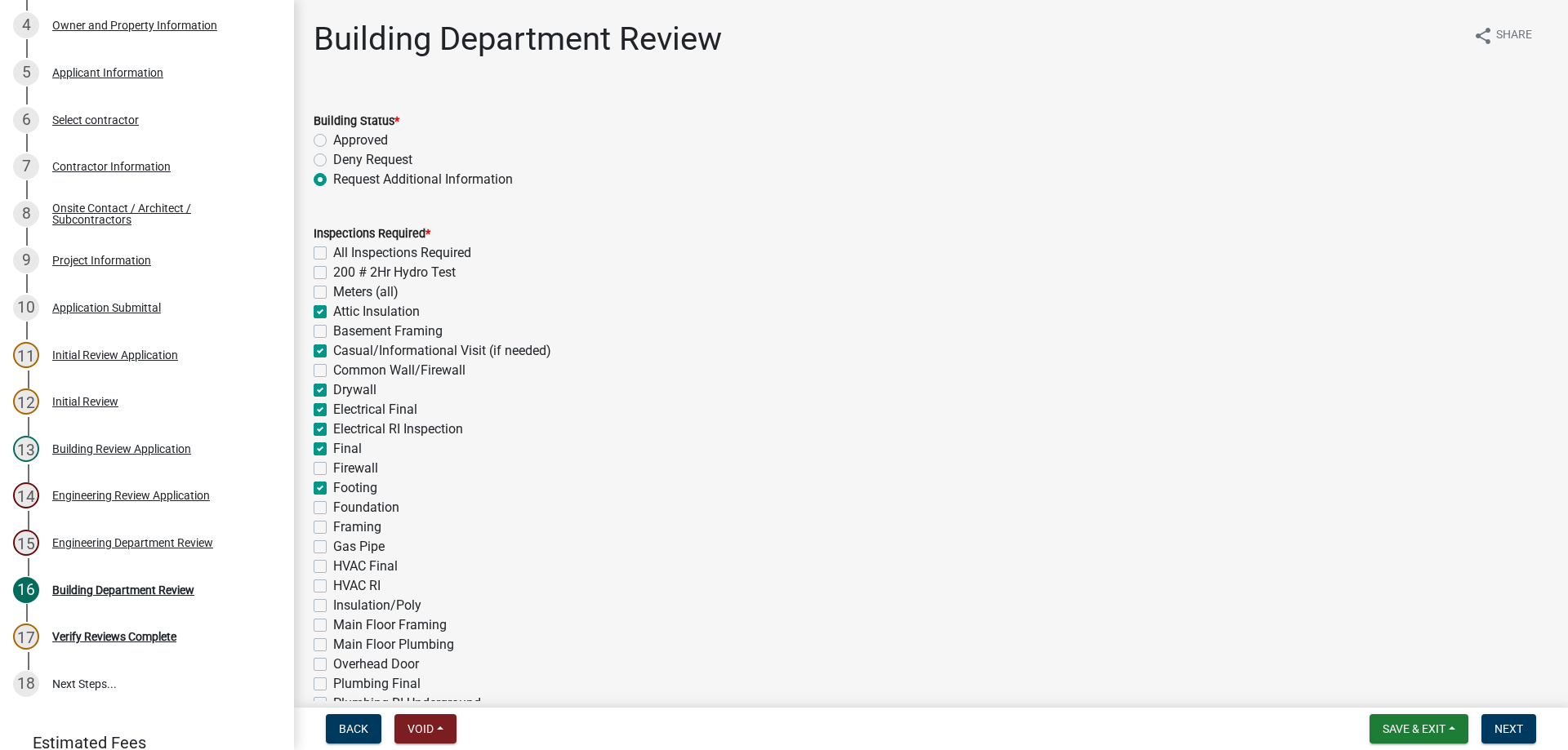
checkbox input "false"
checkbox input "true"
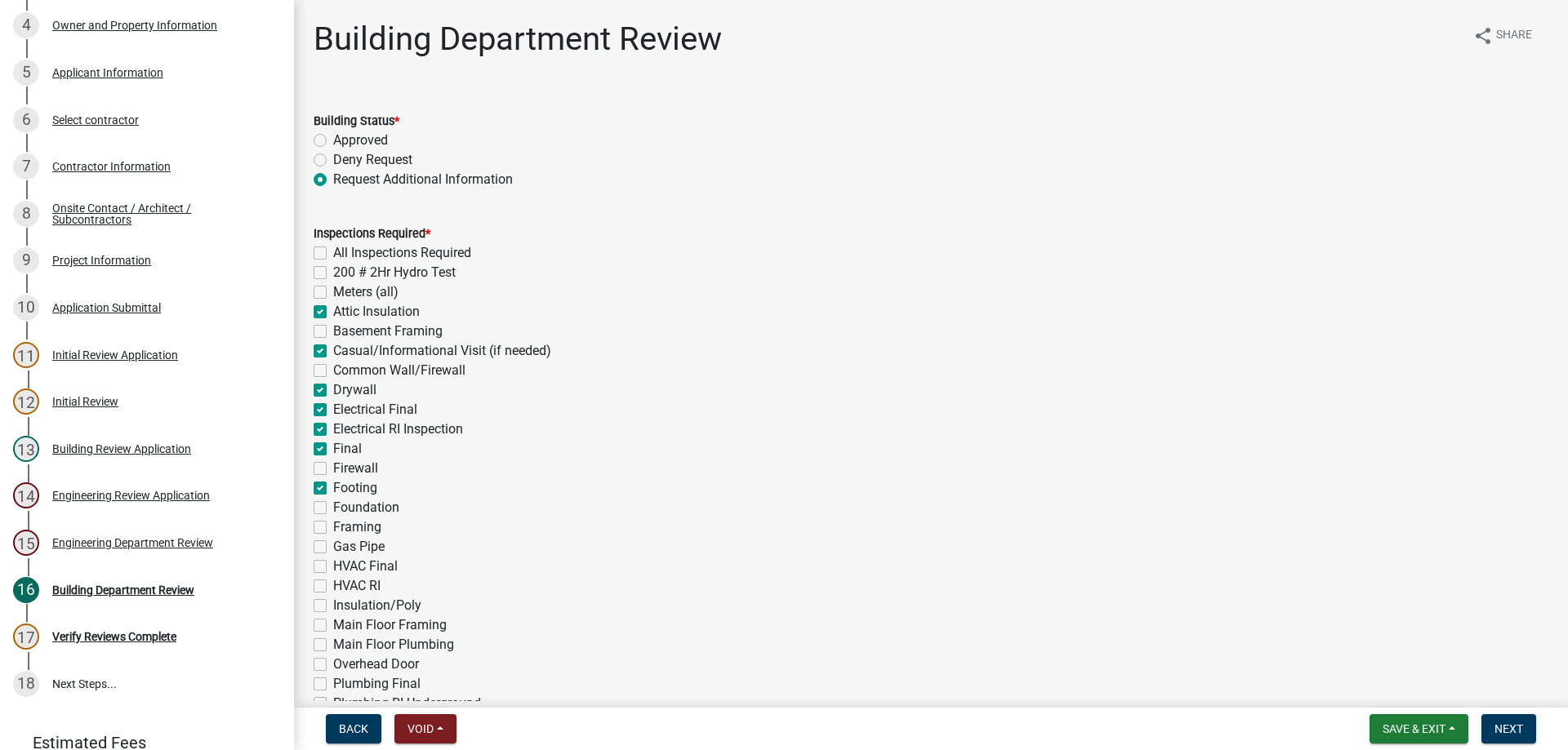
checkbox input "false"
checkbox input "true"
checkbox input "false"
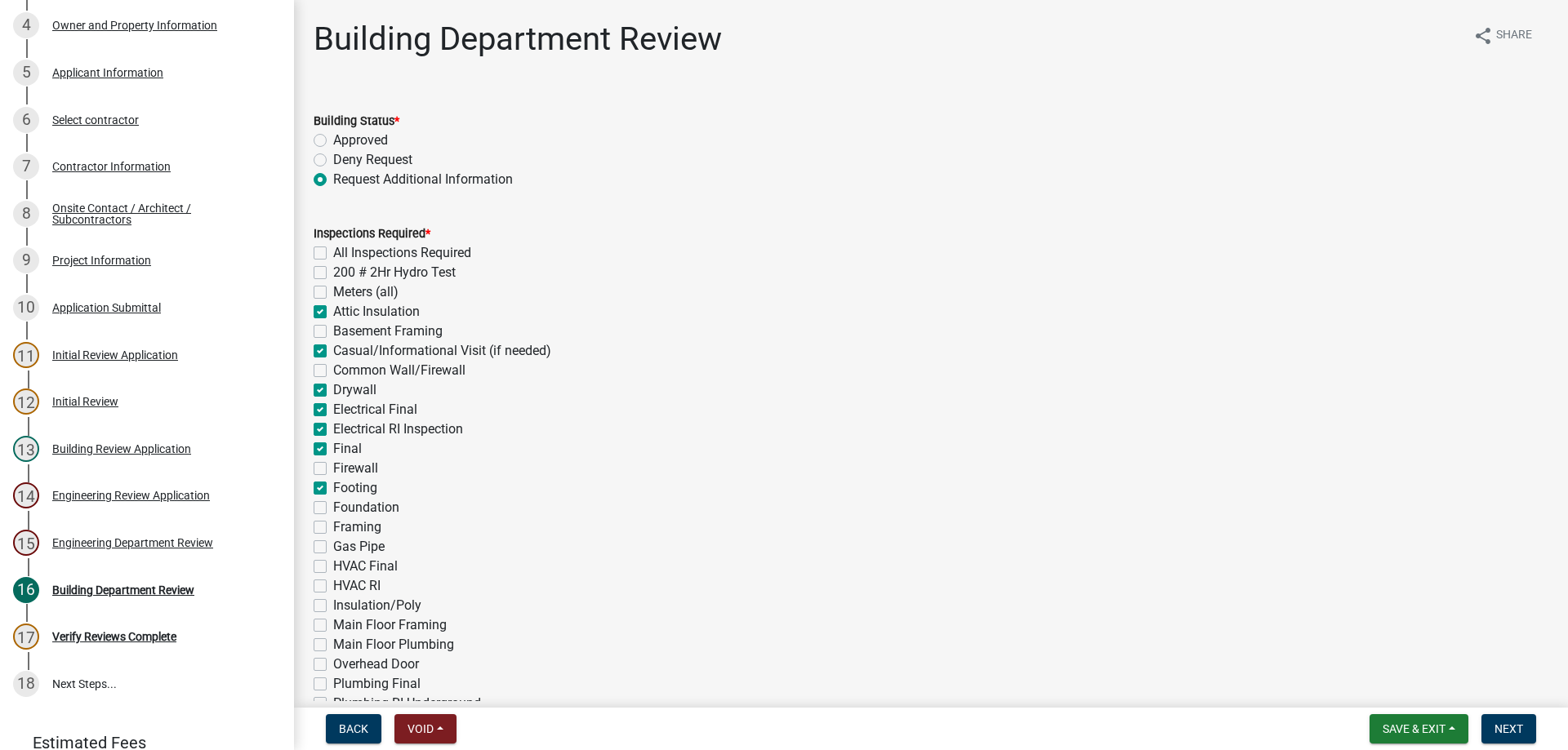
checkbox input "false"
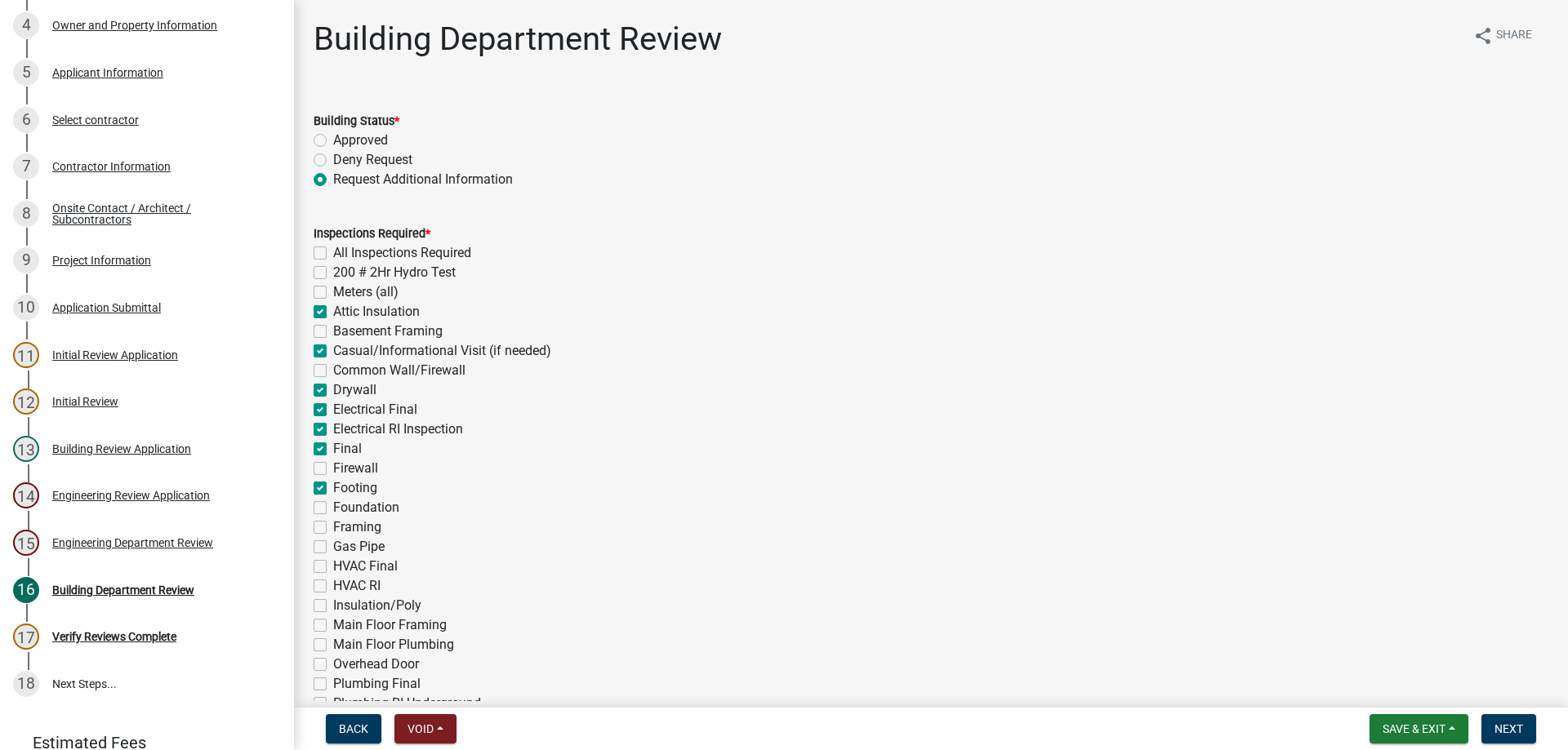
checkbox input "false"
click at [333, 507] on label "Foundation" at bounding box center [365, 507] width 66 height 20
click at [333, 507] on input "Foundation" at bounding box center [338, 503] width 10 height 10
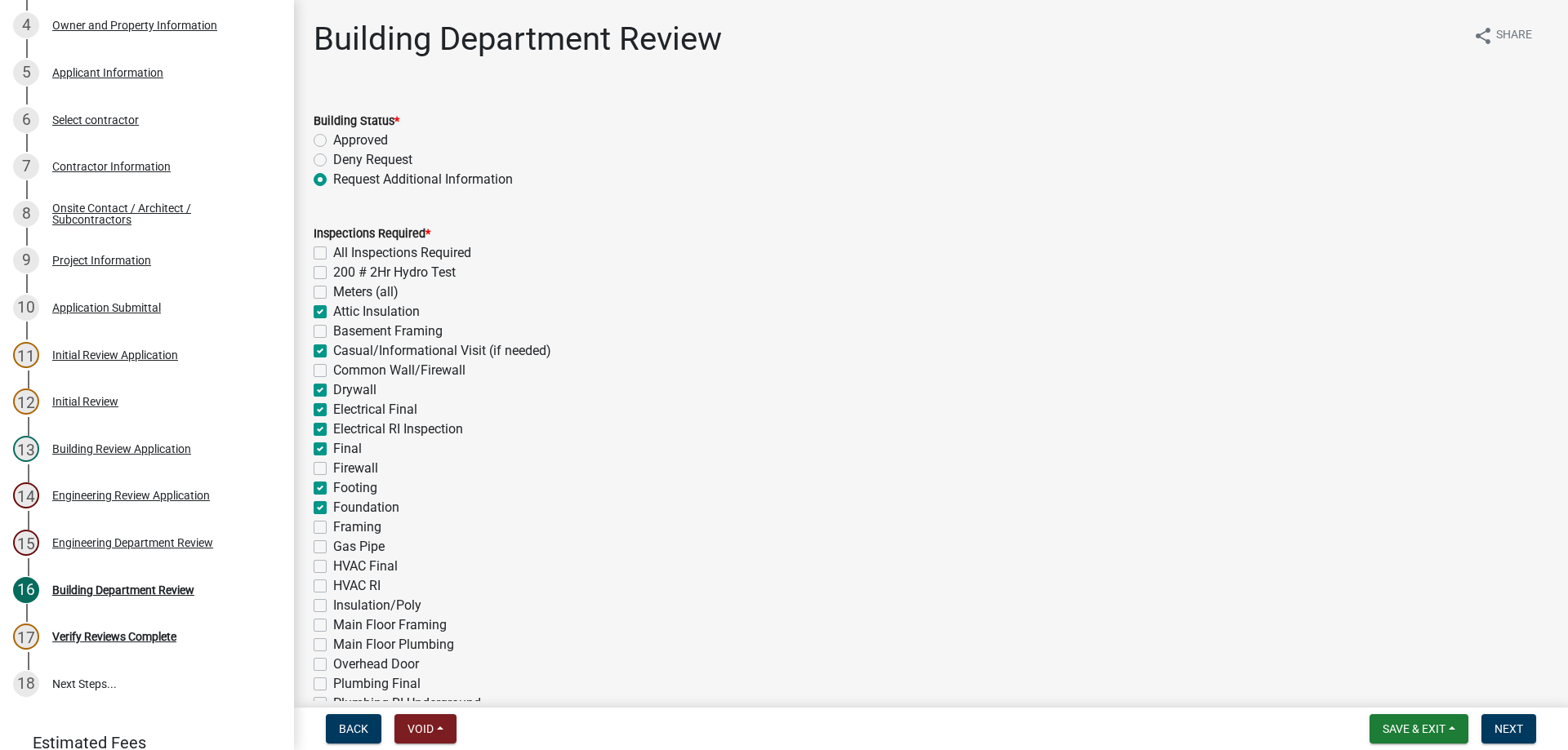
click at [333, 527] on label "Framing" at bounding box center [357, 527] width 48 height 20
click at [333, 527] on input "Framing" at bounding box center [338, 523] width 10 height 10
click at [333, 547] on label "Gas Pipe" at bounding box center [358, 546] width 51 height 20
click at [333, 547] on input "Gas Pipe" at bounding box center [338, 542] width 10 height 10
click at [333, 565] on label "HVAC Final" at bounding box center [364, 566] width 64 height 20
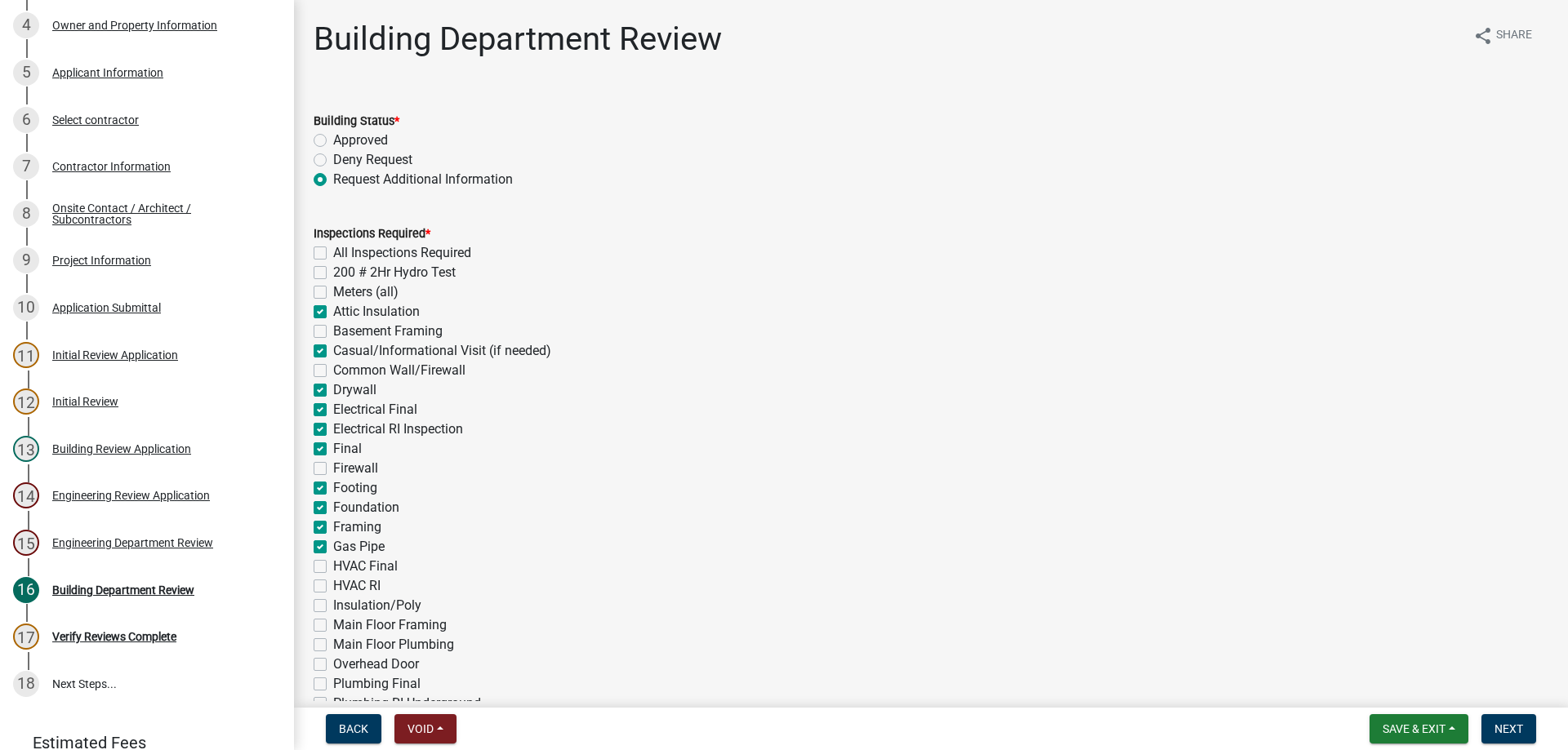
click at [333, 565] on input "HVAC Final" at bounding box center [338, 562] width 10 height 10
click at [333, 587] on label "HVAC RI" at bounding box center [356, 586] width 47 height 20
click at [333, 587] on input "HVAC RI" at bounding box center [338, 582] width 10 height 10
click at [333, 602] on label "Insulation/Poly" at bounding box center [376, 605] width 88 height 20
click at [333, 602] on input "Insulation/Poly" at bounding box center [338, 601] width 10 height 10
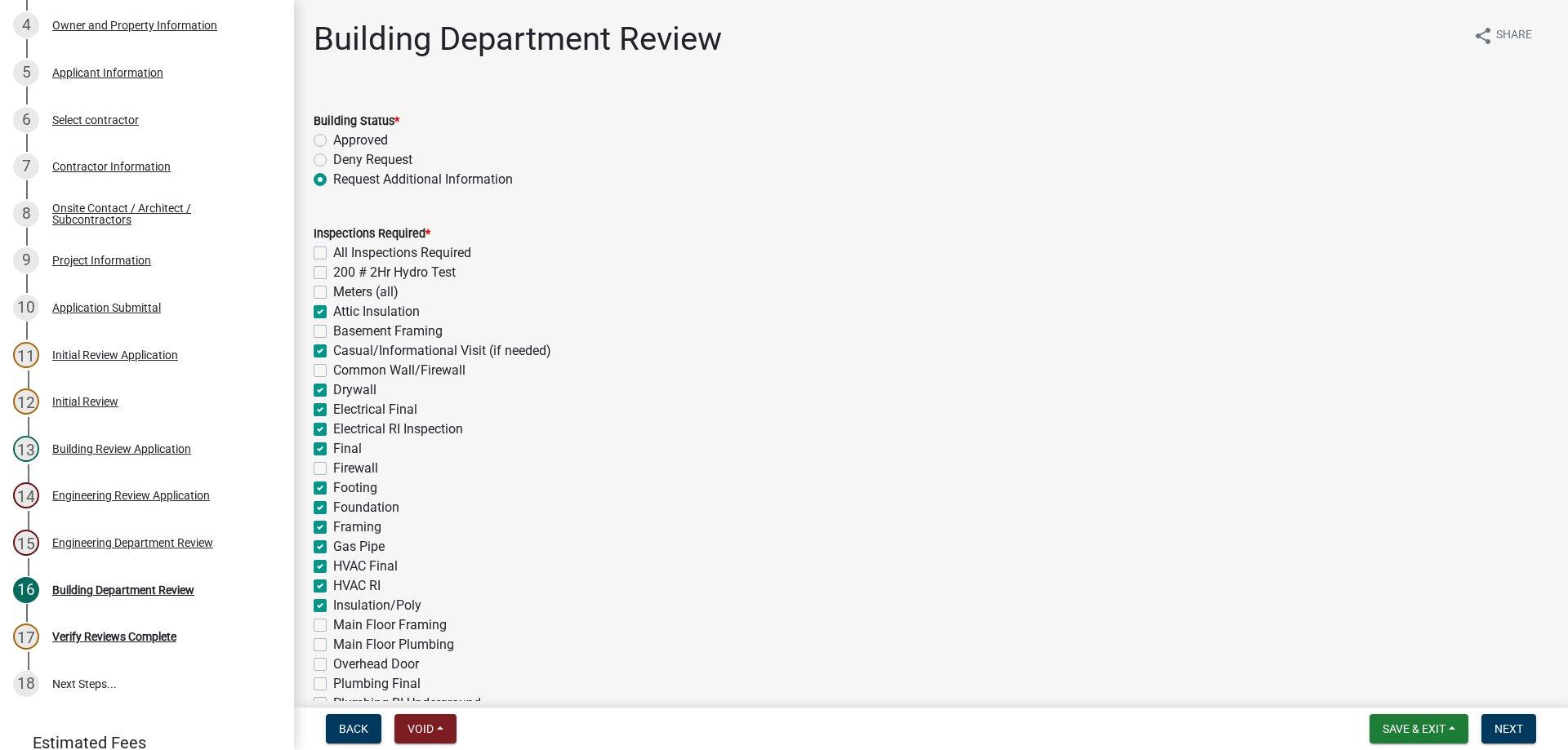
click at [333, 622] on label "Main Floor Framing" at bounding box center [389, 625] width 114 height 20
click at [333, 622] on input "Main Floor Framing" at bounding box center [338, 621] width 10 height 10
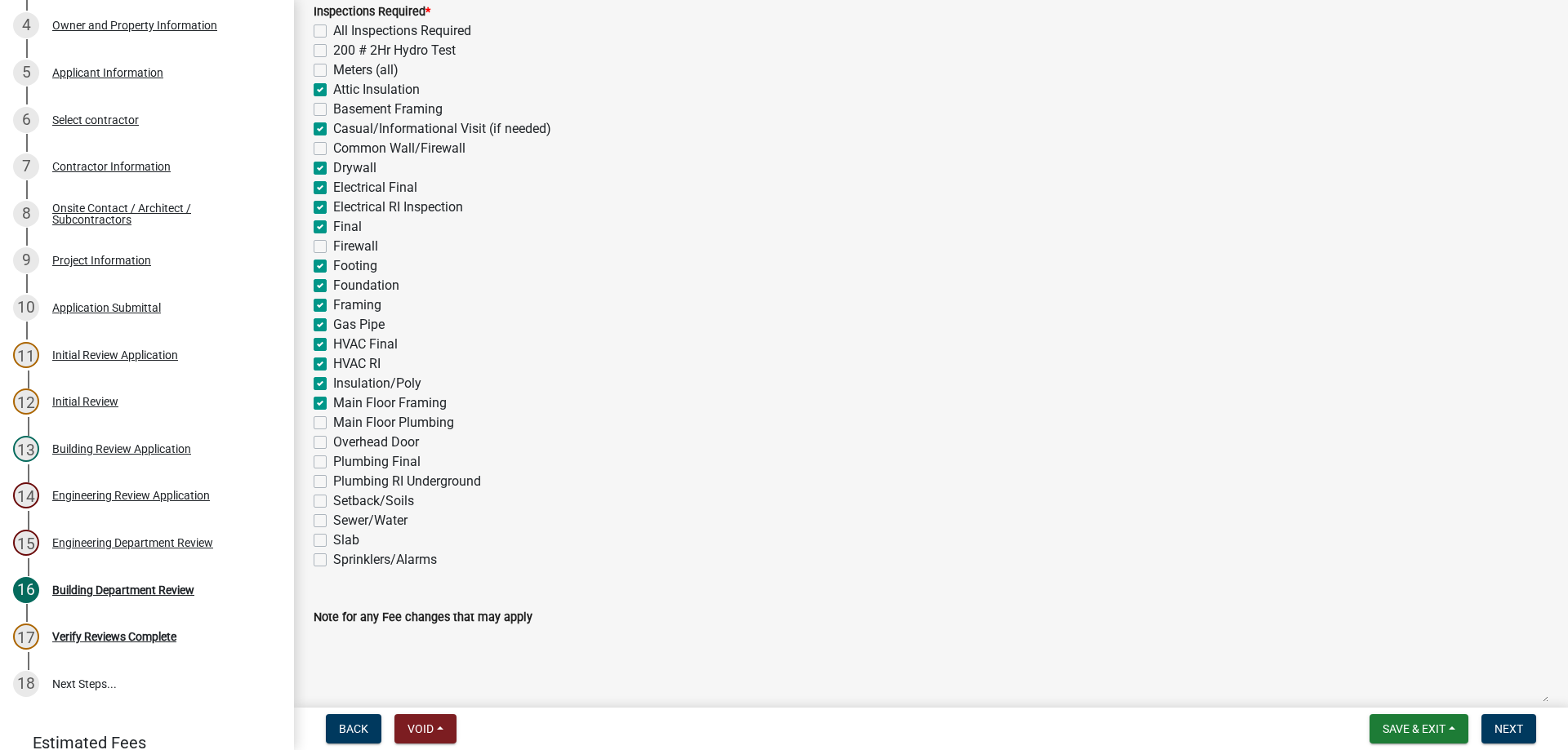
scroll to position [279, 0]
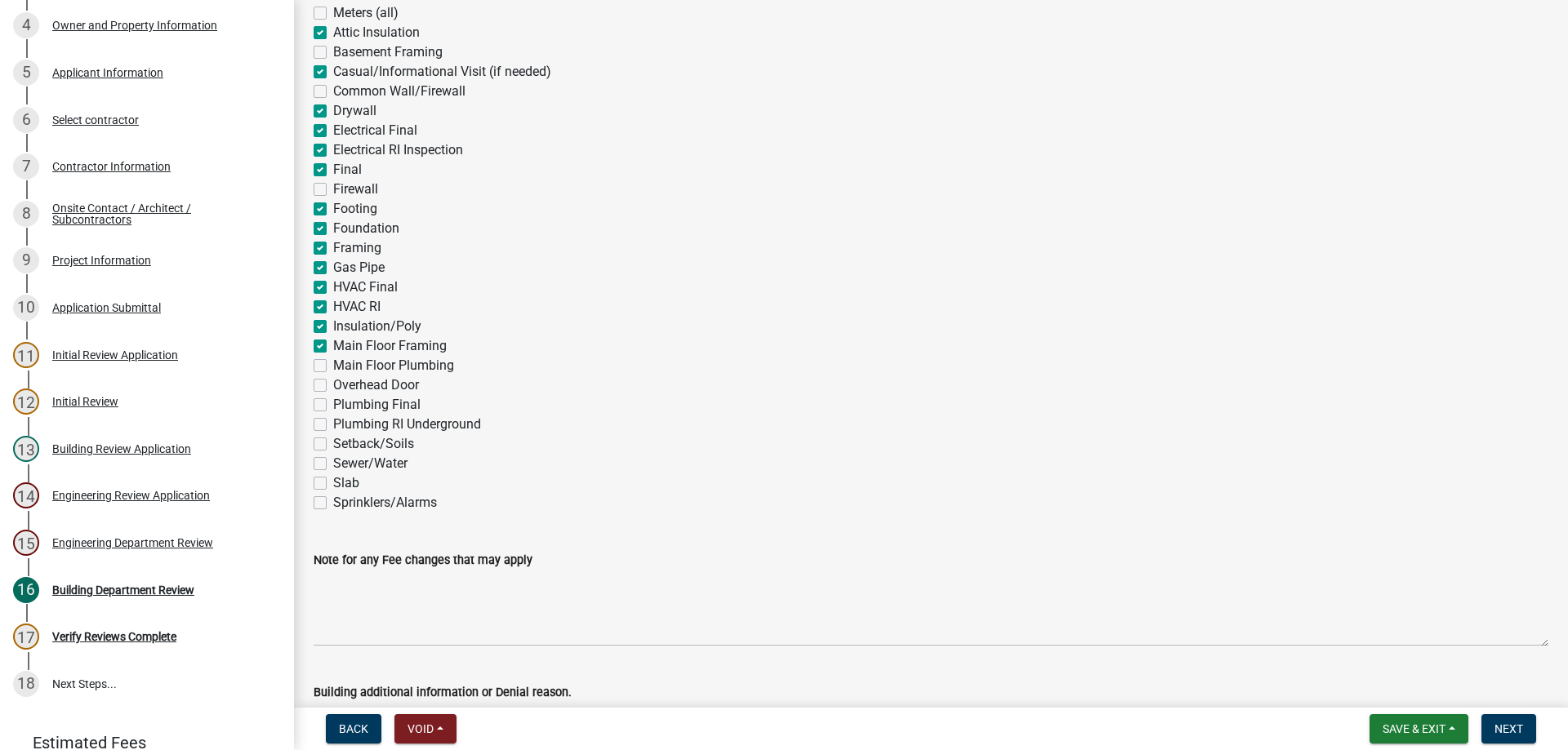
click at [333, 364] on label "Main Floor Plumbing" at bounding box center [393, 365] width 121 height 20
click at [333, 364] on input "Main Floor Plumbing" at bounding box center [338, 361] width 10 height 10
click at [333, 402] on label "Plumbing Final" at bounding box center [376, 405] width 87 height 20
click at [333, 402] on input "Plumbing Final" at bounding box center [338, 400] width 10 height 10
click at [333, 483] on label "Slab" at bounding box center [346, 483] width 27 height 20
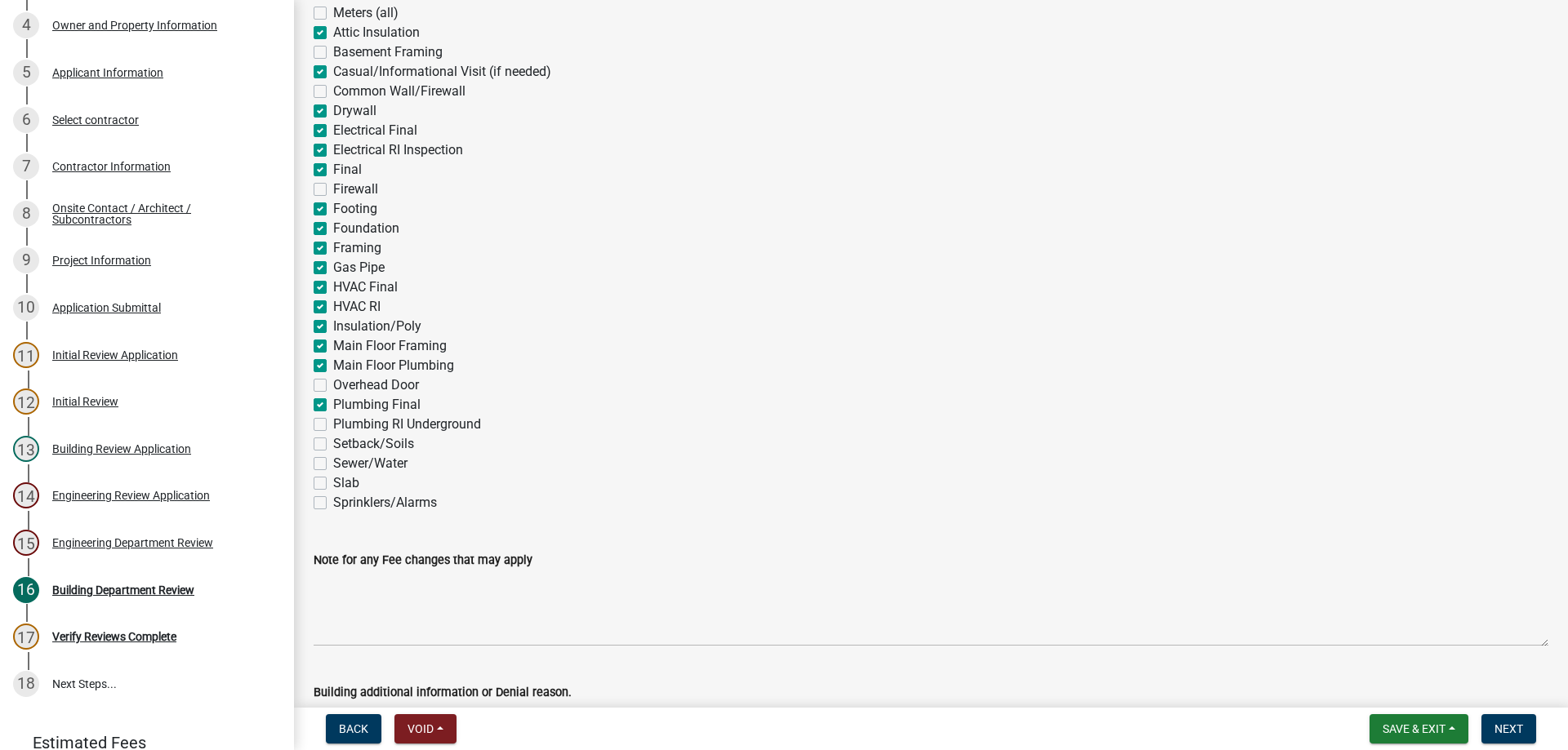
click at [333, 483] on input "Slab" at bounding box center [338, 479] width 10 height 10
click at [333, 501] on label "Sprinklers/Alarms" at bounding box center [384, 503] width 104 height 20
click at [333, 501] on input "Sprinklers/Alarms" at bounding box center [338, 499] width 10 height 10
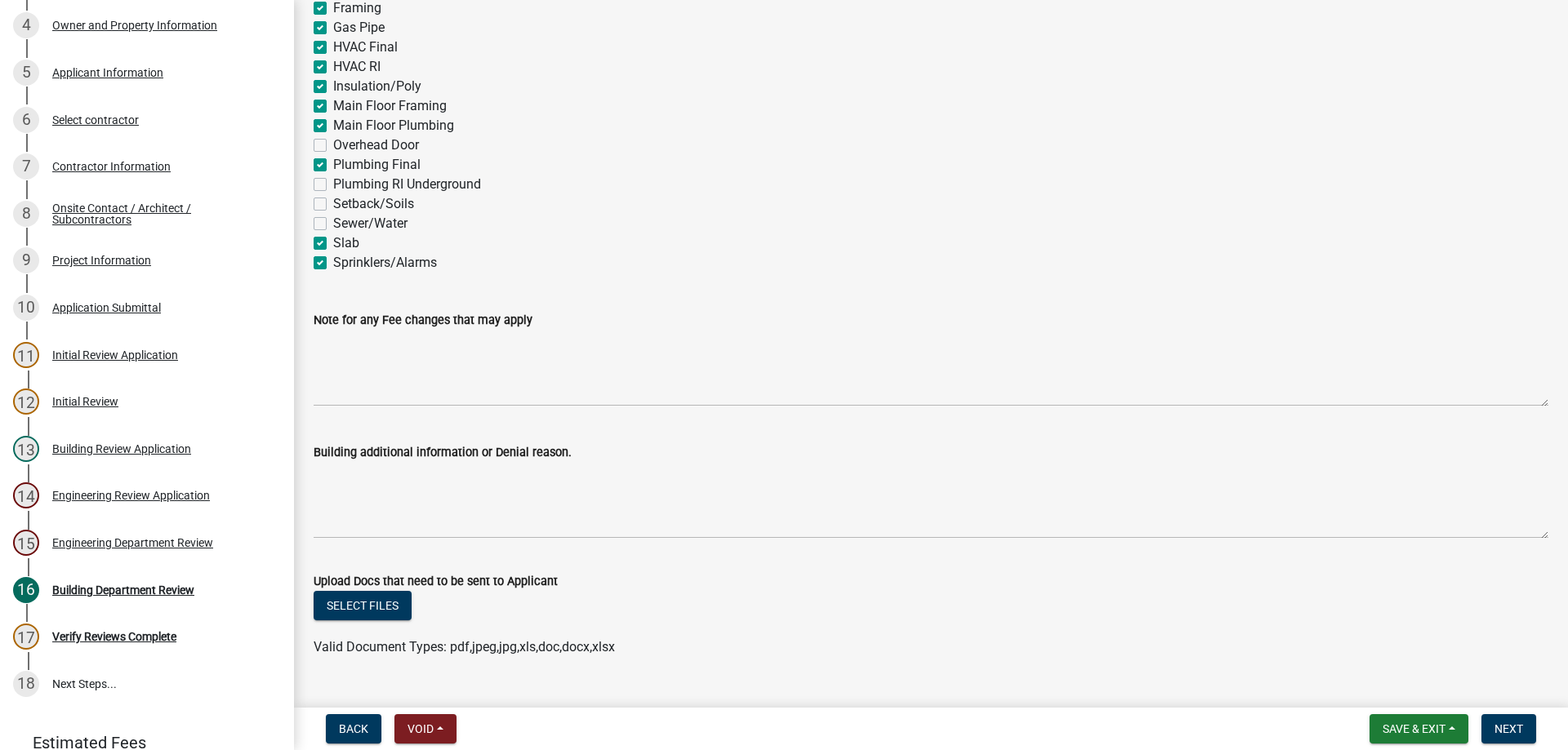
scroll to position [553, 0]
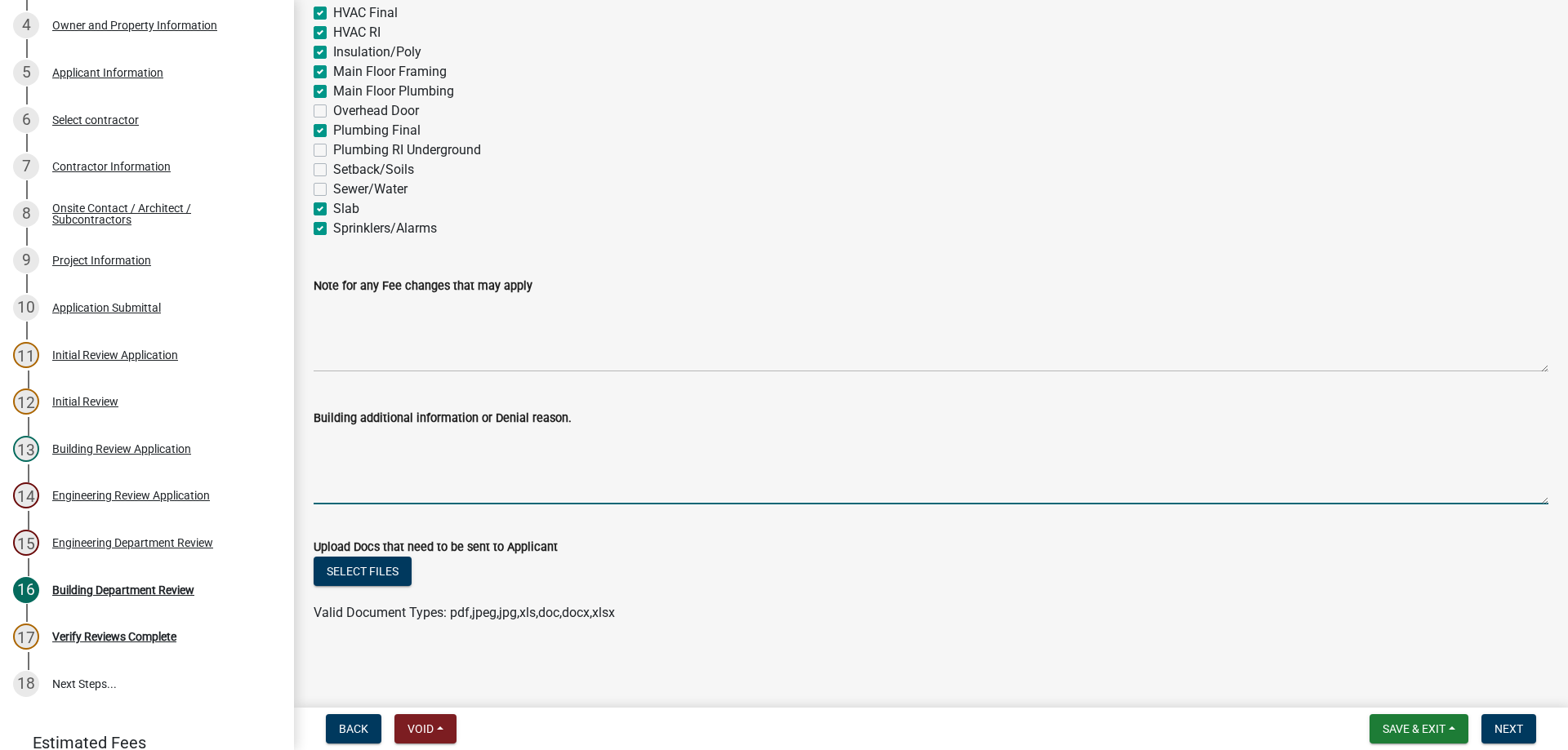
click at [335, 455] on textarea "Building additional information or Denial reason." at bounding box center [931, 466] width 1234 height 77
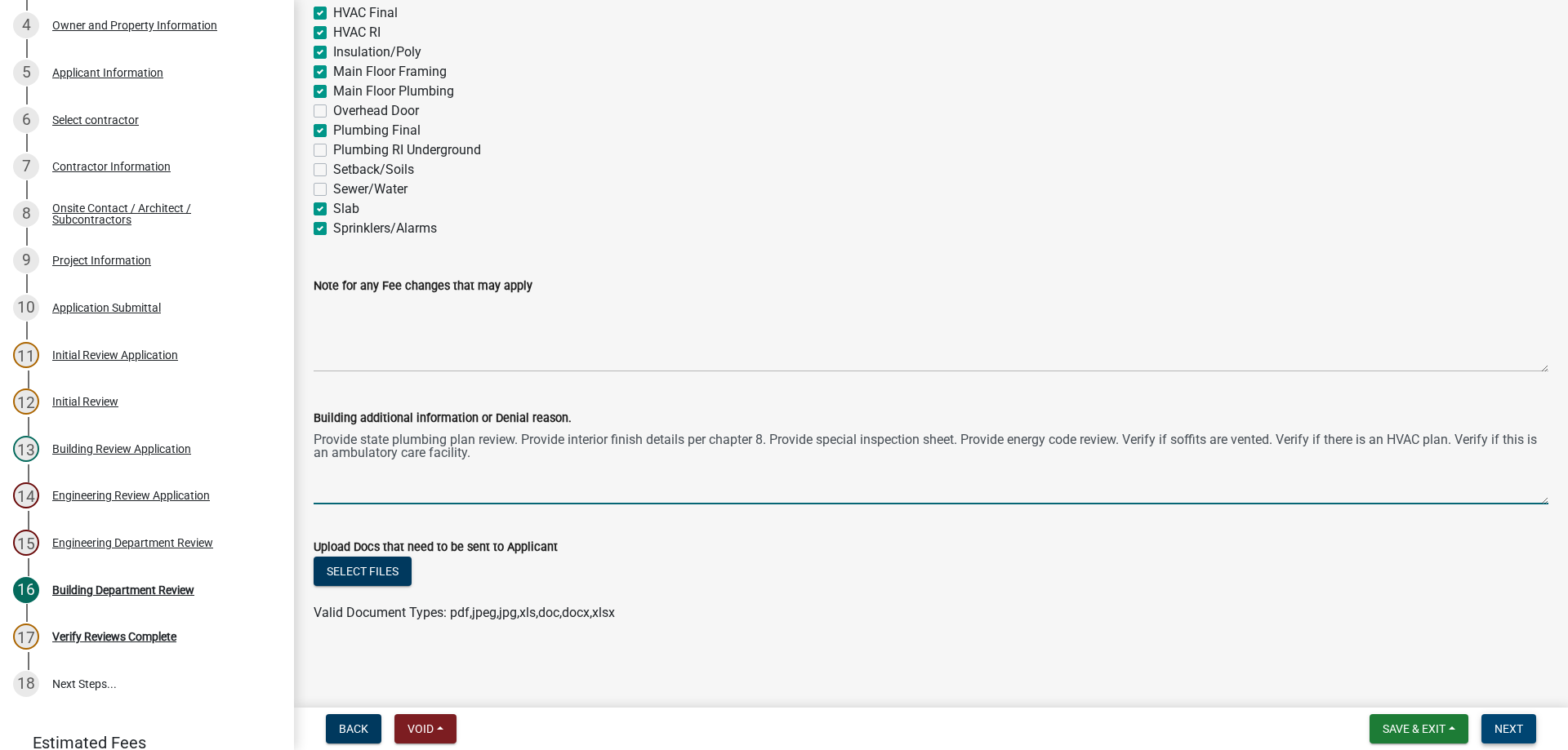
click at [1520, 727] on span "Next" at bounding box center [1508, 729] width 28 height 13
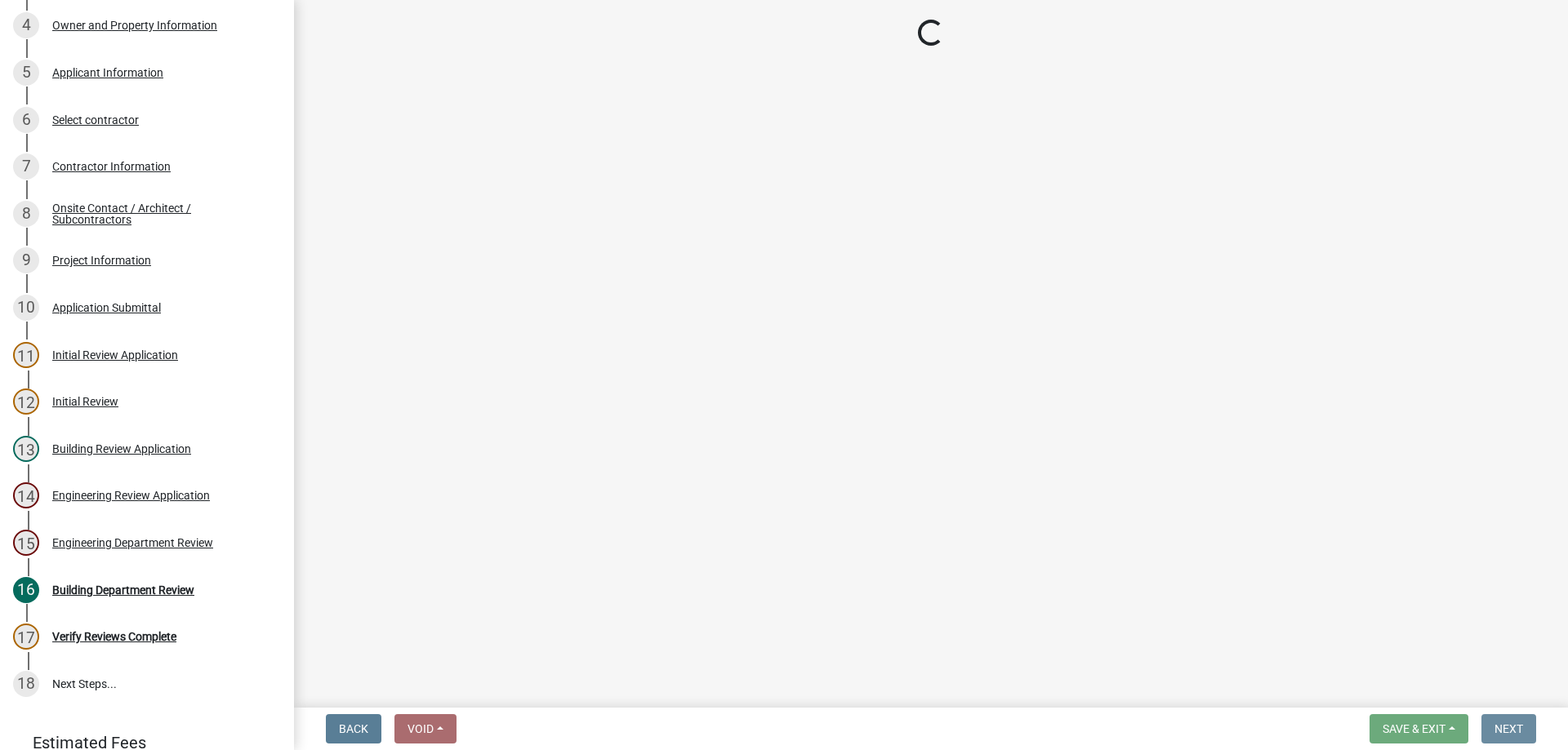
scroll to position [0, 0]
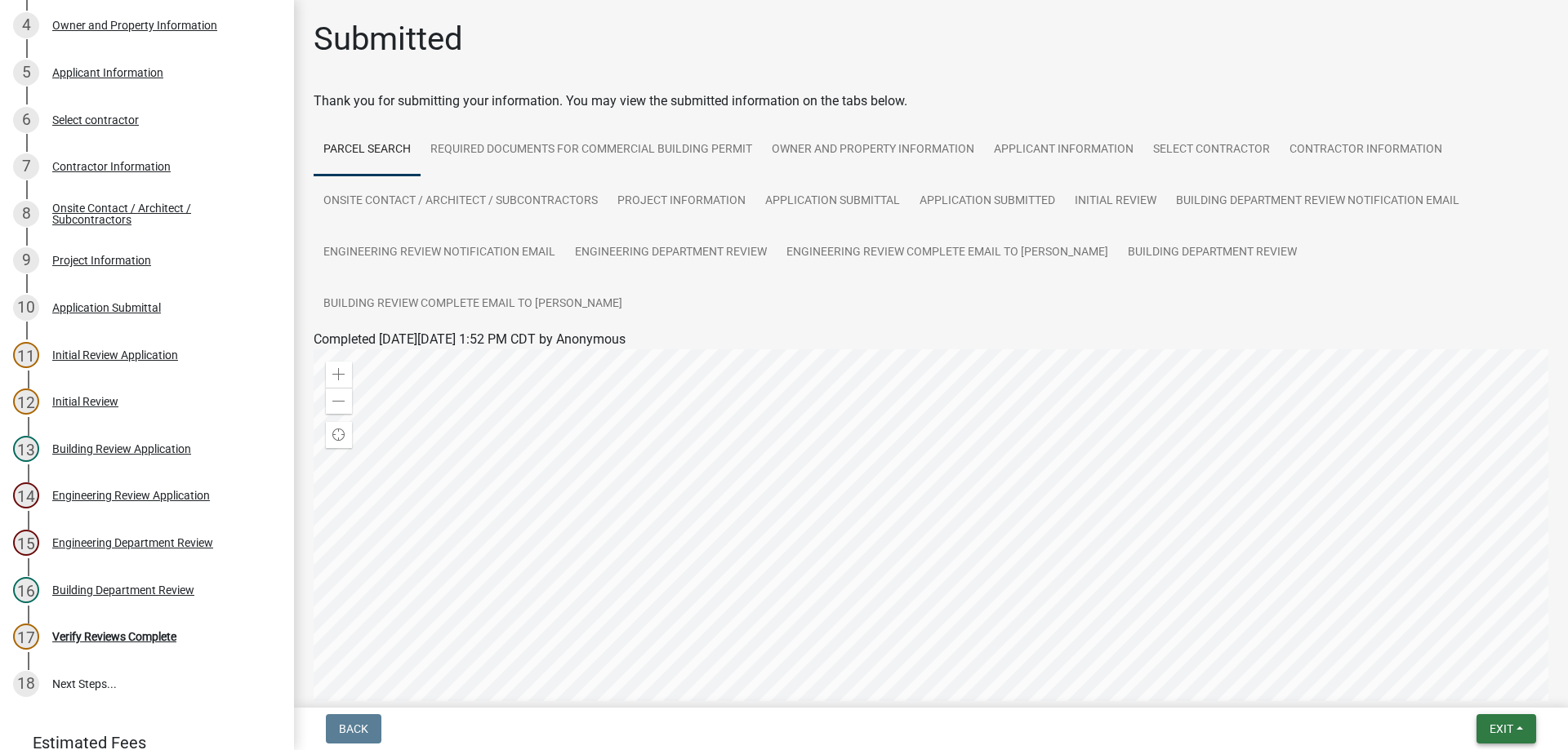
click at [1489, 724] on span "Exit" at bounding box center [1501, 729] width 24 height 13
click at [1435, 687] on button "Save & Exit" at bounding box center [1470, 687] width 131 height 39
